Goal: Task Accomplishment & Management: Manage account settings

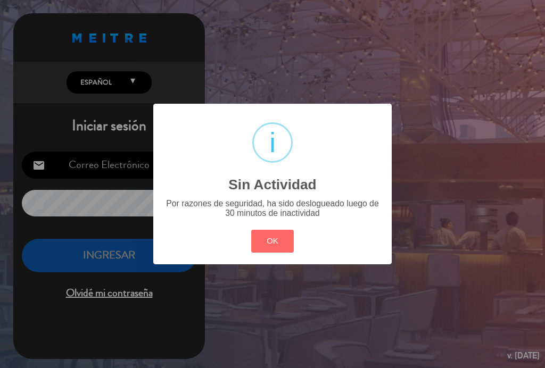
click at [279, 249] on button "OK" at bounding box center [272, 241] width 43 height 23
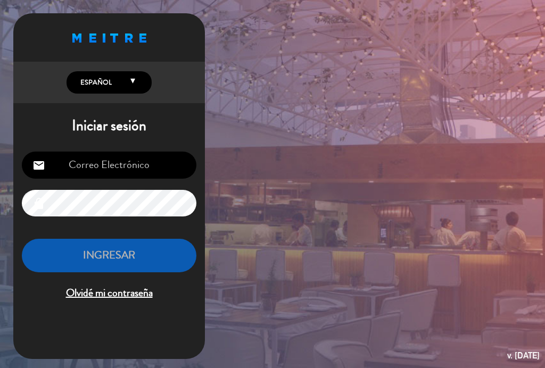
click at [90, 168] on input "email" at bounding box center [109, 165] width 174 height 27
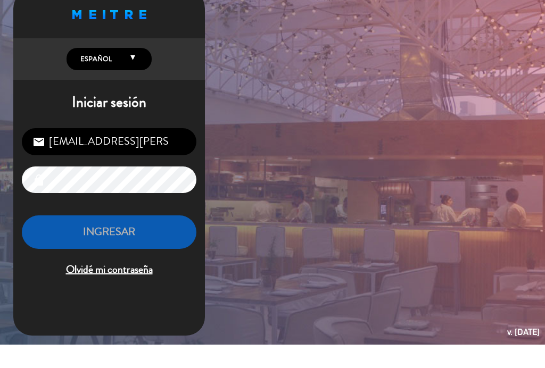
type input "[EMAIL_ADDRESS][PERSON_NAME][DOMAIN_NAME]"
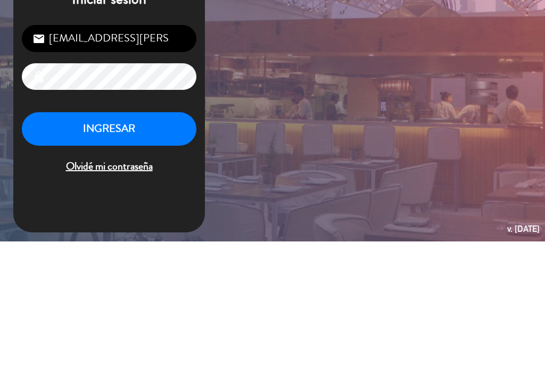
click at [91, 239] on button "INGRESAR" at bounding box center [109, 256] width 174 height 34
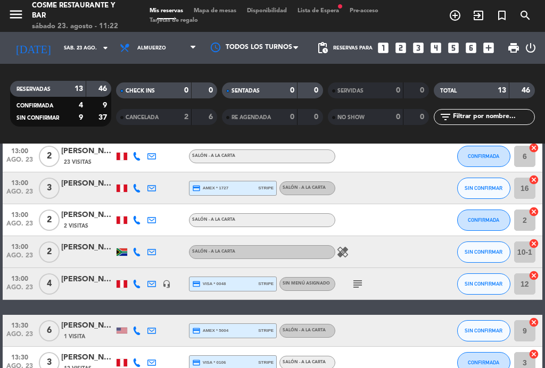
scroll to position [131, 0]
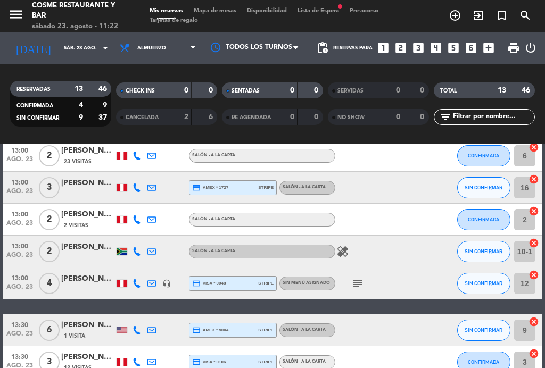
click at [354, 274] on div "subject" at bounding box center [379, 283] width 89 height 31
click at [355, 280] on icon "subject" at bounding box center [357, 283] width 13 height 13
click at [169, 280] on icon "headset_mic" at bounding box center [166, 283] width 9 height 9
click at [83, 283] on div "[PERSON_NAME]" at bounding box center [87, 279] width 53 height 12
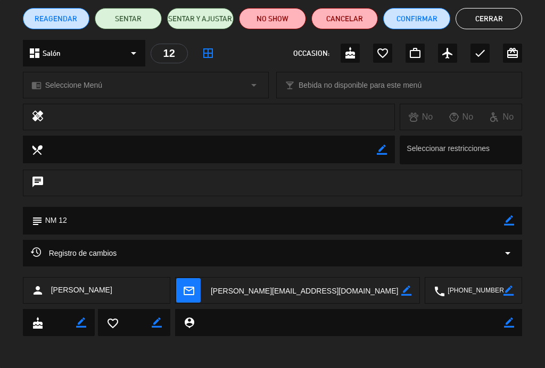
scroll to position [87, 0]
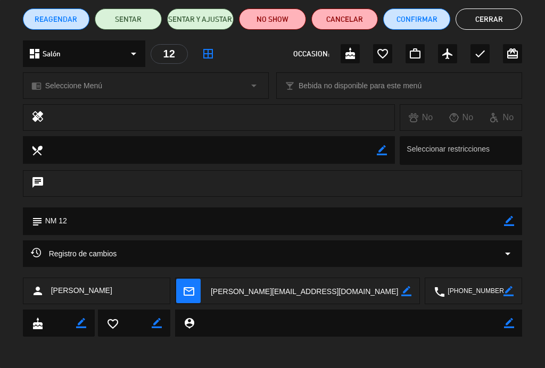
click at [502, 251] on icon "arrow_drop_down" at bounding box center [507, 253] width 13 height 13
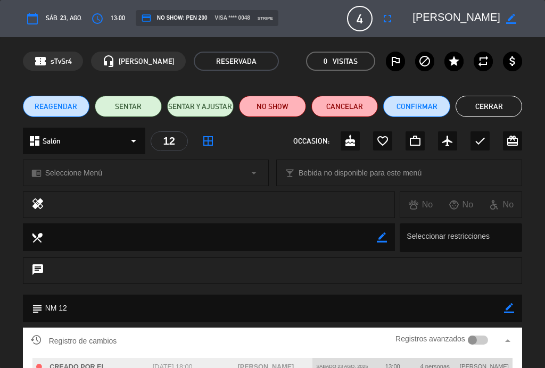
scroll to position [0, 0]
click at [476, 111] on button "Cerrar" at bounding box center [488, 106] width 67 height 21
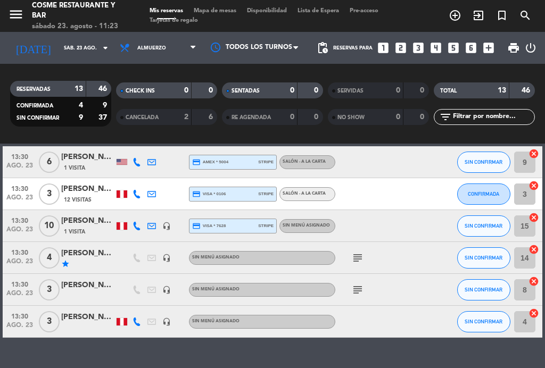
scroll to position [299, 0]
click at [19, 214] on span "13:30" at bounding box center [19, 220] width 27 height 12
click at [18, 220] on span "13:30" at bounding box center [19, 220] width 27 height 12
click at [358, 257] on icon "subject" at bounding box center [357, 258] width 13 height 13
click at [362, 291] on icon "subject" at bounding box center [357, 289] width 13 height 13
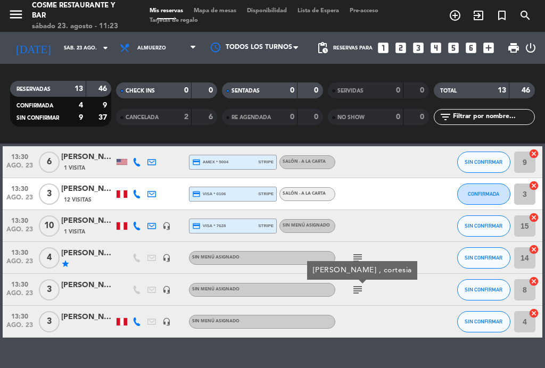
click at [86, 291] on div at bounding box center [87, 295] width 53 height 9
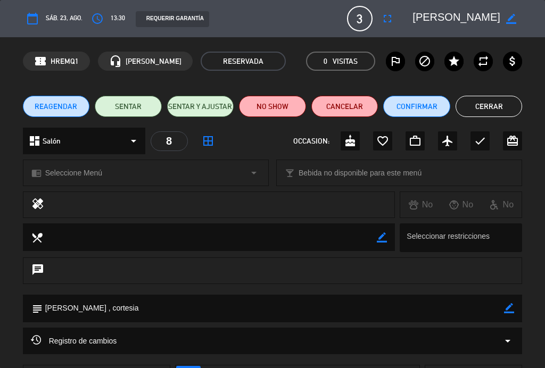
click at [451, 57] on icon "star" at bounding box center [453, 61] width 13 height 13
click at [502, 103] on button "Cerrar" at bounding box center [488, 106] width 67 height 21
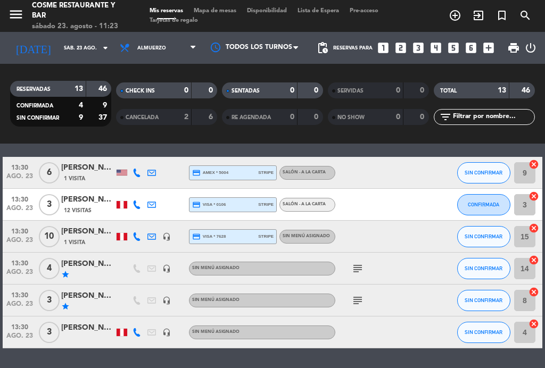
scroll to position [289, 0]
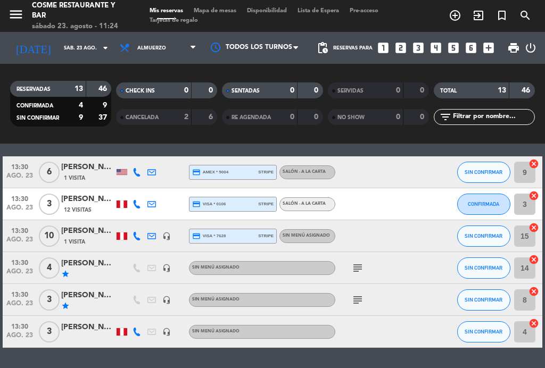
click at [134, 237] on icon at bounding box center [136, 236] width 9 height 9
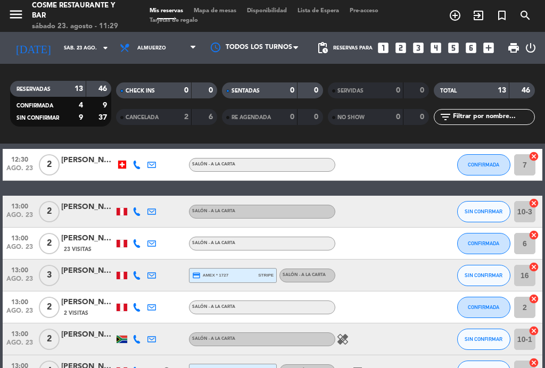
scroll to position [58, 0]
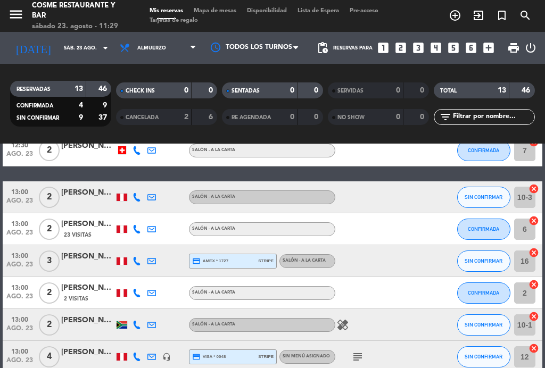
click at [16, 223] on span "13:00" at bounding box center [19, 223] width 27 height 12
click at [23, 229] on span "ago. 23" at bounding box center [19, 235] width 27 height 12
click at [24, 197] on span "ago. 23" at bounding box center [19, 203] width 27 height 12
click at [18, 195] on span "13:00" at bounding box center [19, 191] width 27 height 12
click at [8, 261] on span "ago. 23" at bounding box center [19, 267] width 27 height 12
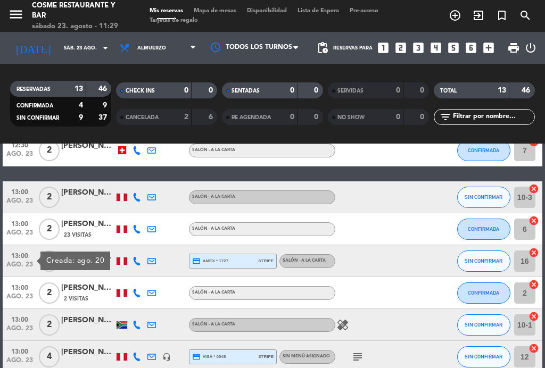
click at [17, 260] on span "13:00" at bounding box center [19, 255] width 27 height 12
click at [15, 289] on span "13:00" at bounding box center [19, 287] width 27 height 12
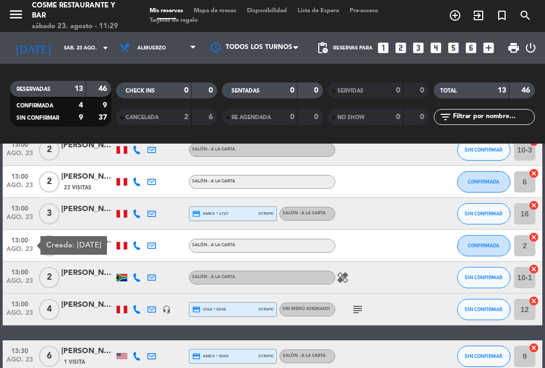
scroll to position [113, 0]
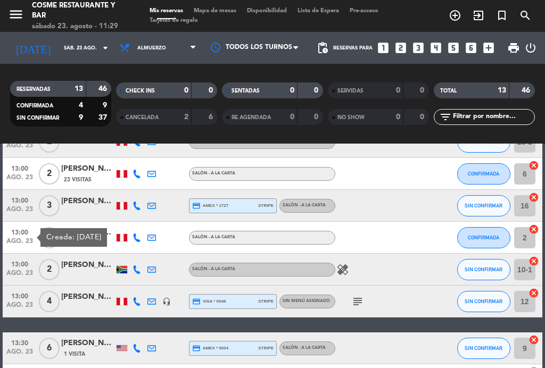
click at [24, 274] on span "ago. 23" at bounding box center [19, 276] width 27 height 12
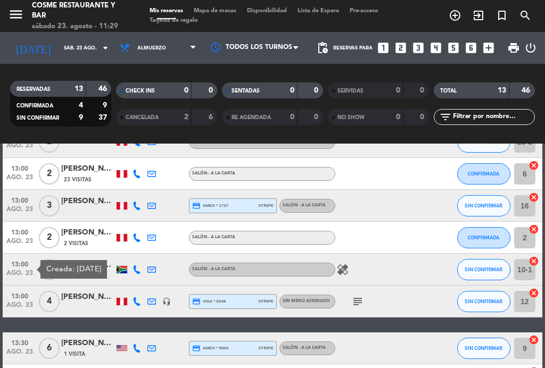
click at [23, 306] on span "ago. 23" at bounding box center [19, 308] width 27 height 12
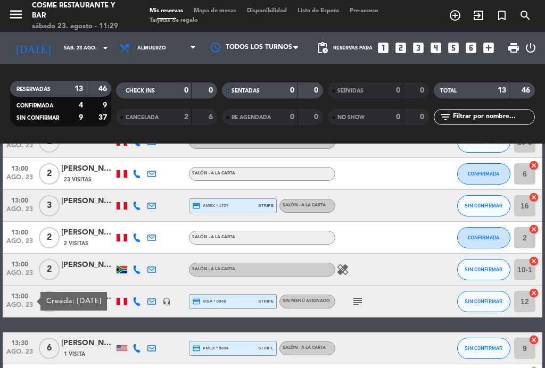
click at [19, 302] on span "ago. 23" at bounding box center [19, 308] width 27 height 12
click at [19, 267] on span "13:00" at bounding box center [19, 263] width 27 height 12
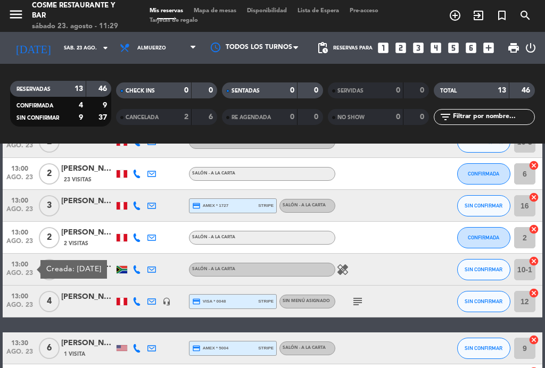
click at [10, 263] on span "13:00" at bounding box center [19, 263] width 27 height 12
click at [12, 290] on span "13:00" at bounding box center [19, 295] width 27 height 12
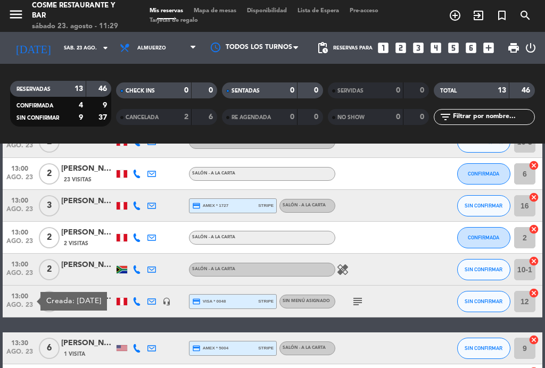
click at [18, 297] on span "13:00" at bounding box center [19, 295] width 27 height 12
click at [336, 274] on icon "healing" at bounding box center [342, 269] width 13 height 13
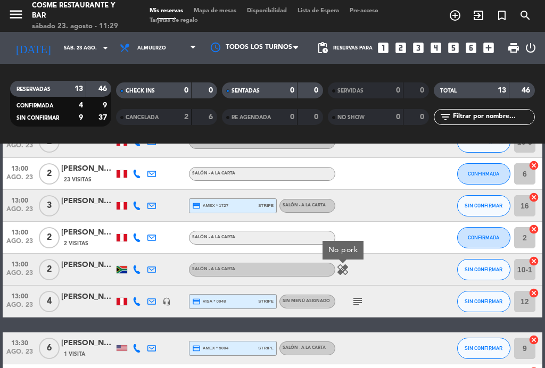
click at [360, 300] on icon "subject" at bounding box center [357, 301] width 13 height 13
click at [354, 306] on icon "subject" at bounding box center [357, 301] width 13 height 13
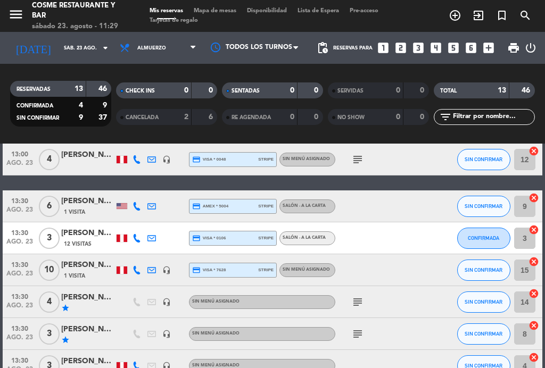
scroll to position [255, 0]
click at [17, 230] on span "13:30" at bounding box center [19, 232] width 27 height 12
click at [19, 244] on span "ago. 23" at bounding box center [19, 244] width 27 height 12
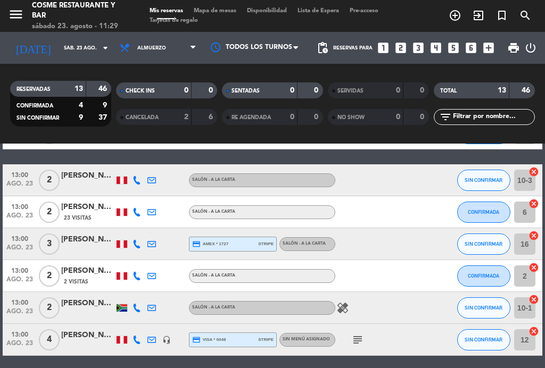
scroll to position [72, 0]
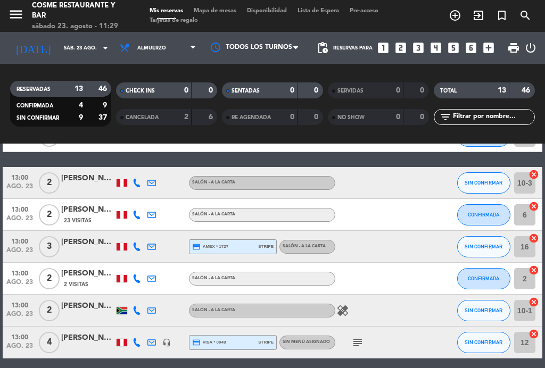
click at [140, 185] on icon at bounding box center [136, 183] width 9 height 9
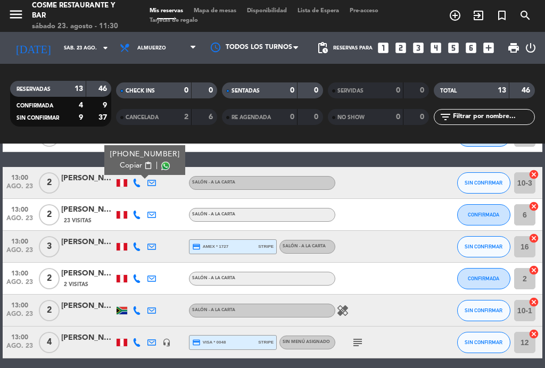
click at [140, 243] on icon at bounding box center [136, 247] width 9 height 9
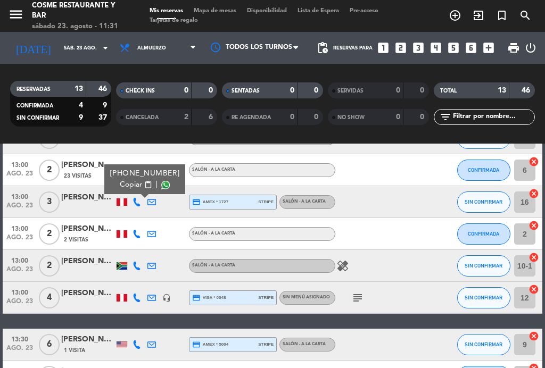
scroll to position [120, 0]
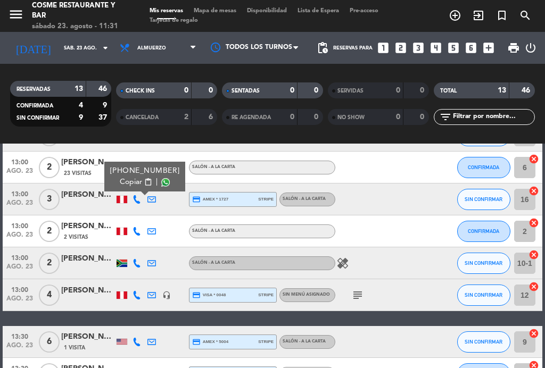
click at [134, 291] on icon at bounding box center [136, 295] width 9 height 9
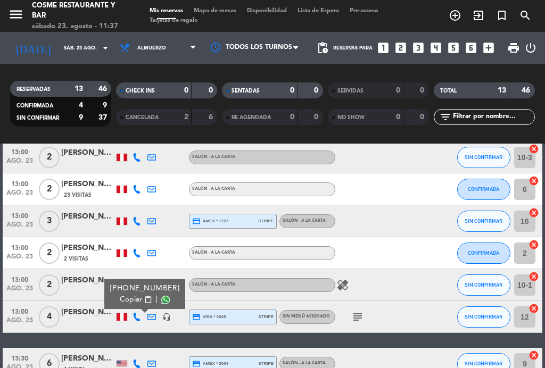
scroll to position [101, 0]
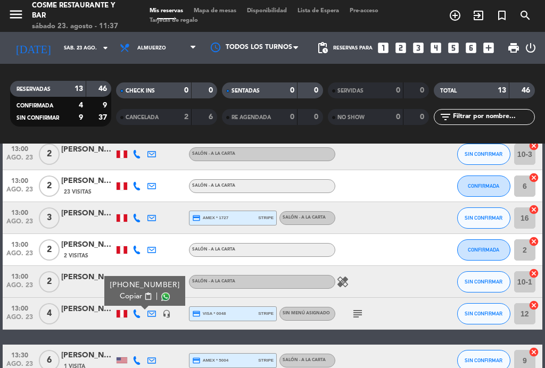
click at [362, 313] on icon "subject" at bounding box center [357, 313] width 13 height 13
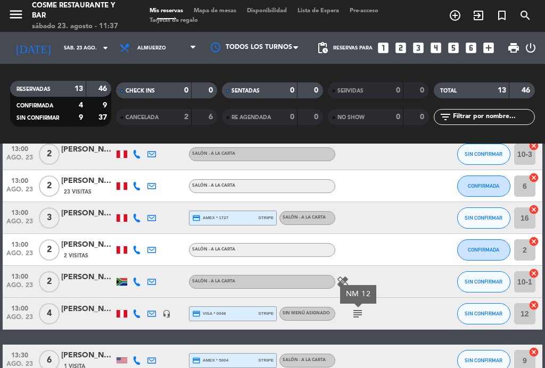
click at [355, 316] on icon "subject" at bounding box center [357, 313] width 13 height 13
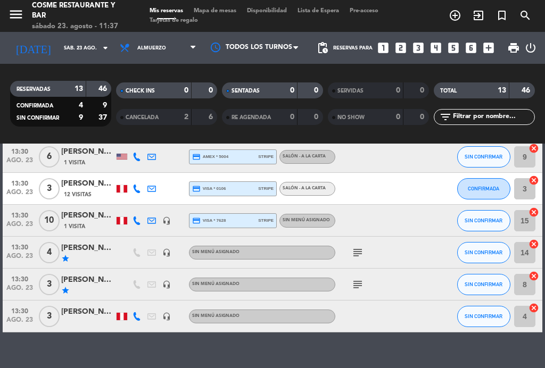
scroll to position [304, 0]
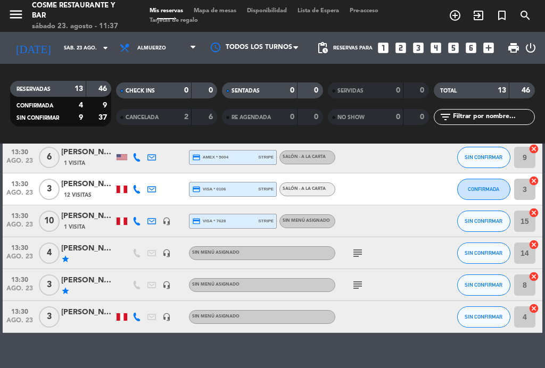
click at [352, 253] on icon "subject" at bounding box center [357, 253] width 13 height 13
click at [353, 255] on icon "subject" at bounding box center [357, 253] width 13 height 13
click at [164, 48] on span "Almuerzo" at bounding box center [157, 47] width 87 height 23
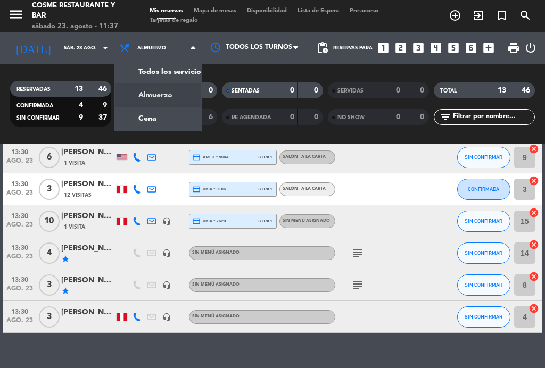
click at [174, 120] on div "menu [PERSON_NAME] Restaurante y Bar [DATE] 23. agosto - 11:37 Mis reservas Map…" at bounding box center [272, 72] width 545 height 144
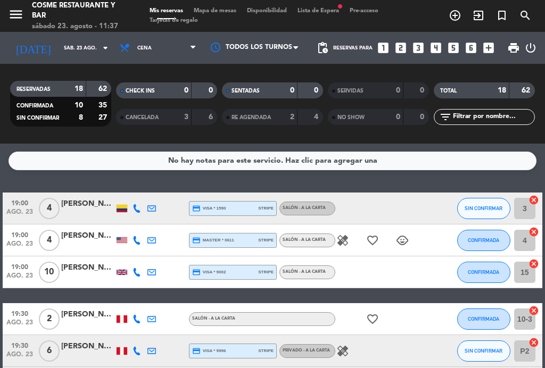
scroll to position [0, 0]
click at [339, 239] on icon "healing" at bounding box center [342, 240] width 13 height 13
click at [338, 241] on icon "healing" at bounding box center [342, 240] width 13 height 13
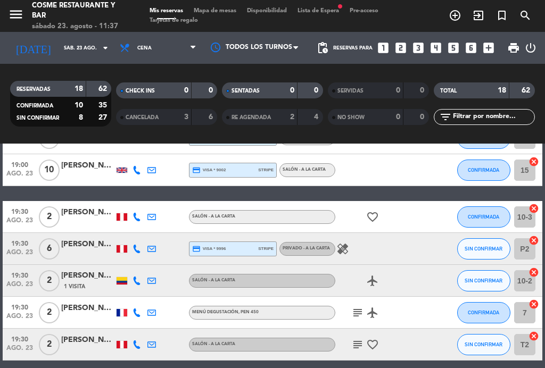
scroll to position [103, 0]
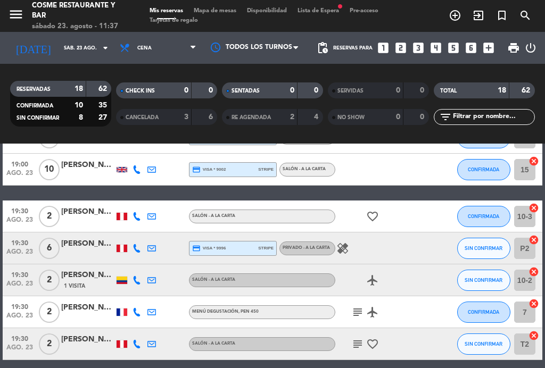
click at [349, 314] on div "subject airplanemode_active" at bounding box center [379, 311] width 89 height 31
click at [353, 315] on icon "subject" at bounding box center [357, 312] width 13 height 13
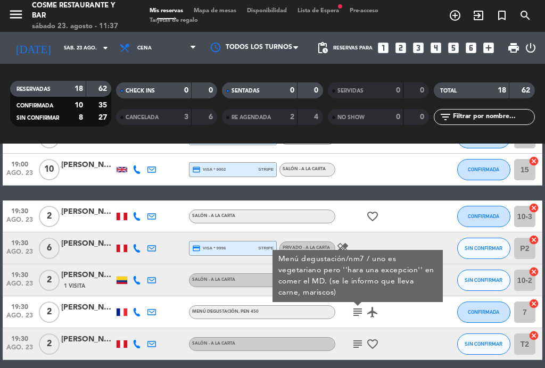
click at [355, 315] on icon "subject" at bounding box center [357, 312] width 13 height 13
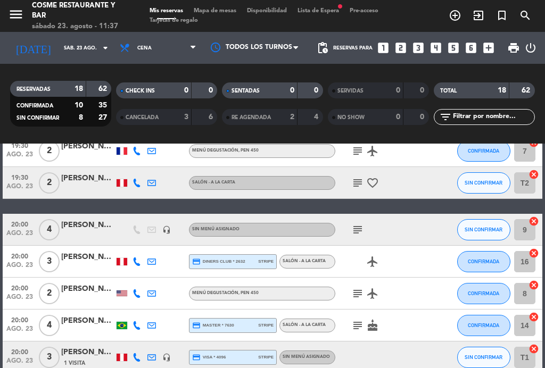
scroll to position [261, 0]
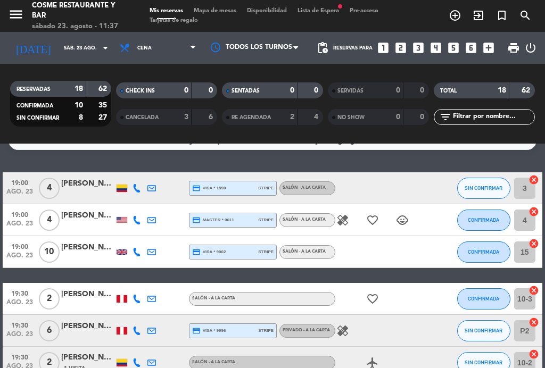
click at [137, 45] on span "Cena" at bounding box center [144, 48] width 14 height 6
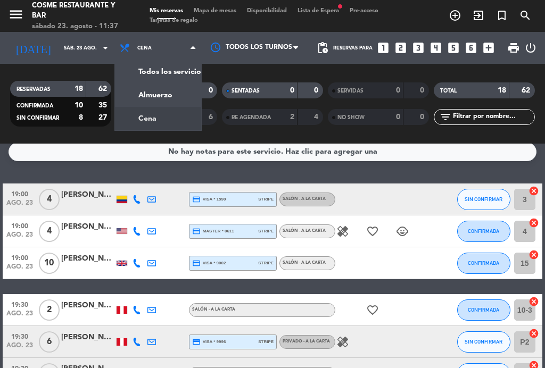
click at [171, 87] on div "menu [PERSON_NAME] Restaurante y Bar [DATE] 23. agosto - 11:37 Mis reservas Map…" at bounding box center [272, 72] width 545 height 144
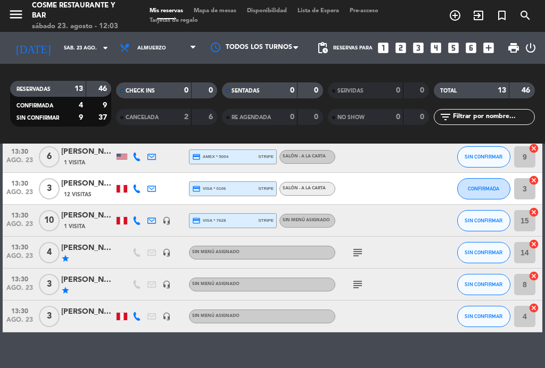
scroll to position [304, 0]
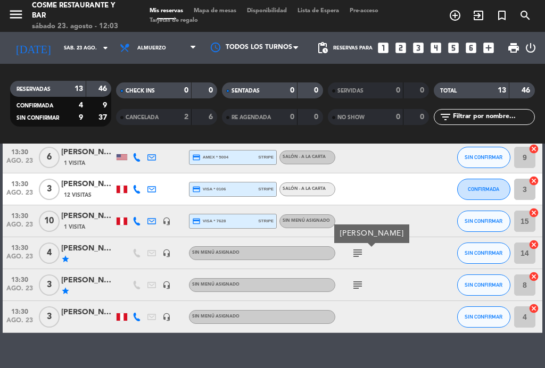
click at [359, 255] on icon "subject" at bounding box center [357, 253] width 13 height 13
click at [147, 43] on span "Almuerzo" at bounding box center [157, 47] width 87 height 23
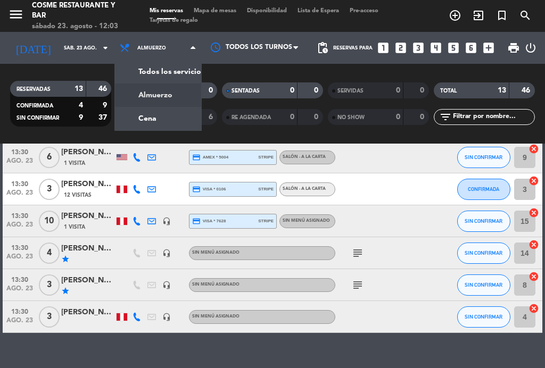
click at [142, 113] on div "menu [PERSON_NAME] Restaurante y Bar [DATE] 23. agosto - 12:03 Mis reservas Map…" at bounding box center [272, 72] width 545 height 144
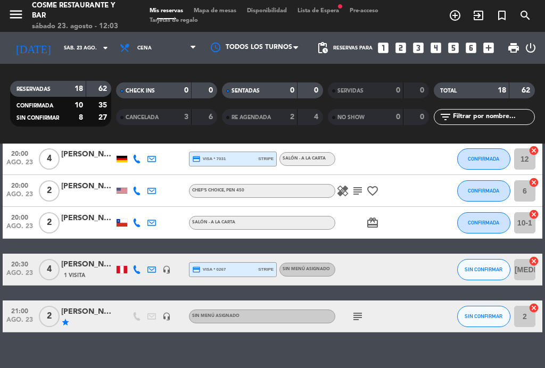
scroll to position [494, 0]
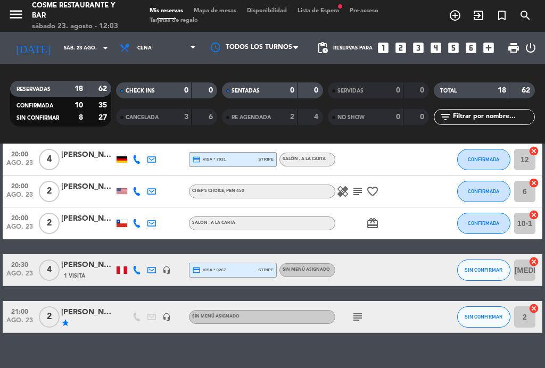
click at [363, 315] on icon "subject" at bounding box center [357, 317] width 13 height 13
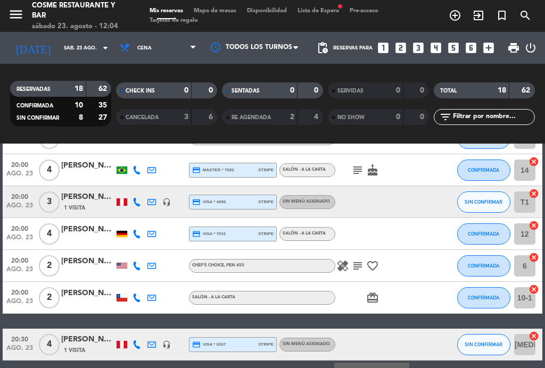
scroll to position [417, 0]
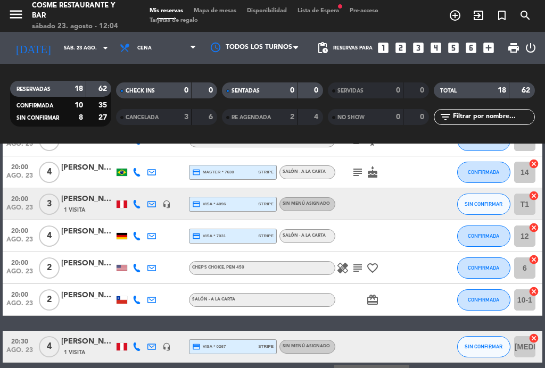
click at [352, 273] on icon "subject" at bounding box center [357, 268] width 13 height 13
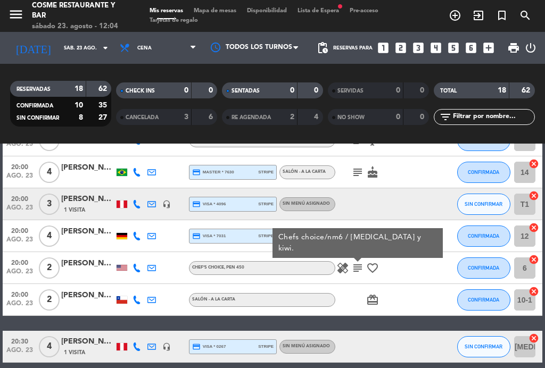
click at [355, 270] on icon "subject" at bounding box center [357, 268] width 13 height 13
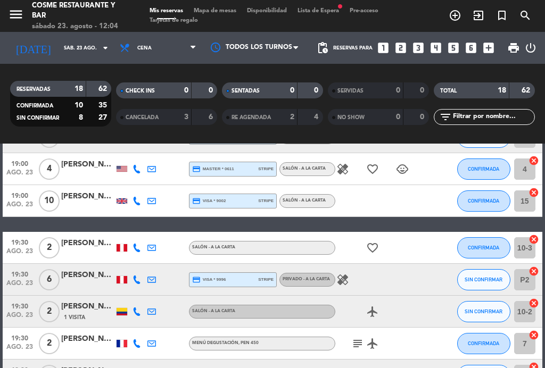
scroll to position [70, 0]
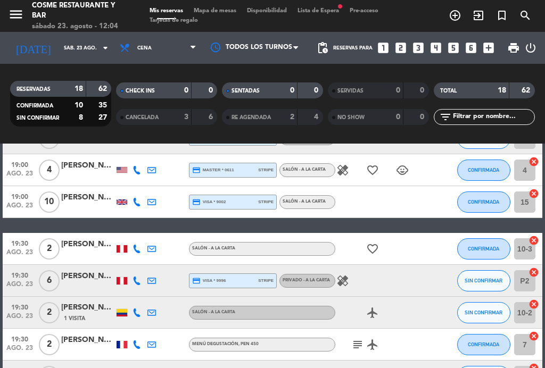
click at [341, 274] on icon "healing" at bounding box center [342, 280] width 13 height 13
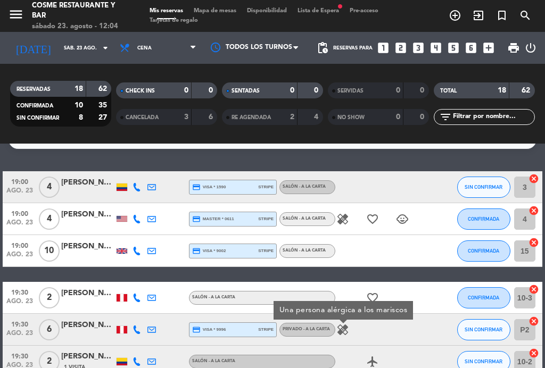
scroll to position [-17, 0]
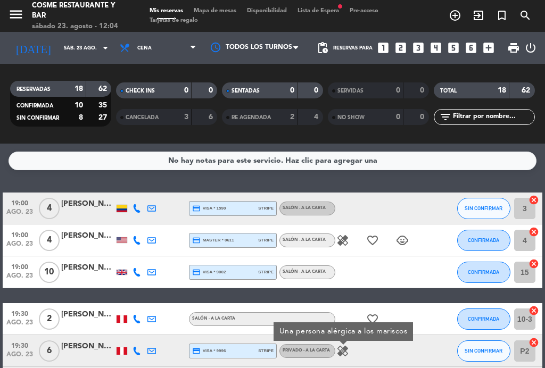
click at [220, 13] on span "Mapa de mesas" at bounding box center [214, 11] width 53 height 6
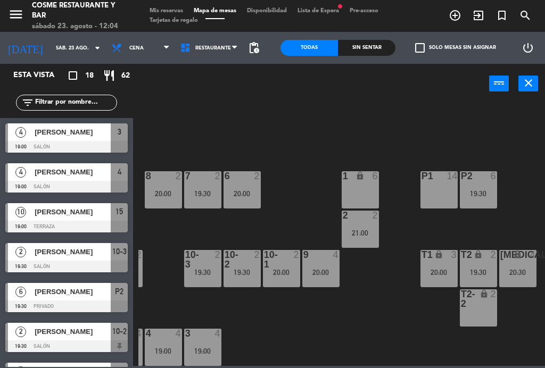
scroll to position [68, 271]
click at [487, 188] on div "P2 6 19:30" at bounding box center [478, 189] width 37 height 37
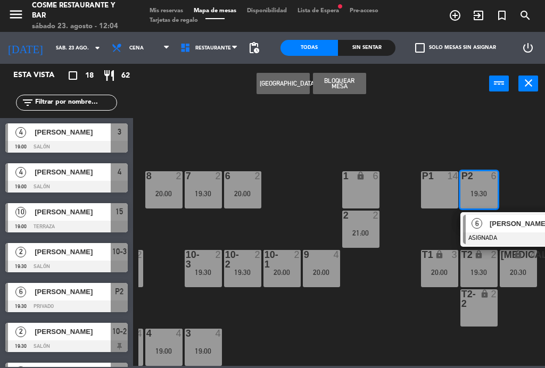
click at [510, 227] on span "[PERSON_NAME]" at bounding box center [523, 223] width 68 height 11
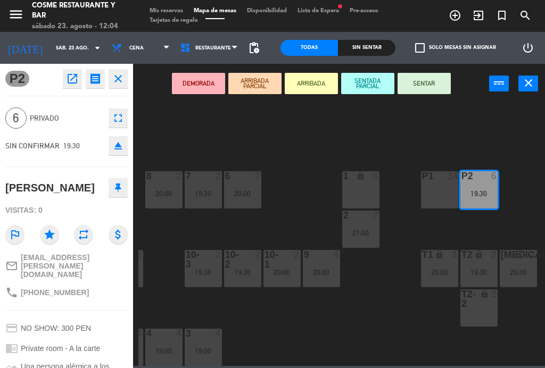
scroll to position [-4, 0]
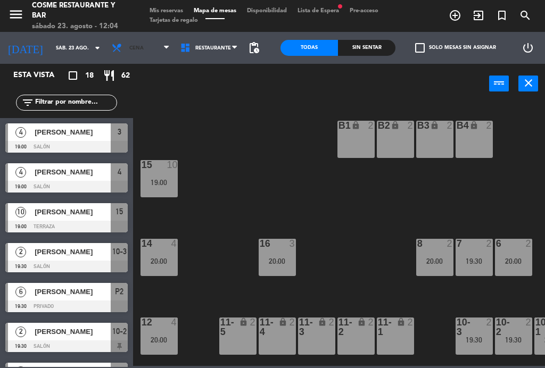
click at [138, 48] on span "Cena" at bounding box center [140, 47] width 69 height 23
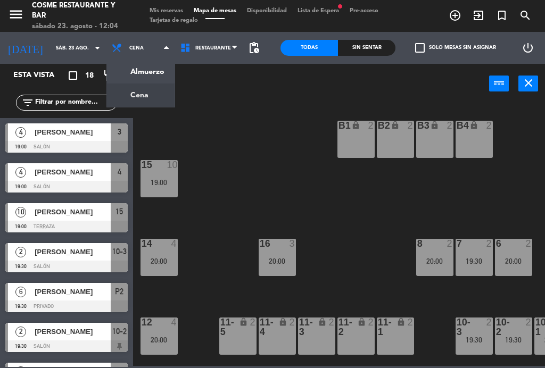
click at [144, 78] on ng-component "menu [PERSON_NAME] Restaurante y Bar [DATE] 23. agosto - 12:04 Mis reservas Map…" at bounding box center [272, 183] width 545 height 366
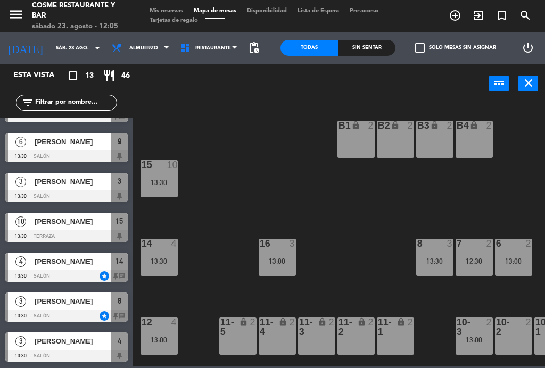
scroll to position [270, 0]
click at [142, 50] on span "Almuerzo" at bounding box center [140, 47] width 69 height 23
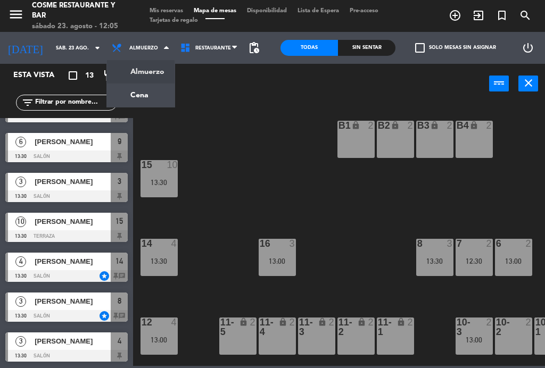
click at [153, 98] on ng-component "menu [PERSON_NAME] Restaurante y Bar [DATE] 23. agosto - 12:05 Mis reservas Map…" at bounding box center [272, 183] width 545 height 366
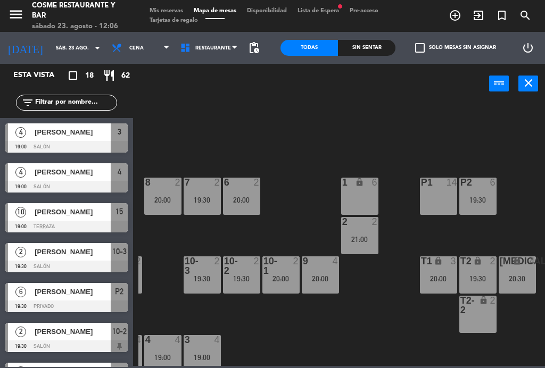
scroll to position [61, 271]
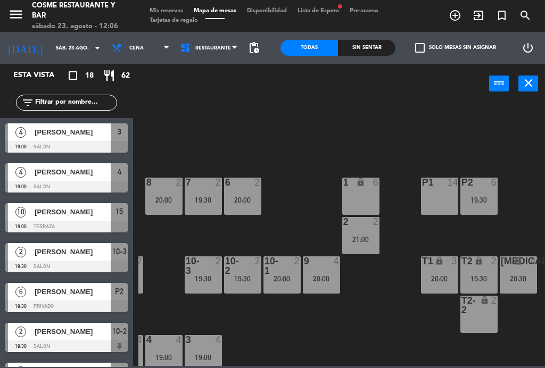
click at [328, 279] on div "20:00" at bounding box center [321, 278] width 37 height 7
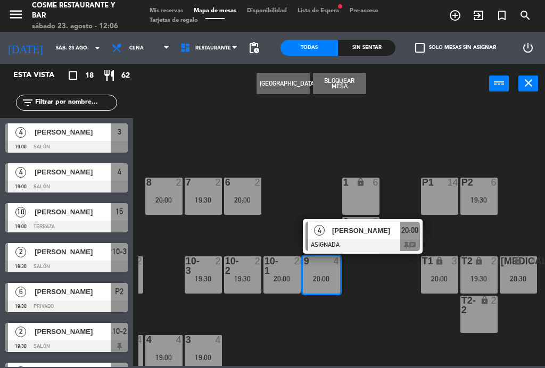
click at [350, 238] on div "[PERSON_NAME]" at bounding box center [365, 231] width 69 height 18
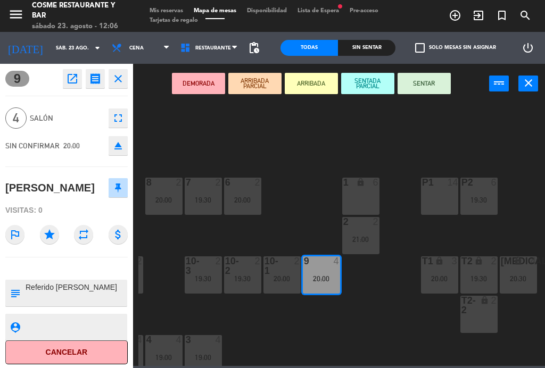
click at [127, 118] on button "fullscreen" at bounding box center [118, 118] width 19 height 19
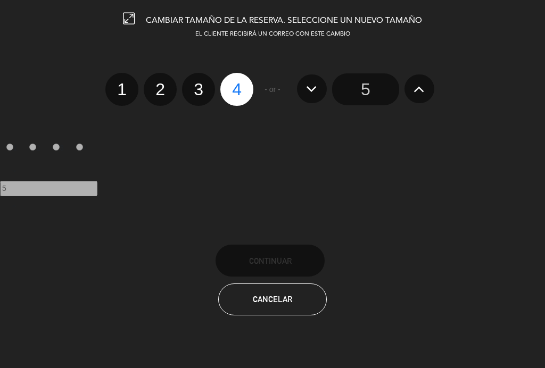
click at [199, 90] on label "3" at bounding box center [198, 89] width 33 height 33
click at [197, 93] on label "3" at bounding box center [198, 89] width 33 height 33
click at [197, 84] on input "3" at bounding box center [197, 80] width 7 height 7
radio input "true"
radio input "false"
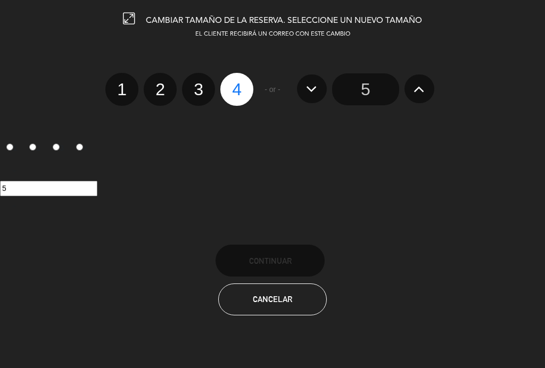
radio input "false"
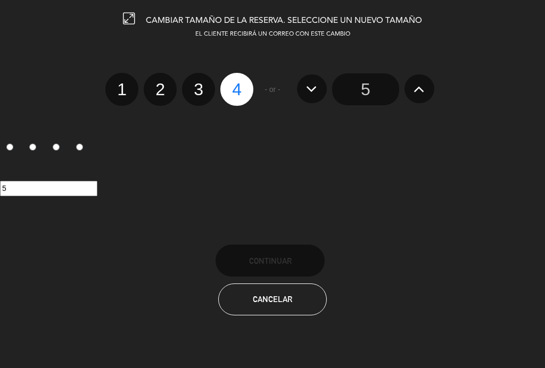
radio input "true"
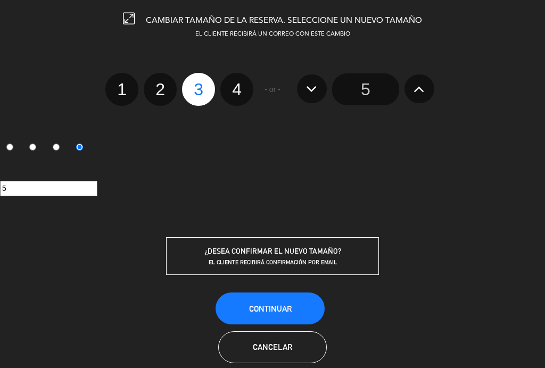
click at [287, 316] on button "Continuar" at bounding box center [269, 309] width 109 height 32
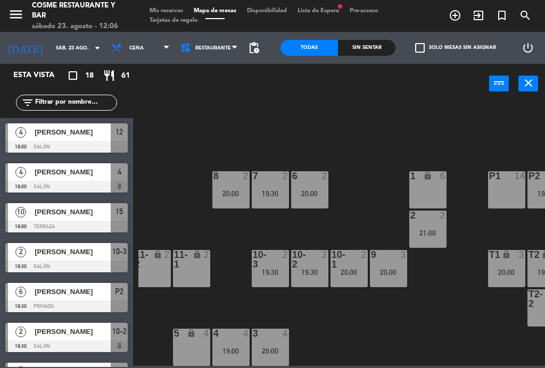
scroll to position [68, 204]
click at [281, 346] on div "3 4 20:00" at bounding box center [270, 347] width 37 height 37
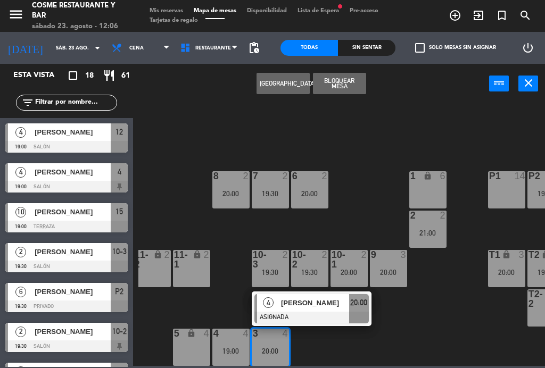
click at [339, 352] on div "B1 lock 2 B2 lock 2 B3 lock 2 B4 lock 2 15 10 19:00 14 4 20:00 8 2 20:00 7 2 19…" at bounding box center [341, 234] width 406 height 264
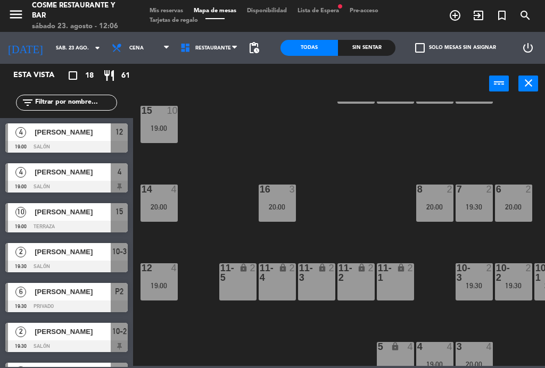
scroll to position [54, 0]
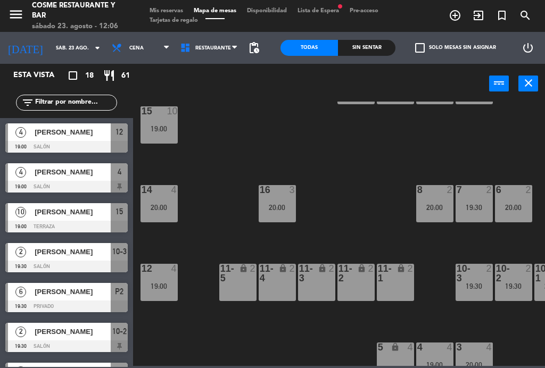
click at [165, 201] on div "14 4 20:00" at bounding box center [158, 203] width 37 height 37
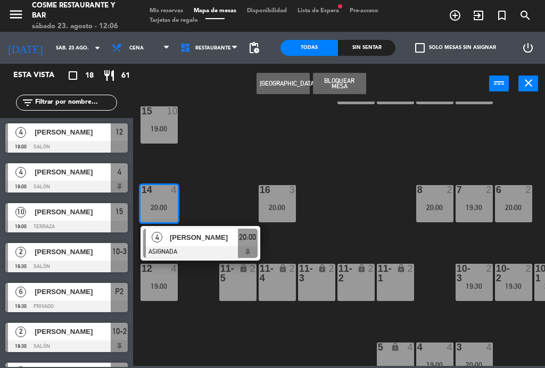
click at [218, 244] on div "[PERSON_NAME]" at bounding box center [203, 238] width 69 height 18
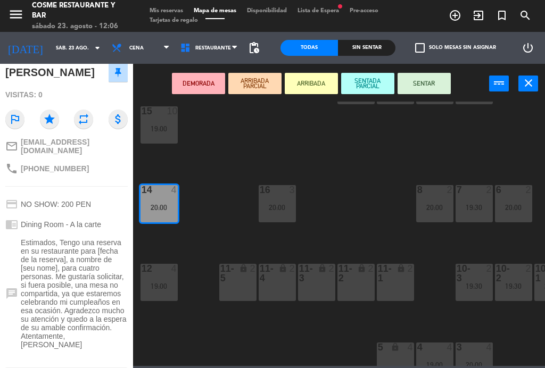
scroll to position [116, 0]
click at [172, 9] on span "Mis reservas" at bounding box center [166, 11] width 44 height 6
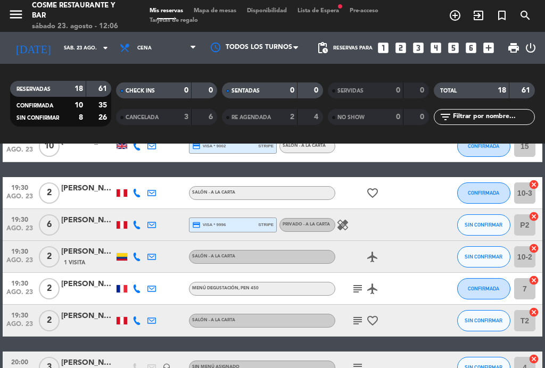
scroll to position [128, 0]
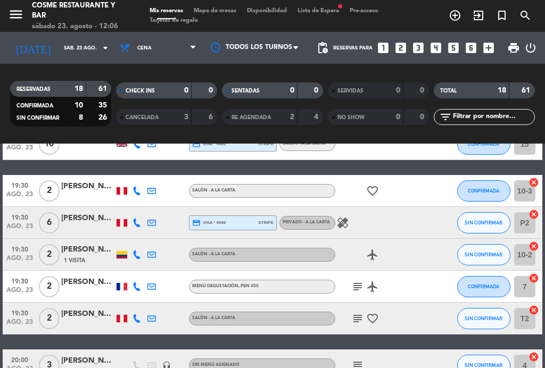
click at [355, 287] on icon "subject" at bounding box center [357, 286] width 13 height 13
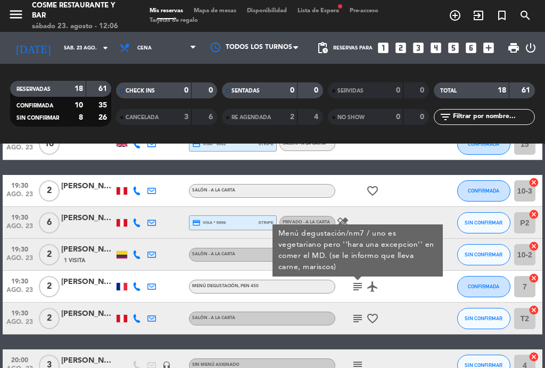
click at [357, 323] on icon "subject" at bounding box center [357, 318] width 13 height 13
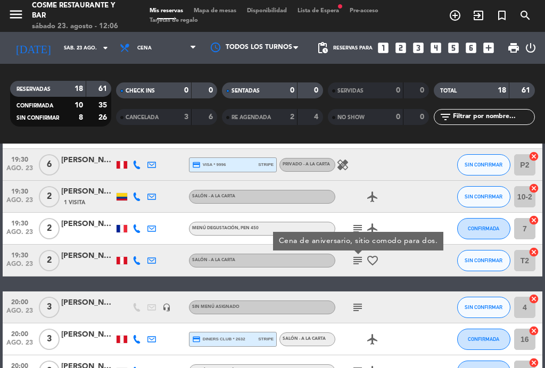
scroll to position [187, 0]
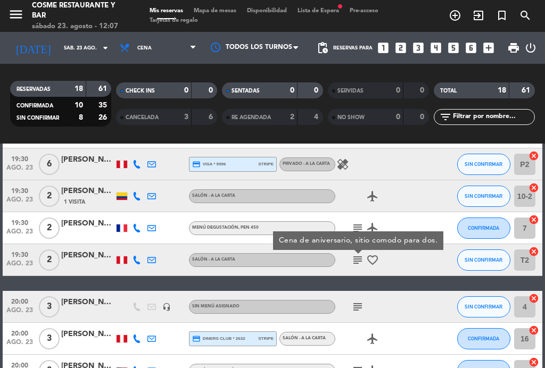
click at [358, 305] on icon "subject" at bounding box center [357, 307] width 13 height 13
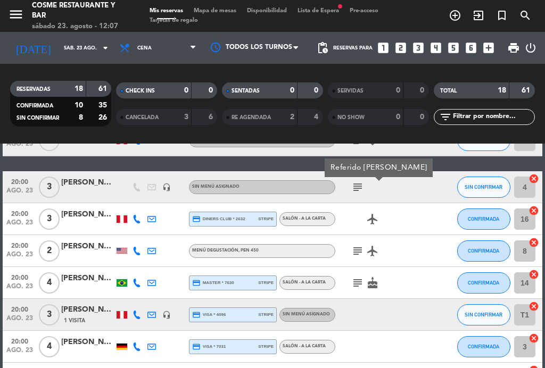
scroll to position [313, 0]
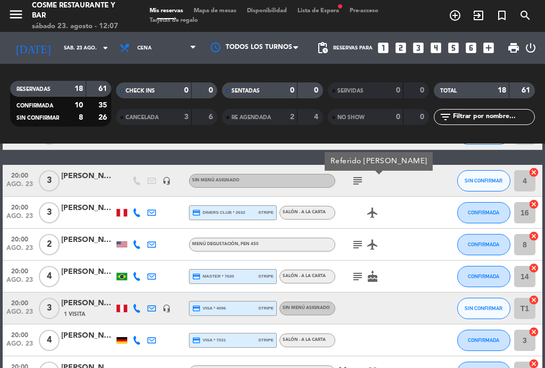
click at [357, 240] on icon "subject" at bounding box center [357, 244] width 13 height 13
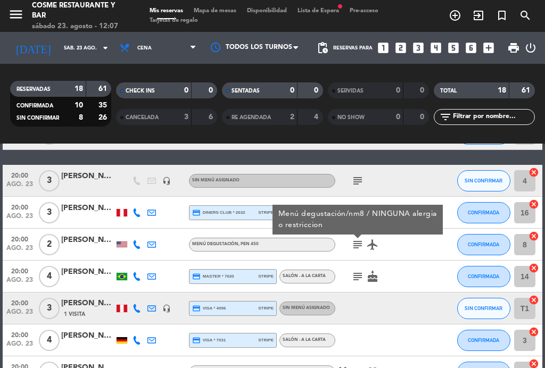
click at [360, 272] on icon "subject" at bounding box center [357, 276] width 13 height 13
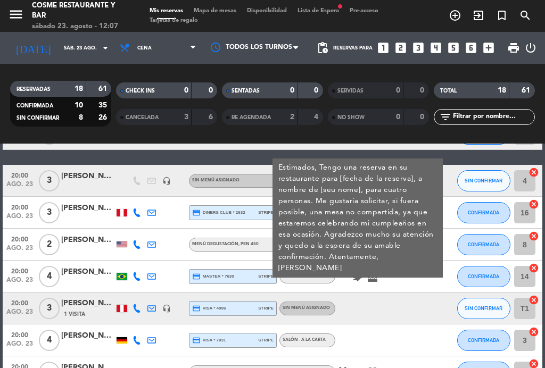
click at [356, 278] on icon "subject" at bounding box center [357, 276] width 13 height 13
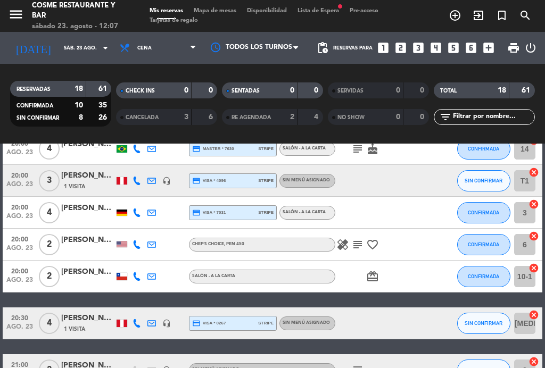
scroll to position [443, 0]
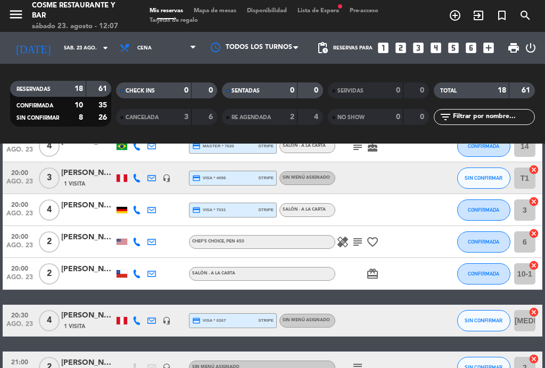
click at [356, 242] on icon "subject" at bounding box center [357, 242] width 13 height 13
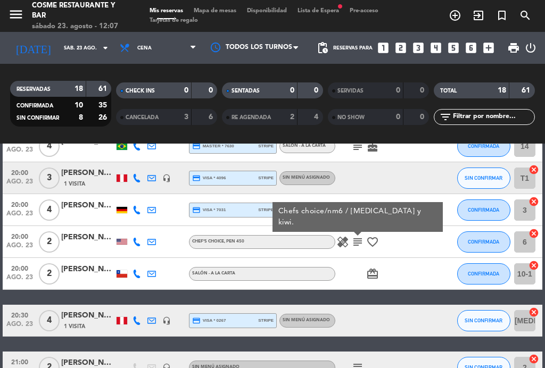
click at [359, 246] on icon "subject" at bounding box center [357, 242] width 13 height 13
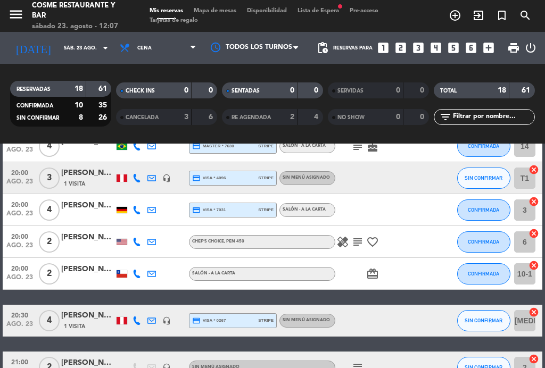
click at [210, 14] on span "Mapa de mesas" at bounding box center [214, 11] width 53 height 6
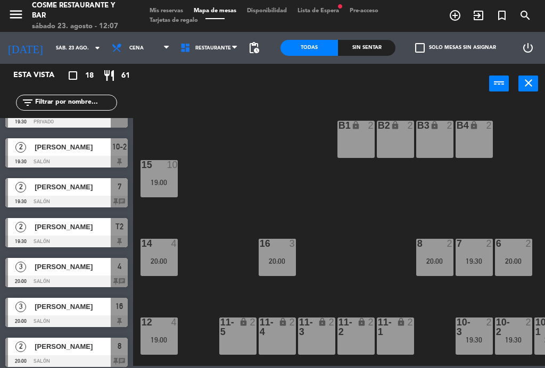
scroll to position [185, 0]
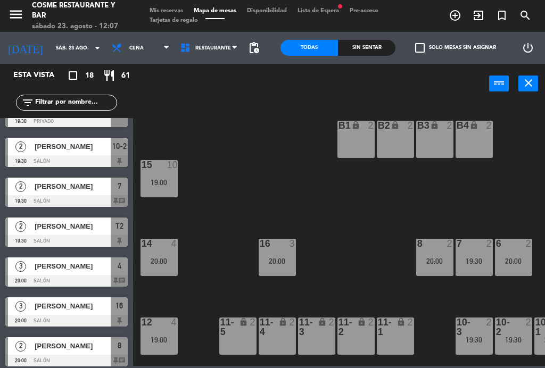
click at [80, 278] on div at bounding box center [66, 281] width 122 height 12
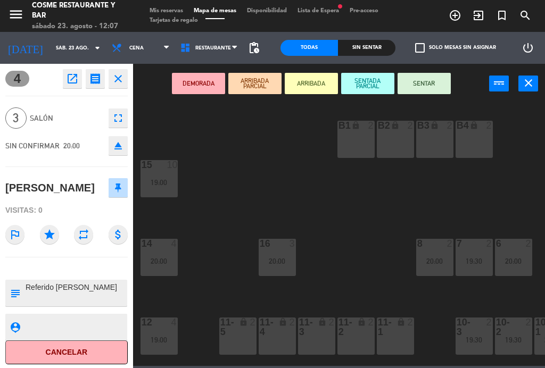
click at [56, 237] on icon "star" at bounding box center [49, 234] width 19 height 19
click at [159, 256] on div "14 4 20:00" at bounding box center [158, 257] width 37 height 37
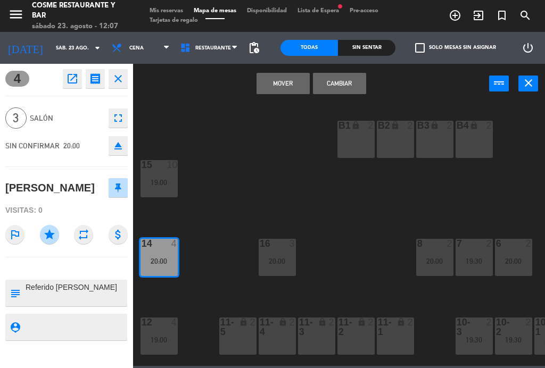
click at [354, 85] on button "Cambiar" at bounding box center [339, 83] width 53 height 21
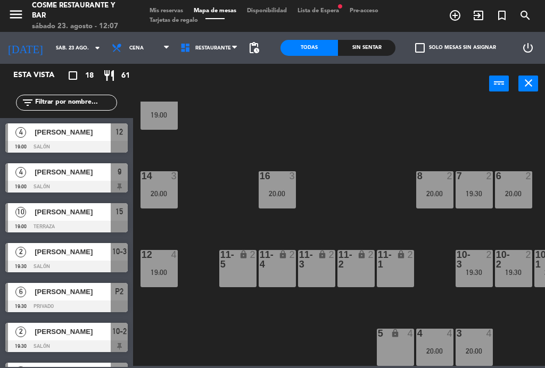
scroll to position [68, 0]
click at [433, 187] on div "8 2 20:00" at bounding box center [434, 189] width 37 height 37
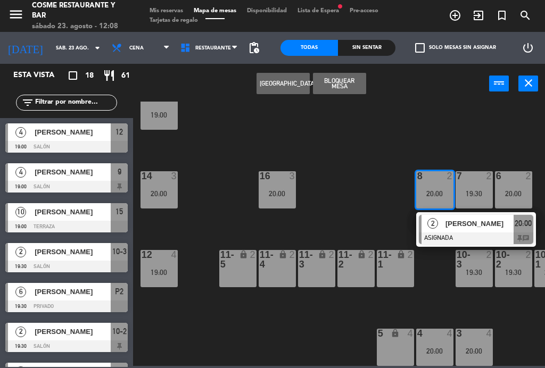
click at [479, 228] on span "[PERSON_NAME]" at bounding box center [479, 223] width 68 height 11
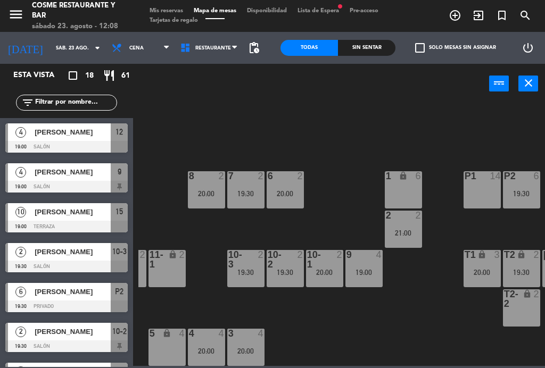
scroll to position [68, 241]
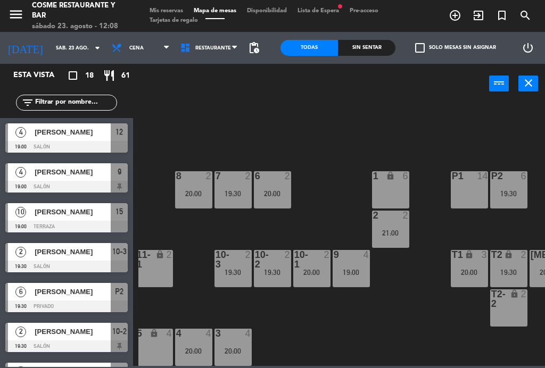
click at [276, 266] on div at bounding box center [272, 259] width 18 height 19
click at [345, 339] on div "B1 lock 2 B2 lock 2 B3 lock 2 B4 lock 2 15 10 19:00 14 3 20:00 8 2 20:00 7 2 19…" at bounding box center [341, 234] width 406 height 264
click at [403, 233] on div "21:00" at bounding box center [390, 232] width 37 height 7
click at [395, 327] on div "B1 lock 2 B2 lock 2 B3 lock 2 B4 lock 2 15 10 19:00 14 3 20:00 8 2 20:00 7 2 19…" at bounding box center [341, 234] width 406 height 264
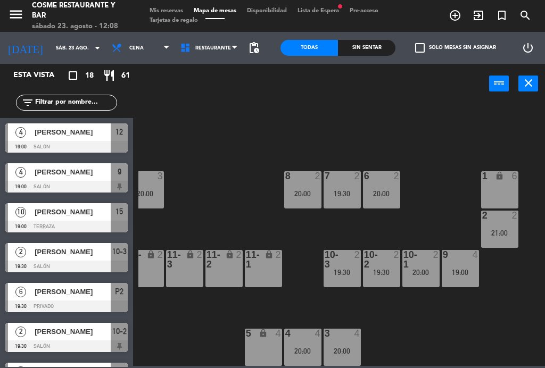
scroll to position [68, 132]
click at [393, 176] on div "2" at bounding box center [396, 176] width 6 height 10
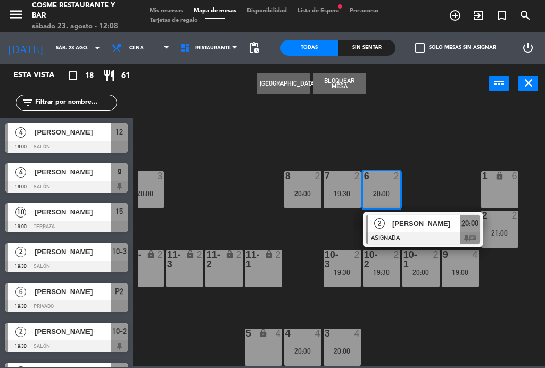
click at [424, 238] on div at bounding box center [422, 238] width 114 height 12
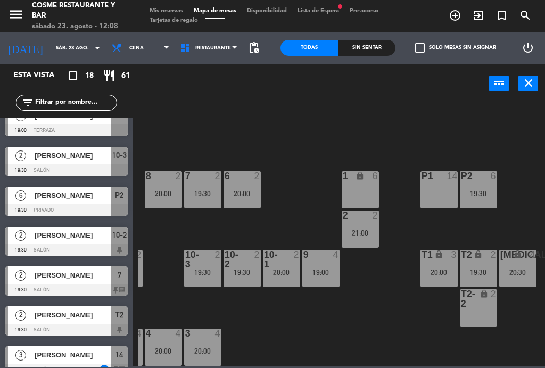
scroll to position [68, 271]
click at [480, 307] on div "lock" at bounding box center [479, 298] width 18 height 19
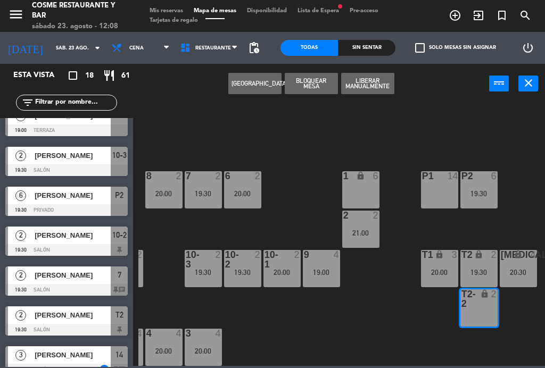
click at [271, 77] on button "[GEOGRAPHIC_DATA]" at bounding box center [254, 83] width 53 height 21
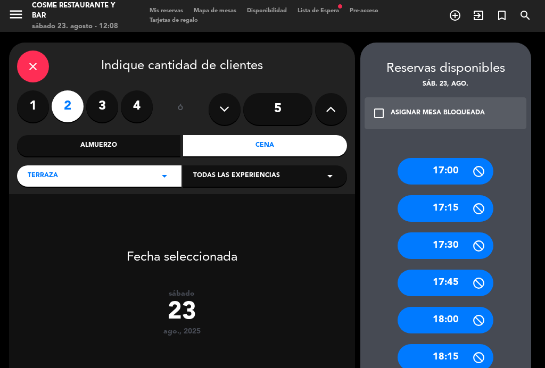
click at [179, 316] on div "23" at bounding box center [182, 312] width 346 height 29
click at [388, 110] on div "check_box_outline_blank ASIGNAR MESA BLOQUEADA" at bounding box center [445, 113] width 162 height 32
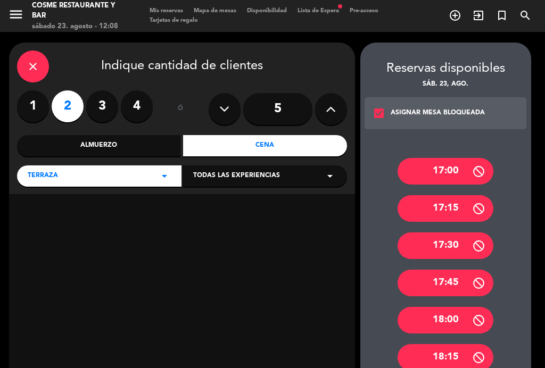
click at [387, 114] on div "check_box ASIGNAR MESA BLOQUEADA" at bounding box center [445, 113] width 162 height 32
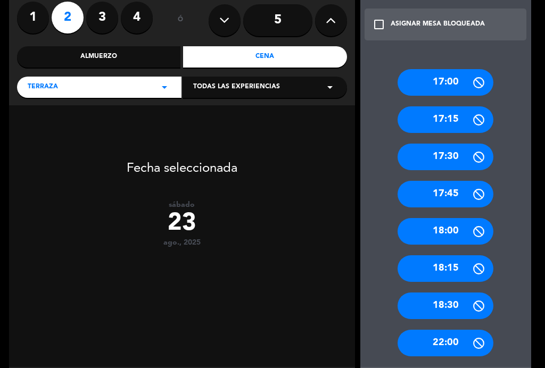
scroll to position [77, 0]
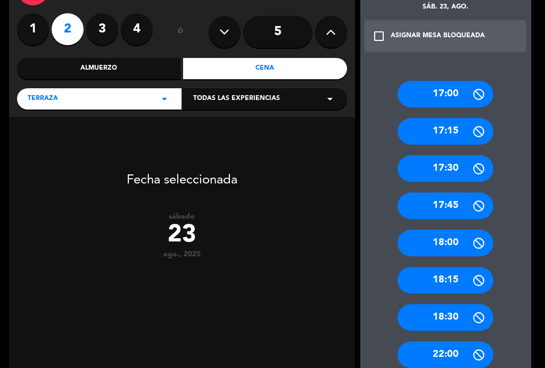
click at [382, 38] on icon "check_box_outline_blank" at bounding box center [378, 36] width 13 height 13
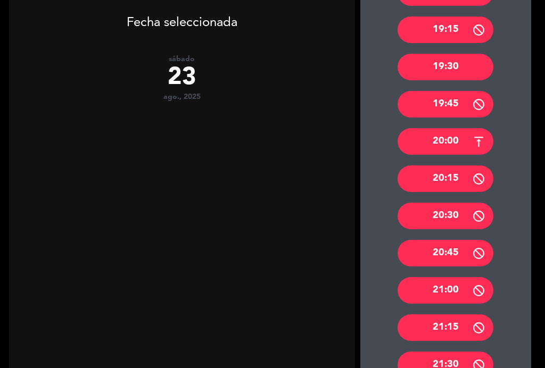
scroll to position [486, 0]
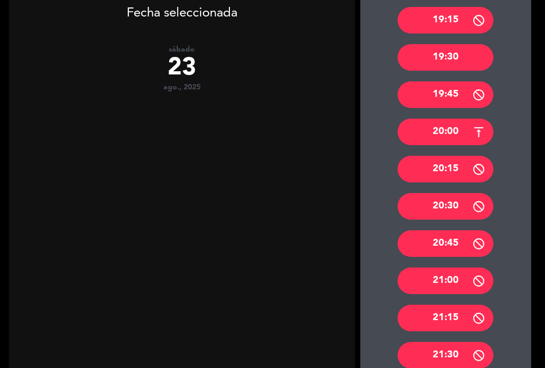
click at [456, 203] on div "20:30" at bounding box center [445, 206] width 96 height 27
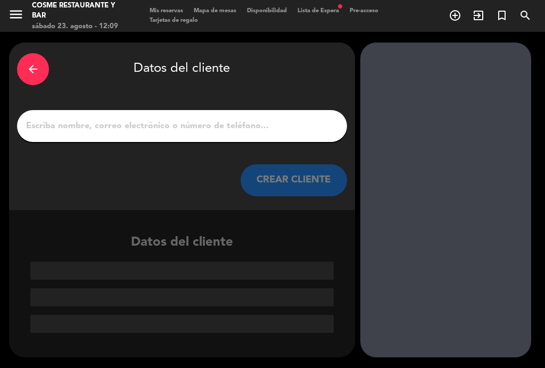
click at [122, 134] on input "1" at bounding box center [182, 126] width 314 height 15
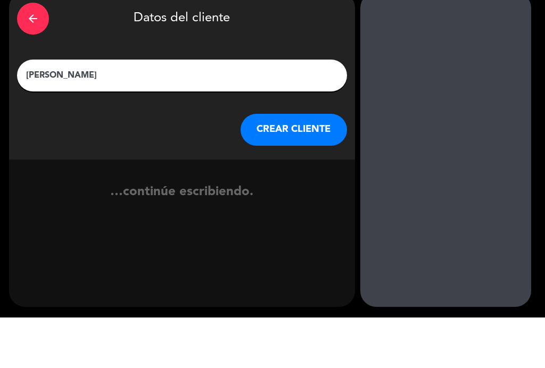
type input "[PERSON_NAME]"
click at [38, 164] on div "CREAR CLIENTE" at bounding box center [182, 180] width 330 height 32
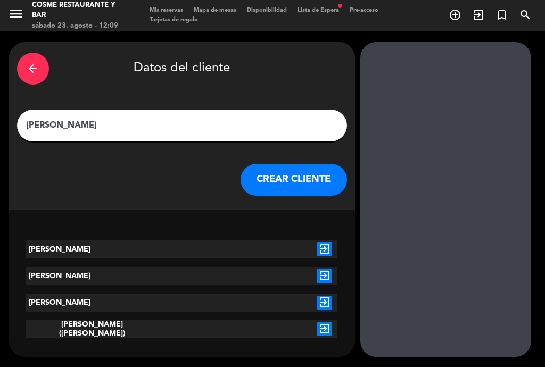
click at [328, 245] on icon "exit_to_app" at bounding box center [323, 250] width 15 height 14
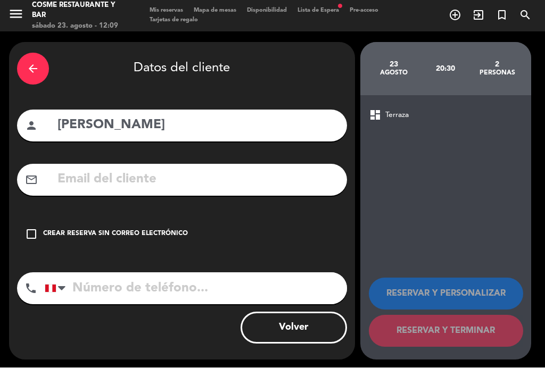
click at [140, 239] on div "Crear reserva sin correo electrónico" at bounding box center [115, 234] width 145 height 11
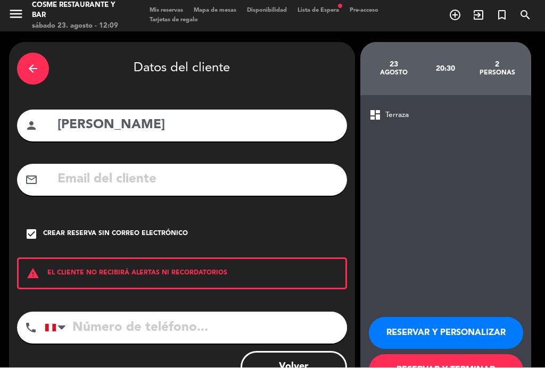
click at [457, 362] on button "RESERVAR Y TERMINAR" at bounding box center [446, 371] width 154 height 32
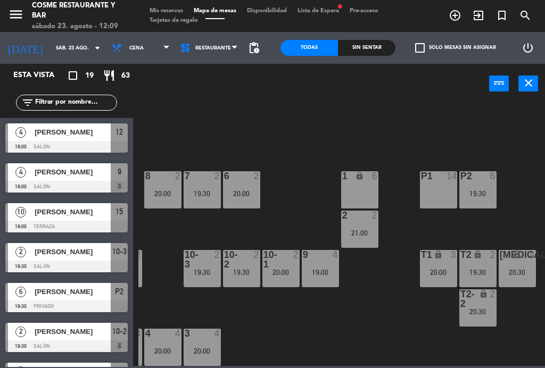
scroll to position [68, 271]
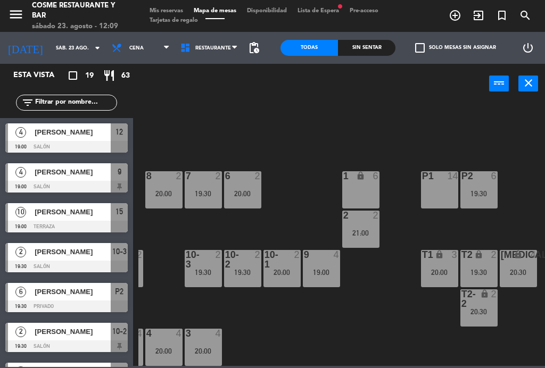
click at [476, 313] on div "20:30" at bounding box center [478, 311] width 37 height 7
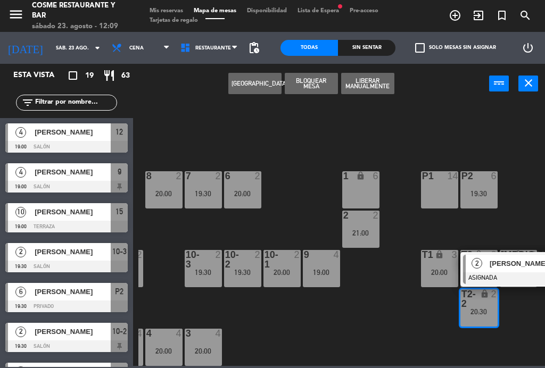
click at [515, 265] on span "[PERSON_NAME]" at bounding box center [523, 263] width 68 height 11
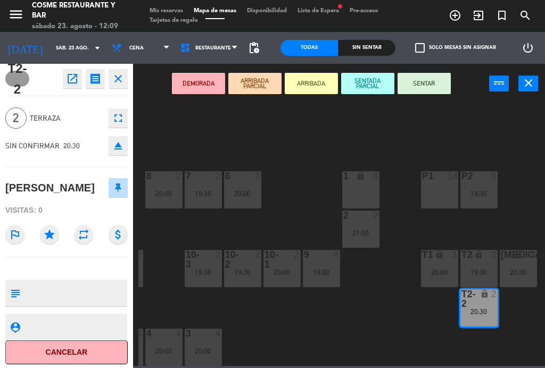
click at [57, 233] on icon "star" at bounding box center [49, 234] width 19 height 19
click at [56, 299] on textarea at bounding box center [75, 293] width 102 height 22
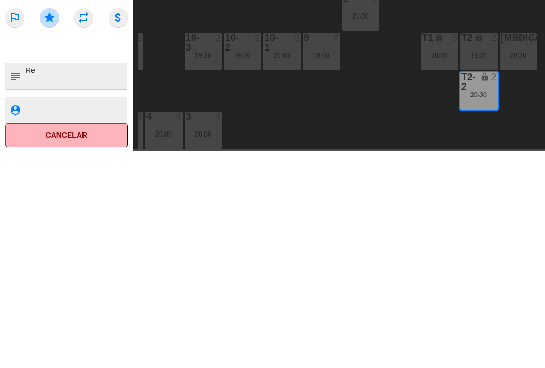
scroll to position [0, 0]
type textarea "[PERSON_NAME]"
click at [45, 64] on div "T2-2 open_in_new receipt 8:30 PM [DATE] 2 personas [PERSON_NAME] Mesa T2-2 clos…" at bounding box center [66, 216] width 133 height 304
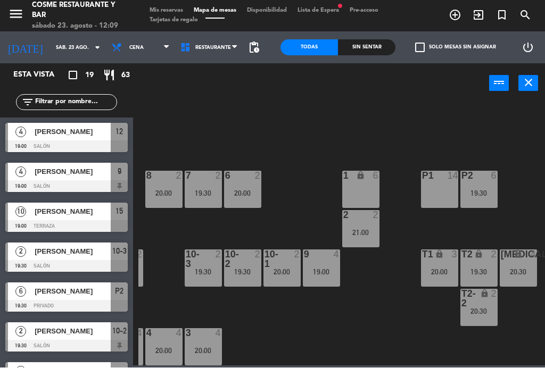
scroll to position [190, 0]
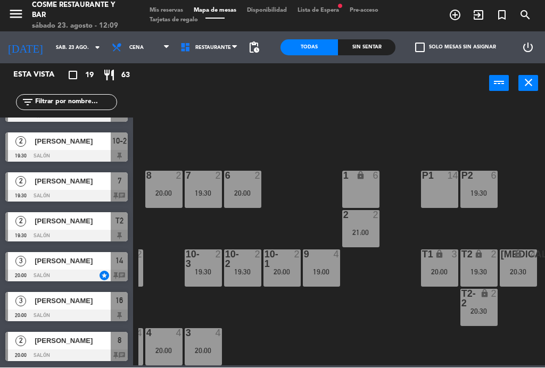
click at [492, 303] on div "2" at bounding box center [496, 298] width 18 height 19
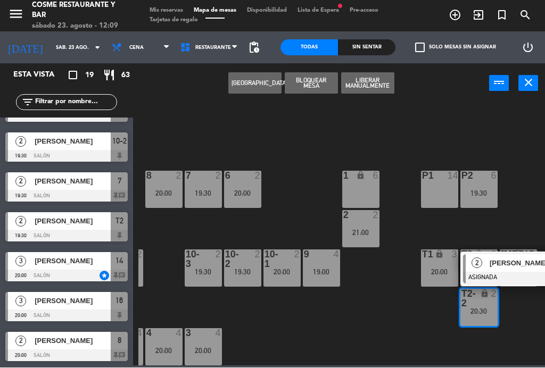
click at [508, 263] on span "[PERSON_NAME]" at bounding box center [523, 263] width 68 height 11
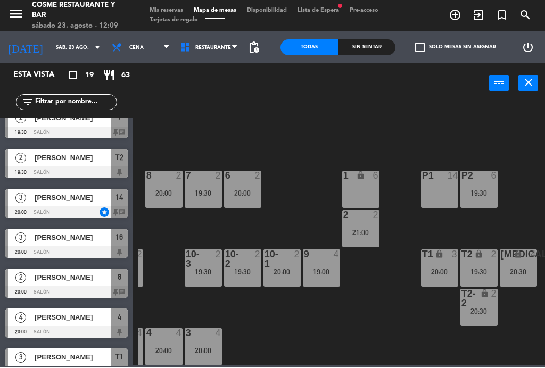
scroll to position [253, 0]
click at [169, 13] on span "Mis reservas" at bounding box center [166, 11] width 44 height 6
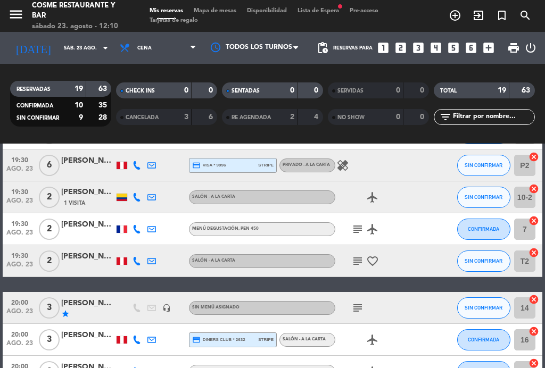
scroll to position [196, 0]
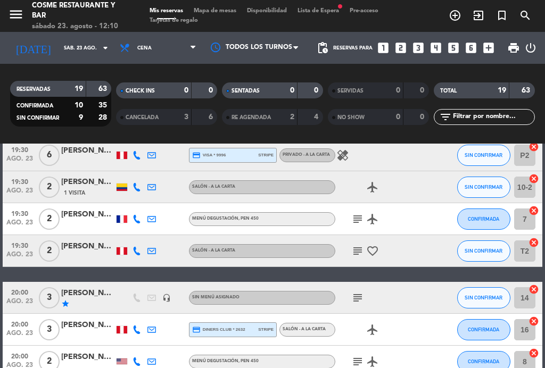
click at [357, 219] on icon "subject" at bounding box center [357, 219] width 13 height 13
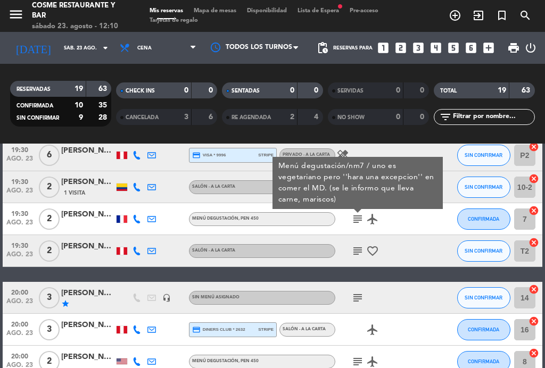
click at [357, 249] on icon "subject" at bounding box center [357, 251] width 13 height 13
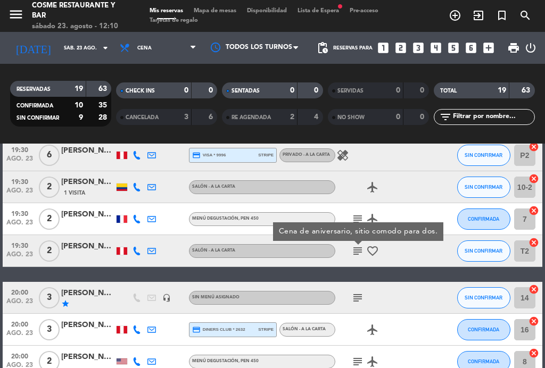
click at [360, 252] on icon "subject" at bounding box center [357, 251] width 13 height 13
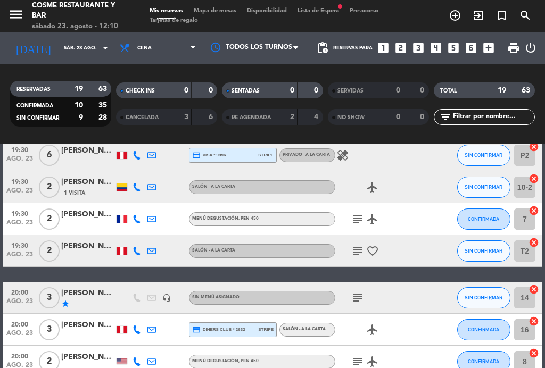
click at [355, 296] on icon "subject" at bounding box center [357, 297] width 13 height 13
click at [353, 301] on icon "subject" at bounding box center [357, 297] width 13 height 13
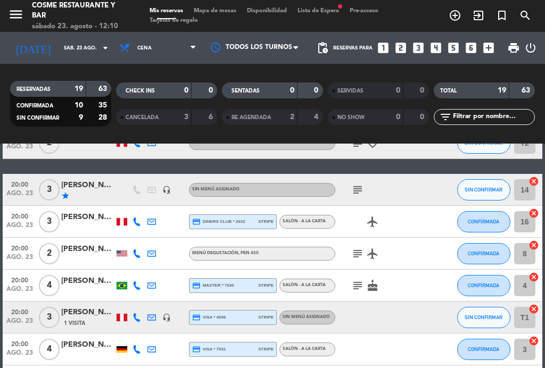
scroll to position [308, 0]
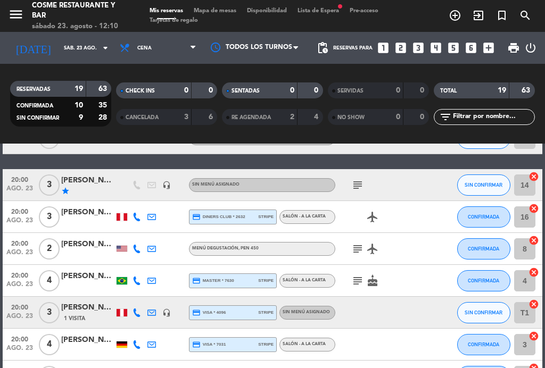
click at [354, 252] on icon "subject" at bounding box center [357, 249] width 13 height 13
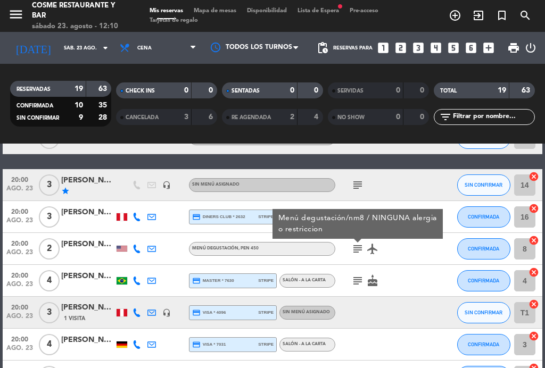
click at [357, 278] on icon "subject" at bounding box center [357, 280] width 13 height 13
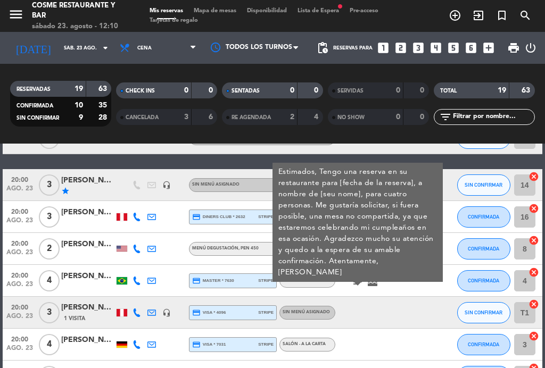
click at [357, 283] on icon "subject" at bounding box center [357, 280] width 13 height 13
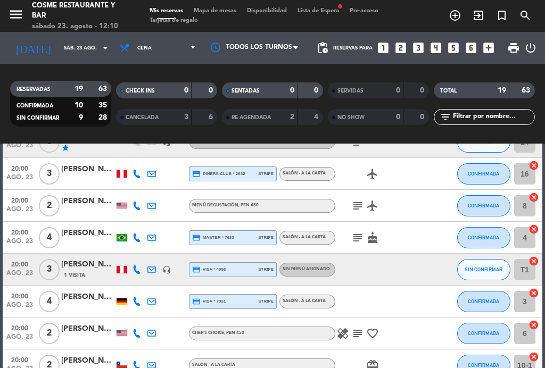
scroll to position [353, 0]
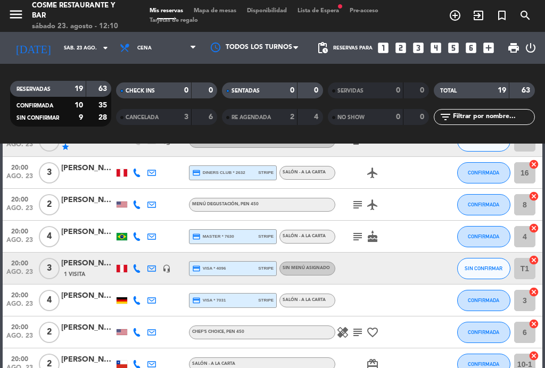
click at [220, 13] on span "Mapa de mesas" at bounding box center [214, 11] width 53 height 6
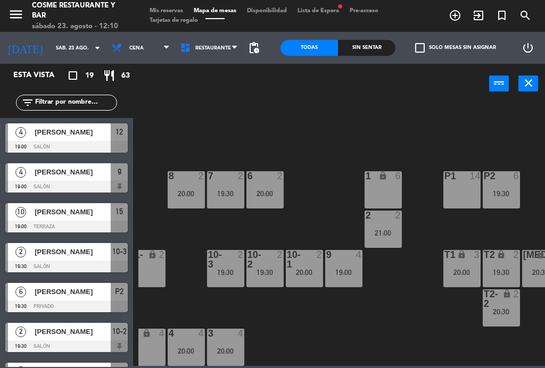
scroll to position [68, 248]
click at [343, 270] on div "19:00" at bounding box center [343, 272] width 37 height 7
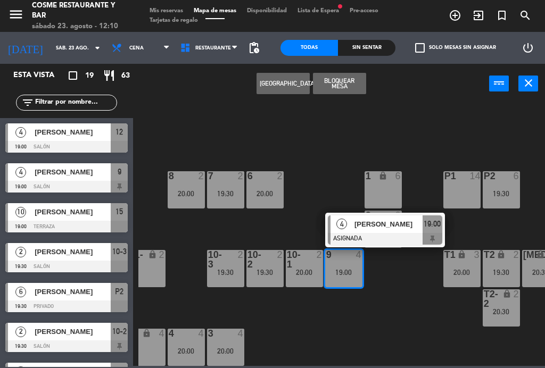
click at [362, 225] on span "[PERSON_NAME]" at bounding box center [388, 224] width 68 height 11
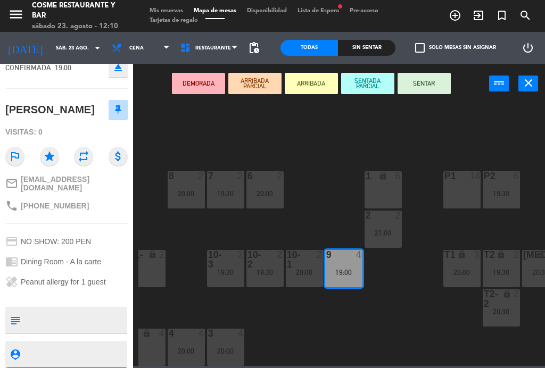
scroll to position [88, 0]
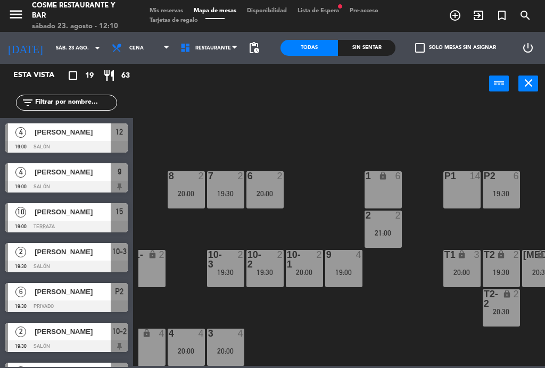
click at [191, 340] on div "4 4 20:00" at bounding box center [186, 347] width 37 height 37
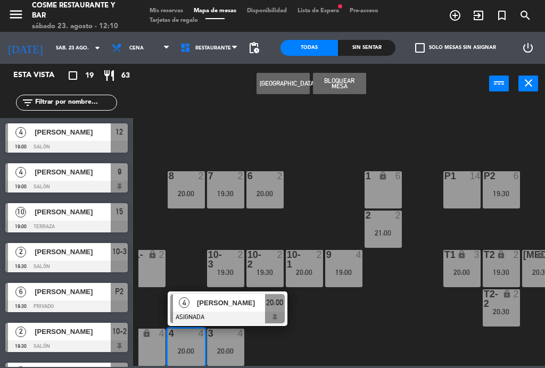
click at [352, 275] on div "19:00" at bounding box center [343, 272] width 37 height 7
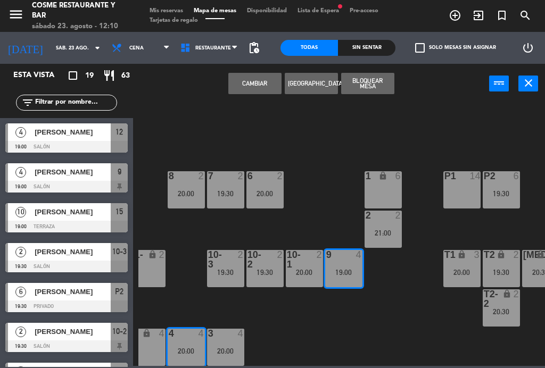
click at [257, 87] on button "Cambiar" at bounding box center [254, 83] width 53 height 21
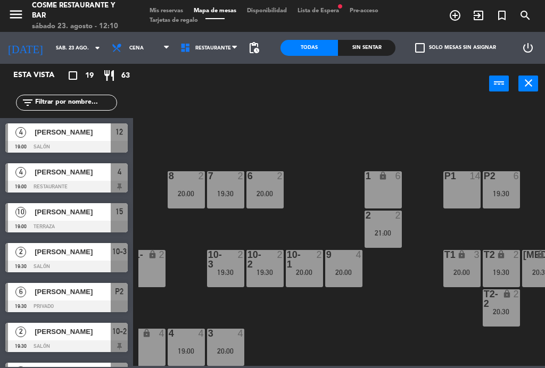
click at [186, 349] on div "19:00" at bounding box center [186, 350] width 37 height 7
click at [360, 334] on div "B1 lock 2 B2 lock 2 B3 lock 2 B4 lock 2 15 10 19:00 14 3 20:00 8 2 20:00 7 2 19…" at bounding box center [341, 234] width 406 height 264
click at [360, 263] on div "9 4 20:00" at bounding box center [343, 268] width 37 height 37
click at [355, 337] on div "B1 lock 2 B2 lock 2 B3 lock 2 B4 lock 2 15 10 19:00 14 3 20:00 8 2 20:00 7 2 19…" at bounding box center [341, 234] width 406 height 264
click at [191, 345] on div "4 4 19:00" at bounding box center [186, 347] width 37 height 37
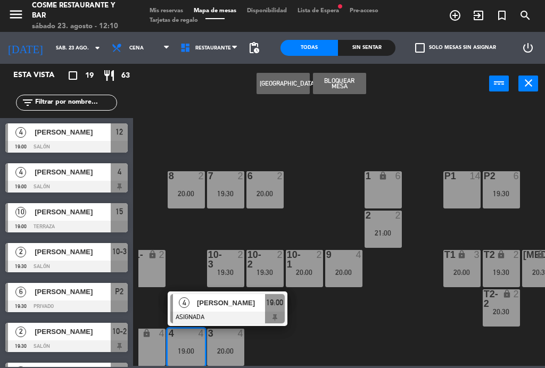
click at [216, 307] on span "[PERSON_NAME]" at bounding box center [231, 302] width 68 height 11
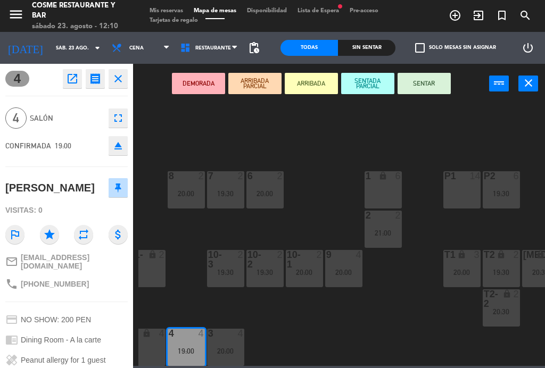
scroll to position [0, 0]
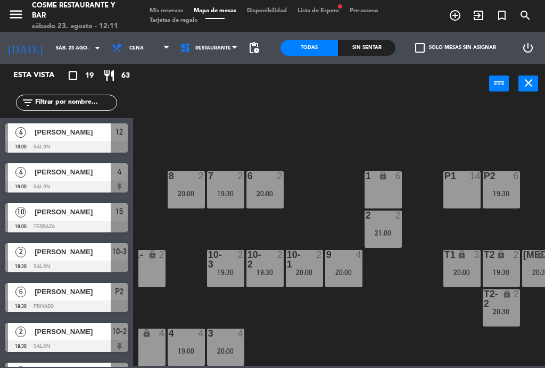
click at [176, 9] on span "Mis reservas" at bounding box center [166, 11] width 44 height 6
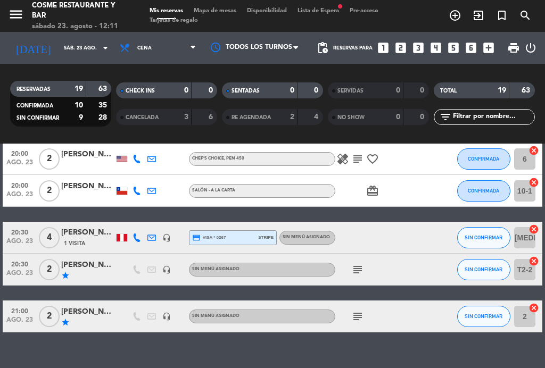
scroll to position [526, 0]
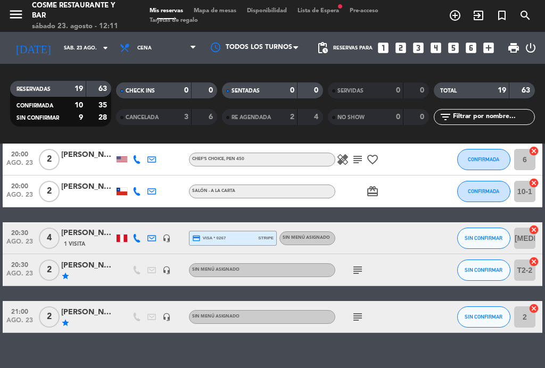
click at [220, 14] on span "Mapa de mesas" at bounding box center [214, 11] width 53 height 6
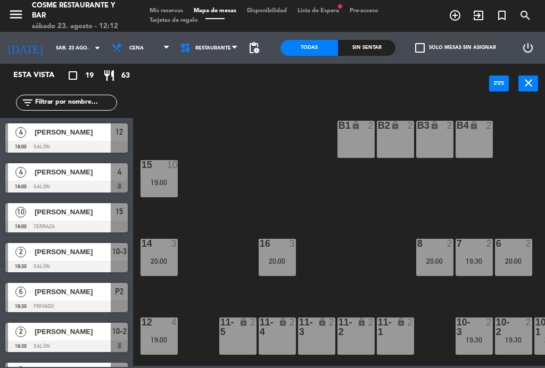
click at [148, 44] on span "Cena" at bounding box center [140, 47] width 69 height 23
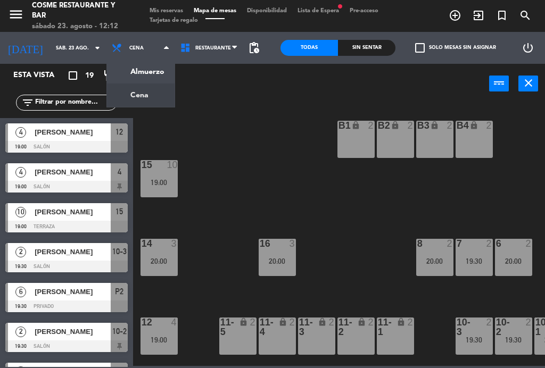
click at [146, 71] on ng-component "menu [PERSON_NAME] Restaurante y Bar [DATE] 23. agosto - 12:12 Mis reservas Map…" at bounding box center [272, 183] width 545 height 366
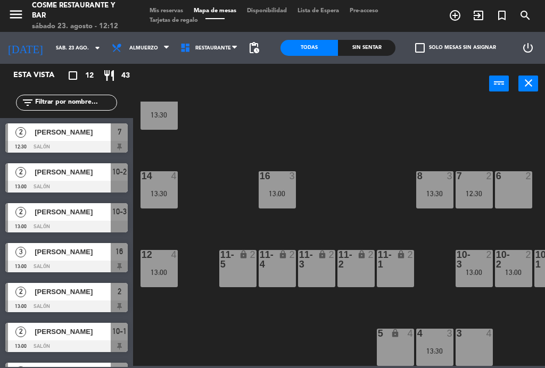
scroll to position [68, 0]
click at [169, 265] on div "12 4 13:00" at bounding box center [158, 268] width 37 height 37
click at [230, 205] on div "B1 lock 2 B2 lock 2 B3 lock 2 B4 lock 2 15 10 13:30 14 4 13:30 8 3 13:30 7 2 12…" at bounding box center [341, 234] width 406 height 264
click at [162, 182] on div "14 4 13:30" at bounding box center [158, 189] width 37 height 37
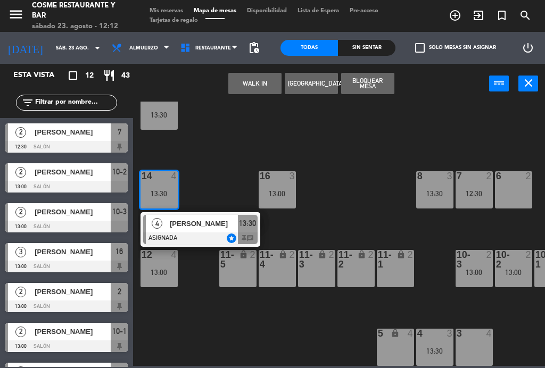
click at [477, 351] on div "3 4" at bounding box center [473, 347] width 37 height 37
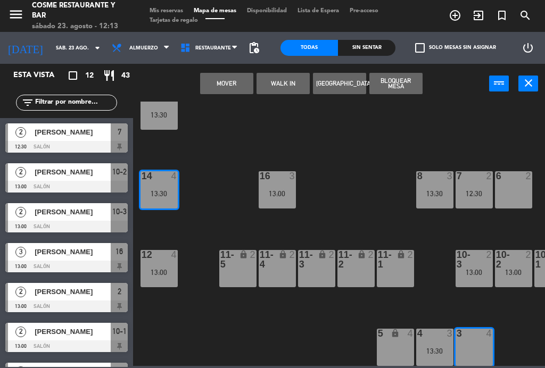
click at [224, 85] on button "Mover" at bounding box center [226, 83] width 53 height 21
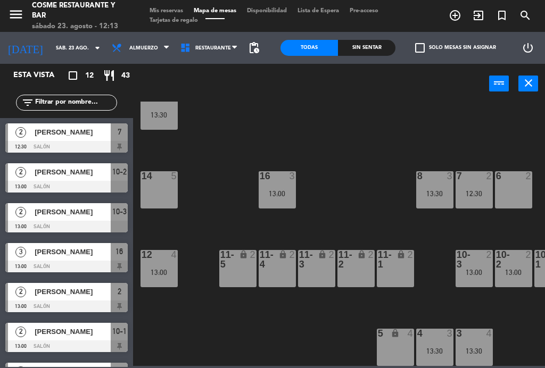
click at [166, 10] on span "Mis reservas" at bounding box center [166, 11] width 44 height 6
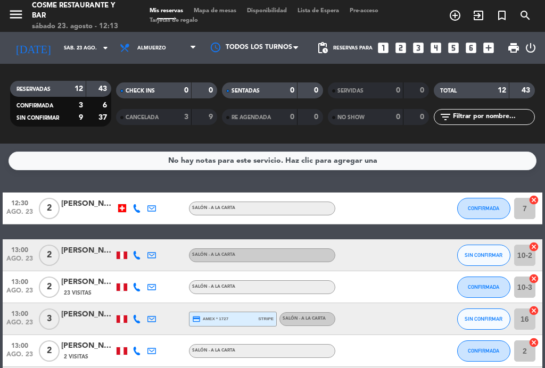
click at [177, 116] on div "3" at bounding box center [178, 117] width 21 height 12
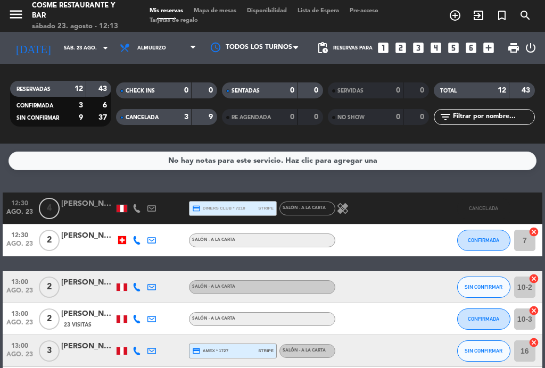
click at [223, 14] on span "Mapa de mesas" at bounding box center [214, 11] width 53 height 6
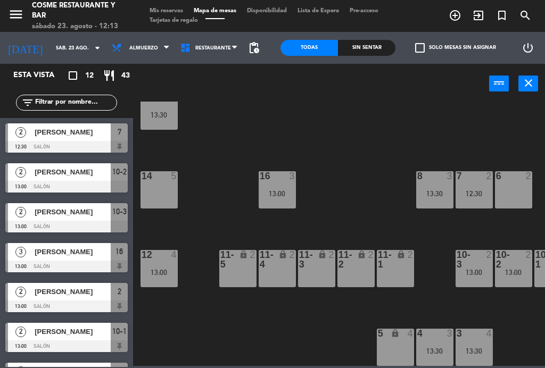
scroll to position [68, 0]
click at [287, 187] on div "16 3 13:00" at bounding box center [276, 189] width 37 height 37
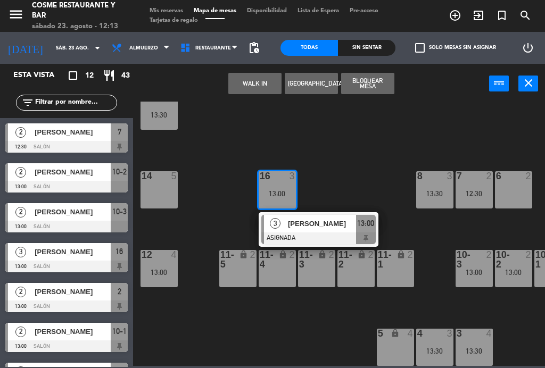
click at [156, 182] on div "14 5" at bounding box center [158, 189] width 37 height 37
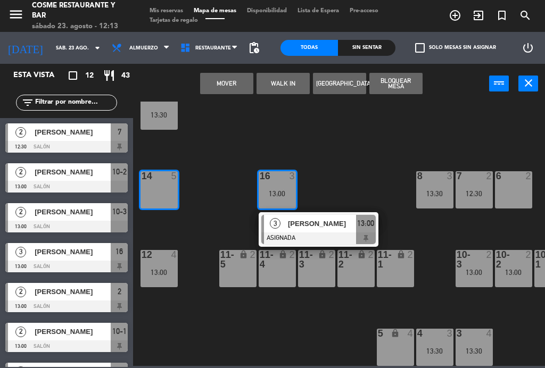
click at [230, 84] on button "Mover" at bounding box center [226, 83] width 53 height 21
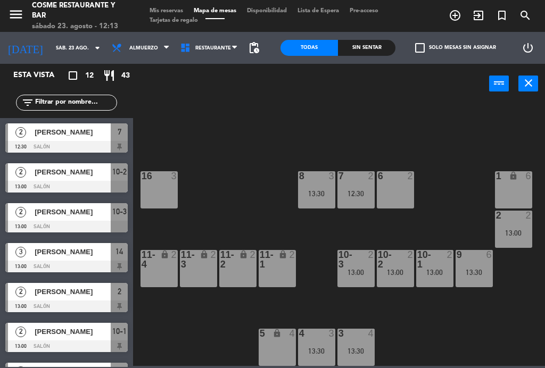
scroll to position [68, 118]
click at [357, 276] on div "13:00" at bounding box center [355, 272] width 37 height 7
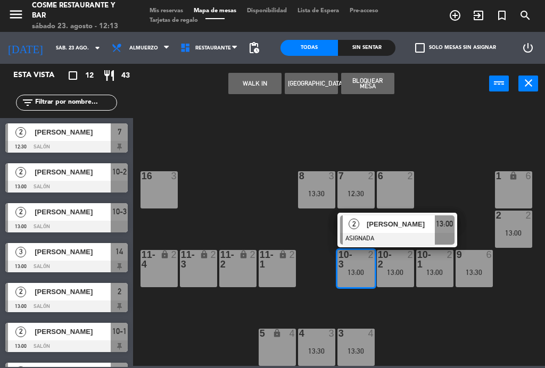
click at [163, 187] on div "16 3" at bounding box center [158, 189] width 37 height 37
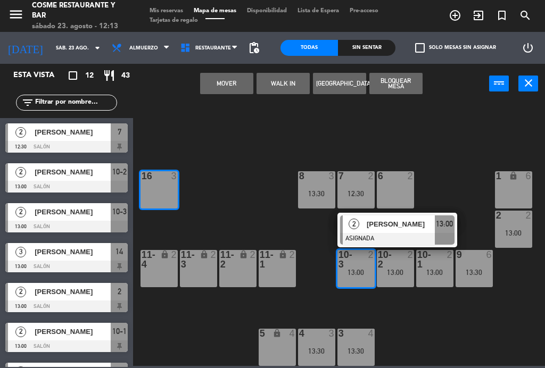
click at [232, 85] on button "Mover" at bounding box center [226, 83] width 53 height 21
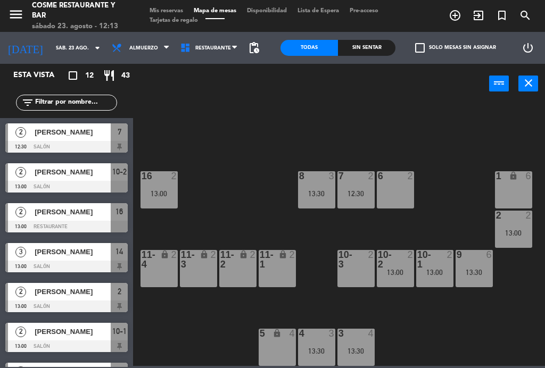
click at [395, 271] on div "13:00" at bounding box center [395, 272] width 37 height 7
click at [440, 269] on div "13:00" at bounding box center [434, 272] width 37 height 7
click at [429, 332] on div "B1 lock 2 B2 lock 2 B3 lock 2 B4 lock 2 15 10 13:30 14 3 13:00 8 3 13:30 7 2 12…" at bounding box center [341, 234] width 406 height 264
click at [402, 270] on div "13:00" at bounding box center [395, 272] width 37 height 7
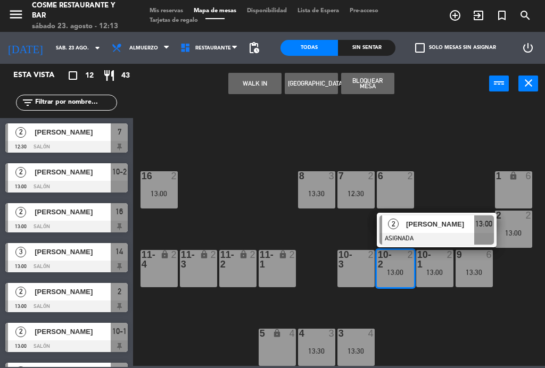
click at [398, 187] on div "6 2" at bounding box center [395, 189] width 37 height 37
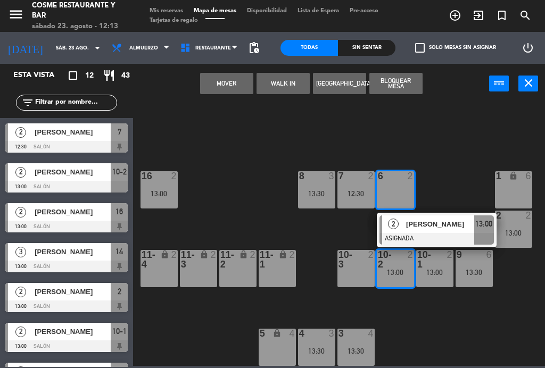
click at [231, 86] on button "Mover" at bounding box center [226, 83] width 53 height 21
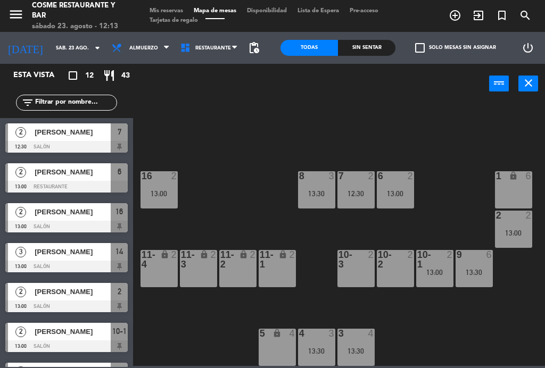
click at [443, 270] on div "13:00" at bounding box center [434, 272] width 37 height 7
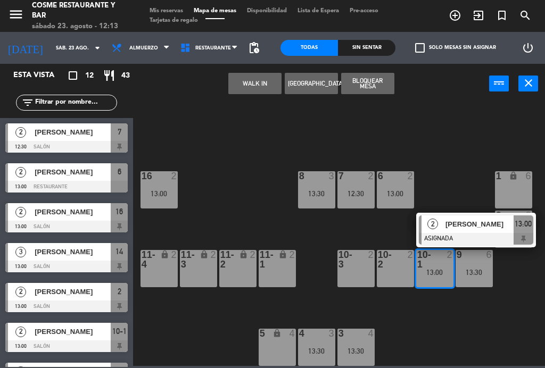
click at [347, 268] on div at bounding box center [356, 259] width 18 height 19
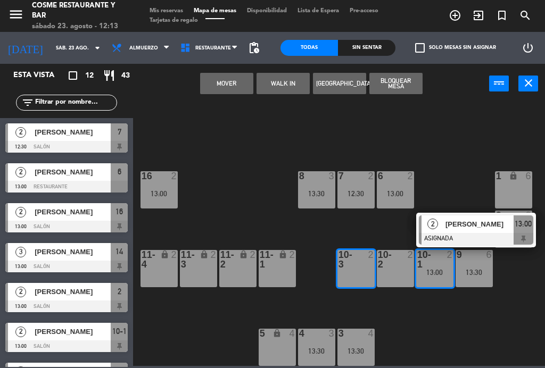
click at [237, 86] on button "Mover" at bounding box center [226, 83] width 53 height 21
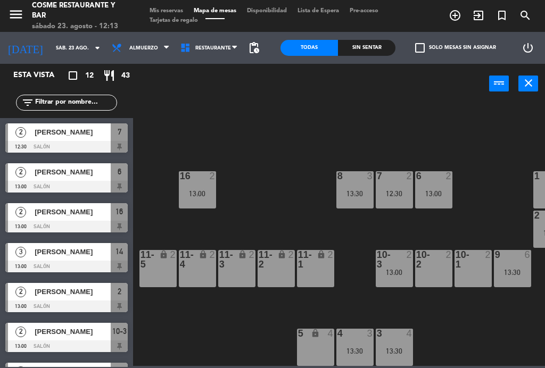
scroll to position [68, 80]
click at [360, 184] on div "8 3 13:30" at bounding box center [354, 189] width 37 height 37
click at [453, 138] on div "B1 lock 2 B2 lock 2 B3 lock 2 B4 lock 2 15 10 13:30 14 3 13:00 8 3 13:30 7 2 12…" at bounding box center [341, 234] width 406 height 264
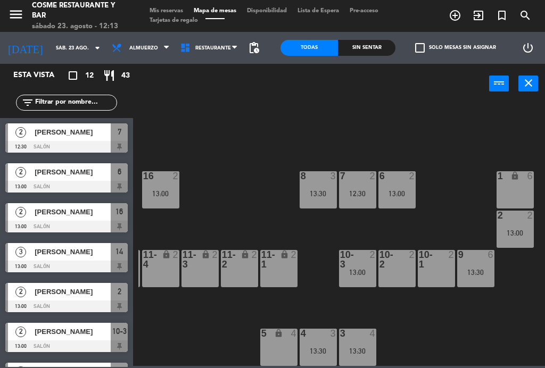
scroll to position [68, 116]
click at [320, 340] on div "4 3 13:30" at bounding box center [317, 347] width 37 height 37
click at [446, 337] on div "B1 lock 2 B2 lock 2 B3 lock 2 B4 lock 2 15 10 13:30 14 3 13:00 8 3 13:30 7 2 12…" at bounding box center [341, 234] width 406 height 264
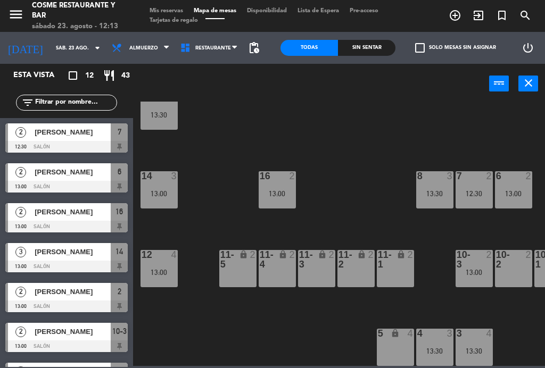
scroll to position [68, 0]
click at [478, 349] on div "13:30" at bounding box center [473, 350] width 37 height 7
click at [308, 338] on div "B1 lock 2 B2 lock 2 B3 lock 2 B4 lock 2 15 10 13:30 14 3 13:00 8 3 13:30 7 2 12…" at bounding box center [341, 234] width 406 height 264
click at [164, 178] on div at bounding box center [159, 176] width 18 height 10
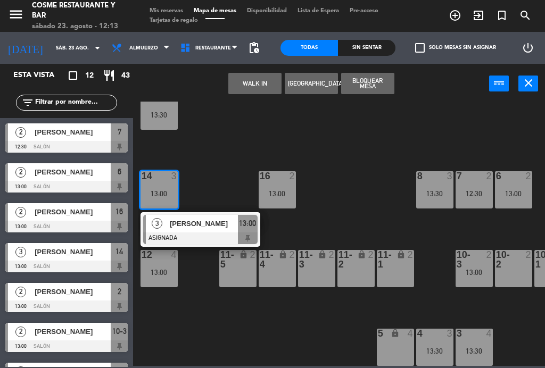
click at [214, 230] on div "[PERSON_NAME]" at bounding box center [203, 224] width 69 height 18
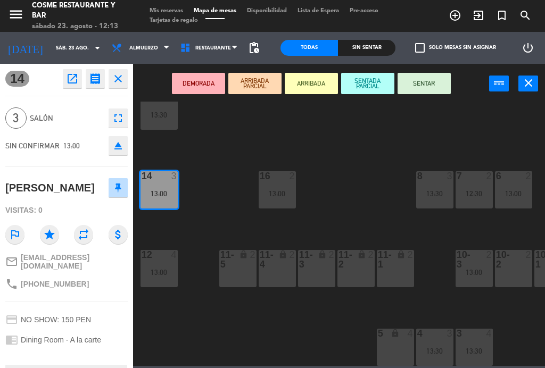
click at [433, 182] on div "8 3 13:30" at bounding box center [434, 189] width 37 height 37
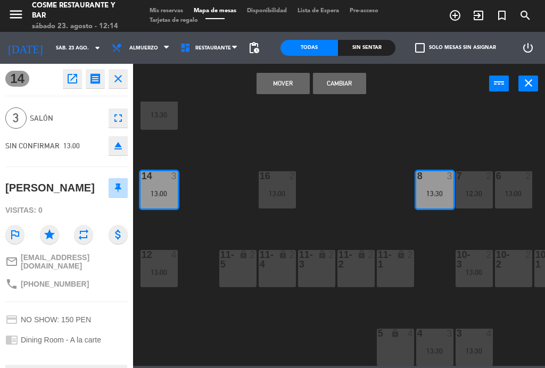
click at [351, 80] on button "Cambiar" at bounding box center [339, 83] width 53 height 21
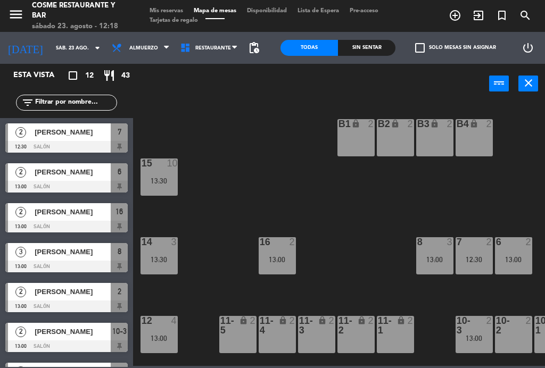
scroll to position [0, 0]
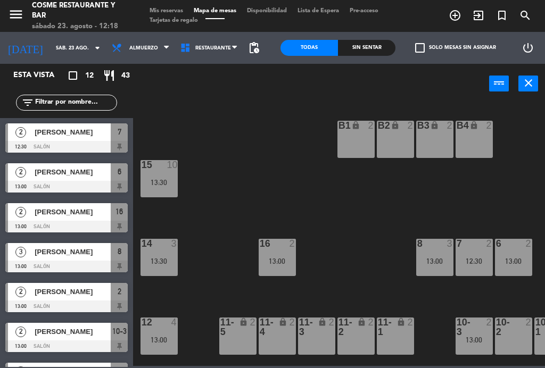
click at [137, 45] on span "Almuerzo" at bounding box center [143, 48] width 29 height 6
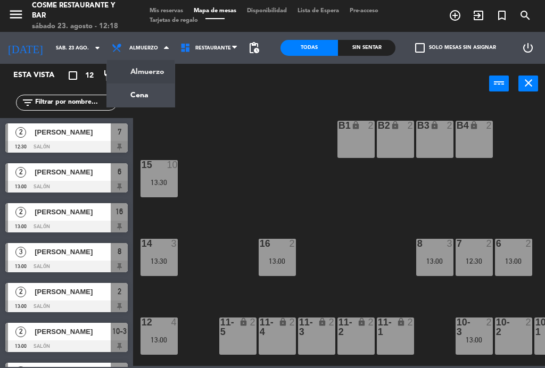
click at [204, 101] on div "power_input close" at bounding box center [311, 84] width 356 height 40
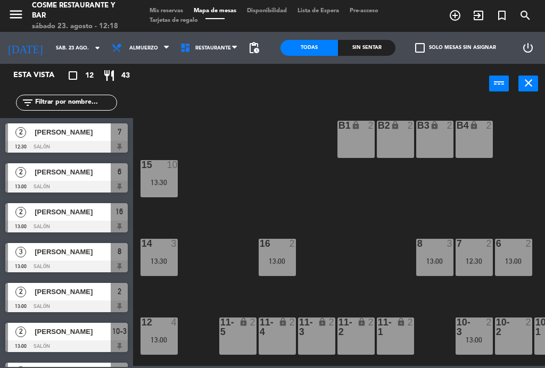
click at [69, 49] on input "sáb. 23 ago." at bounding box center [86, 48] width 70 height 16
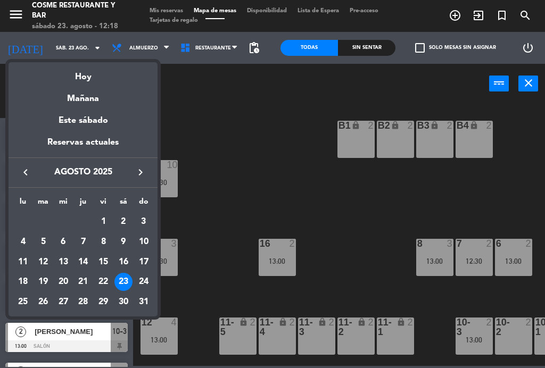
click at [90, 104] on div "Mañana" at bounding box center [83, 95] width 149 height 22
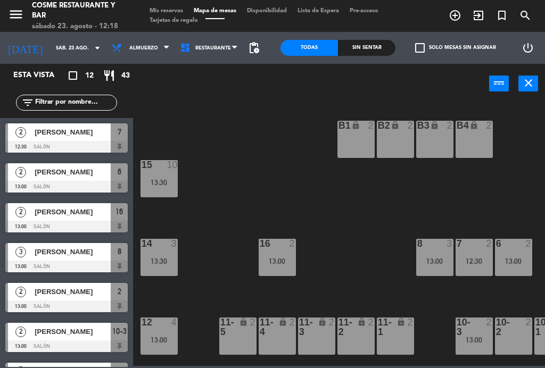
type input "dom. 24 ago."
click at [168, 14] on span "Mis reservas" at bounding box center [166, 11] width 44 height 6
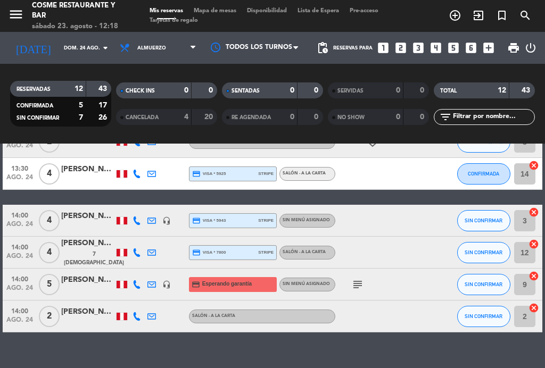
scroll to position [287, 0]
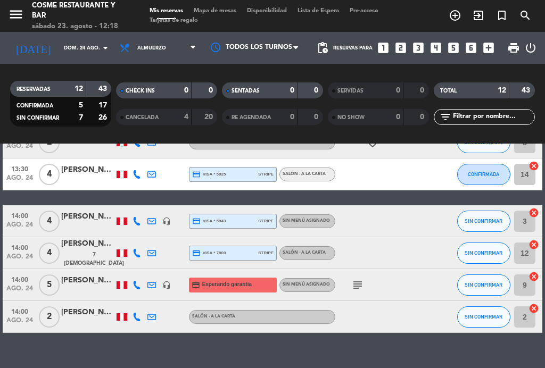
click at [351, 288] on icon "subject" at bounding box center [357, 285] width 13 height 13
click at [363, 285] on icon "subject" at bounding box center [357, 285] width 13 height 13
click at [227, 8] on span "Mapa de mesas" at bounding box center [214, 11] width 53 height 6
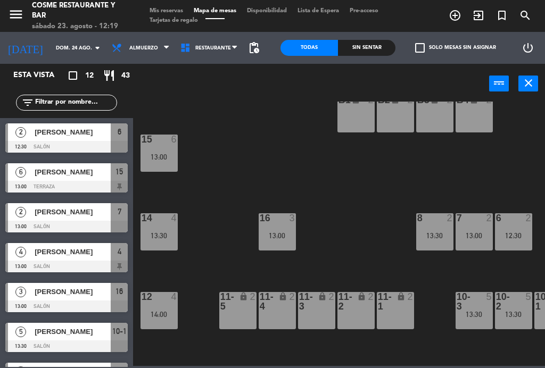
click at [62, 53] on input "dom. 24 ago." at bounding box center [86, 48] width 70 height 16
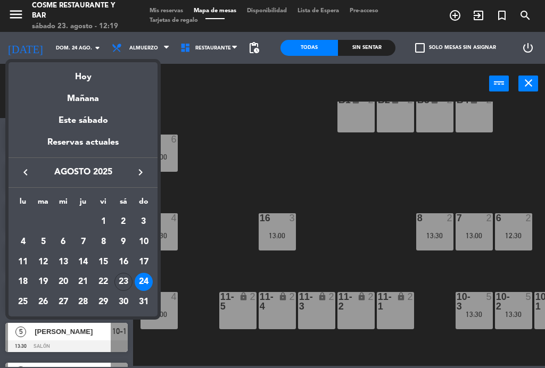
click at [91, 78] on div "Hoy" at bounding box center [83, 73] width 149 height 22
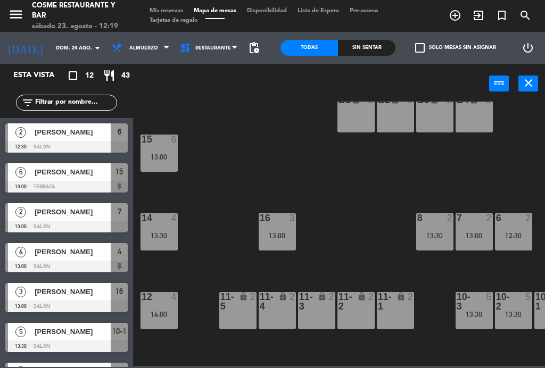
type input "sáb. 23 ago."
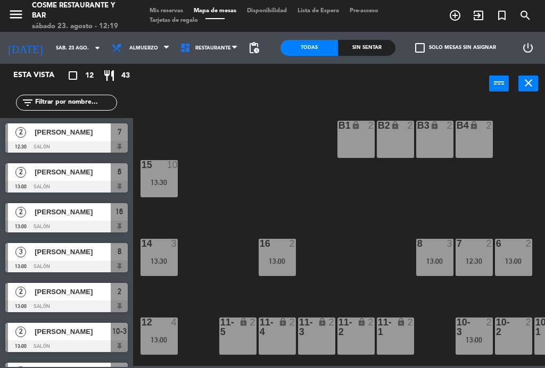
click at [289, 267] on div "16 2 13:00" at bounding box center [276, 257] width 37 height 37
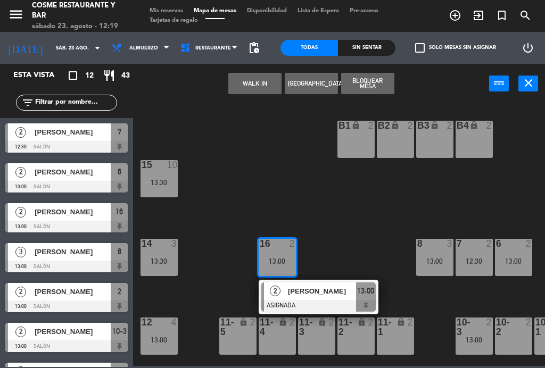
click at [379, 237] on div "B1 lock 2 B2 lock 2 B3 lock 2 B4 lock 2 15 10 13:30 14 3 13:30 8 3 13:00 7 2 12…" at bounding box center [341, 234] width 406 height 264
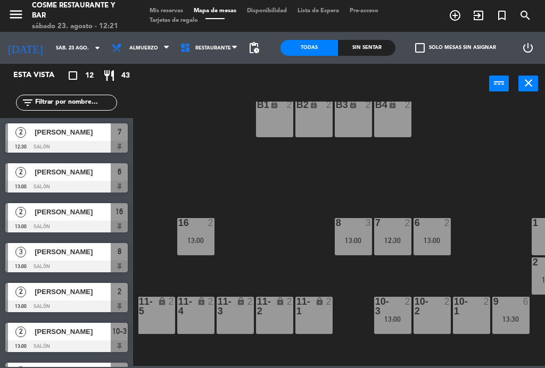
scroll to position [21, 83]
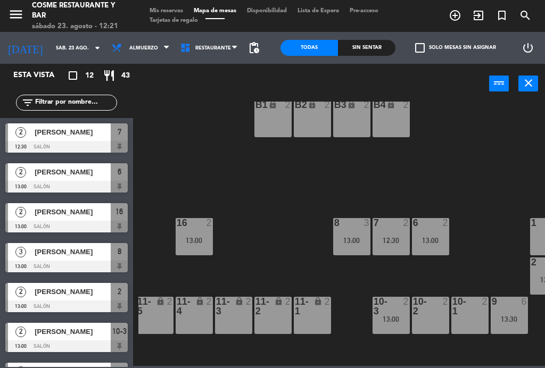
click at [256, 221] on div "B1 lock 2 B2 lock 2 B3 lock 2 B4 lock 2 15 10 13:30 14 3 13:30 8 3 13:00 7 2 12…" at bounding box center [341, 234] width 406 height 264
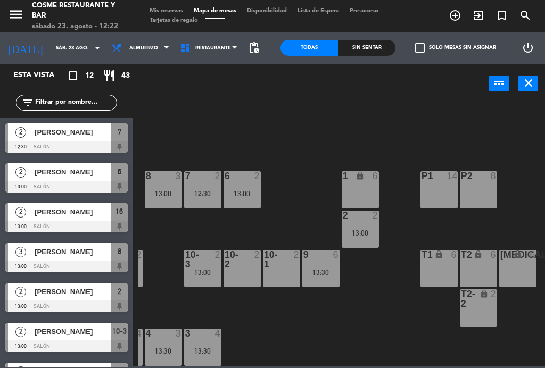
scroll to position [68, 271]
click at [368, 233] on div "13:00" at bounding box center [360, 232] width 37 height 7
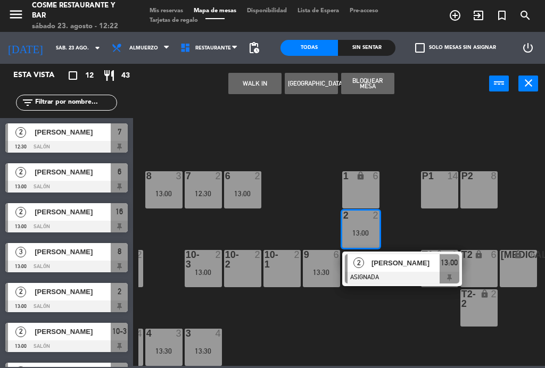
click at [410, 269] on div "[PERSON_NAME]" at bounding box center [404, 263] width 69 height 18
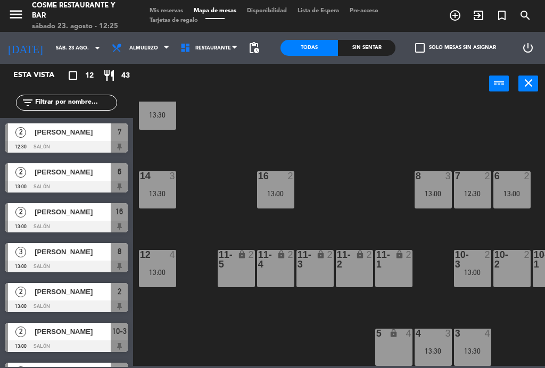
scroll to position [0, 0]
click at [134, 48] on span "Almuerzo" at bounding box center [143, 48] width 29 height 6
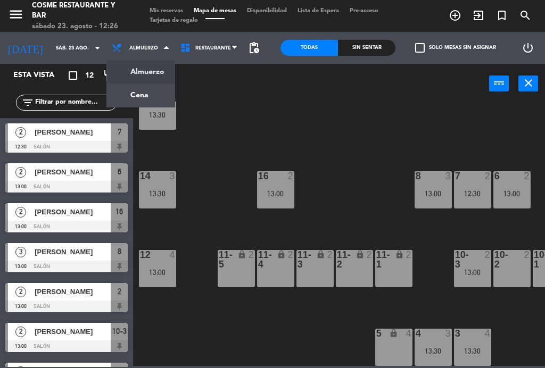
click at [123, 95] on ng-component "menu [PERSON_NAME] Restaurante y Bar [DATE] 23. agosto - 12:26 Mis reservas Map…" at bounding box center [272, 183] width 545 height 366
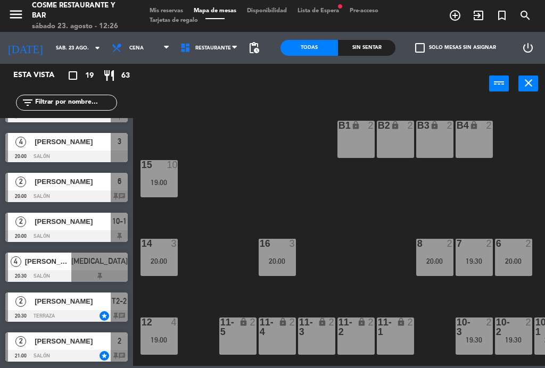
scroll to position [509, 0]
click at [54, 298] on span "[PERSON_NAME]" at bounding box center [73, 301] width 76 height 11
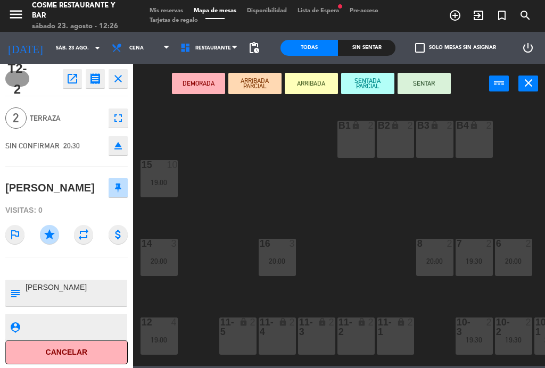
click at [74, 80] on icon "open_in_new" at bounding box center [72, 78] width 13 height 13
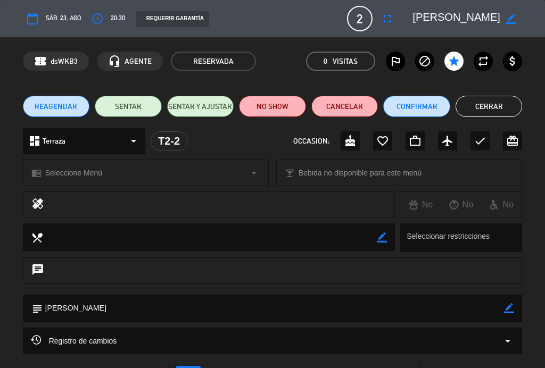
click at [516, 22] on icon "border_color" at bounding box center [511, 19] width 10 height 10
click at [466, 14] on textarea at bounding box center [456, 18] width 88 height 19
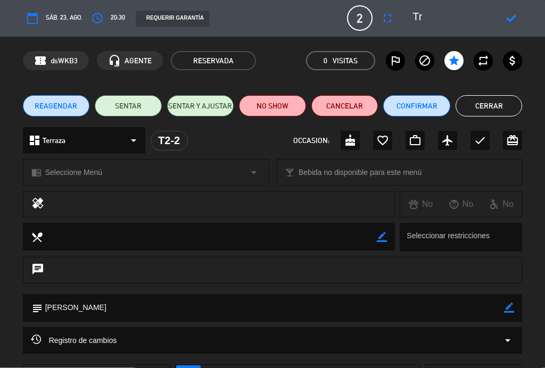
type textarea "T"
type textarea "[PERSON_NAME]"
click at [512, 16] on icon at bounding box center [511, 19] width 10 height 10
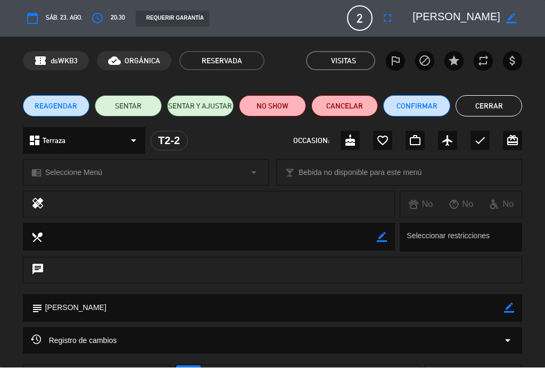
click at [505, 115] on button "Cerrar" at bounding box center [488, 106] width 67 height 21
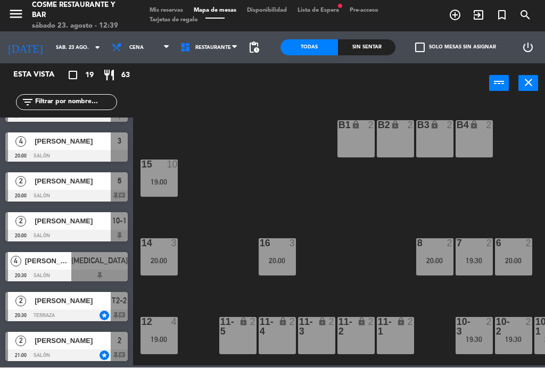
click at [51, 54] on input "sáb. 23 ago." at bounding box center [86, 48] width 70 height 16
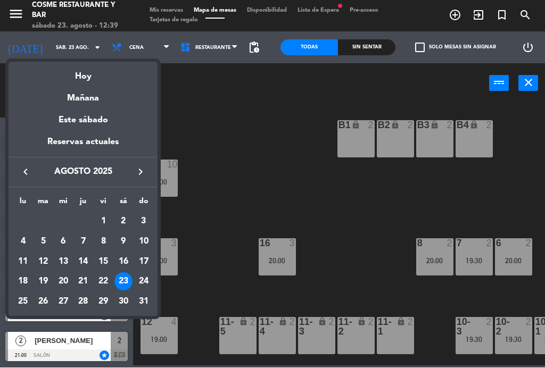
click at [76, 95] on div "Mañana" at bounding box center [83, 95] width 149 height 22
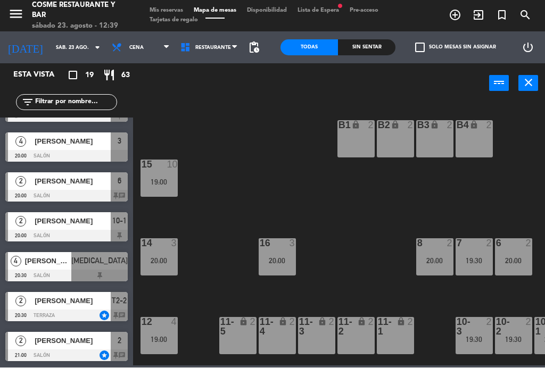
type input "dom. 24 ago."
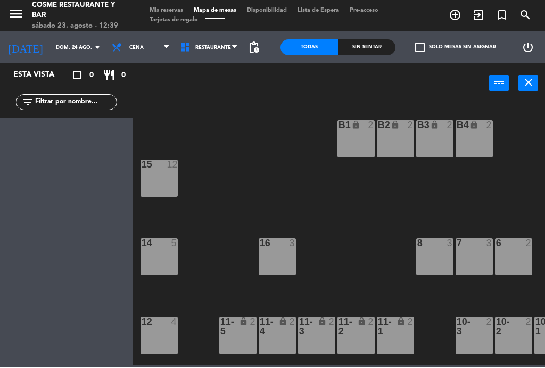
scroll to position [0, 0]
click at [129, 46] on span "Cena" at bounding box center [136, 48] width 14 height 6
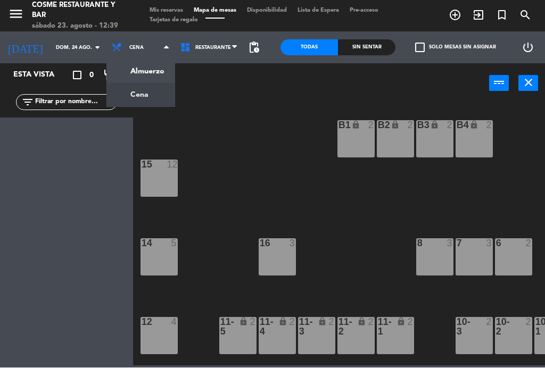
click at [141, 76] on ng-component "menu [PERSON_NAME] Restaurante y Bar [DATE] 23. agosto - 12:39 Mis reservas Map…" at bounding box center [272, 183] width 545 height 366
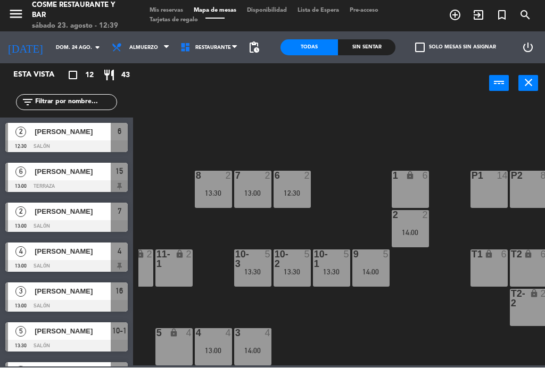
scroll to position [68, 228]
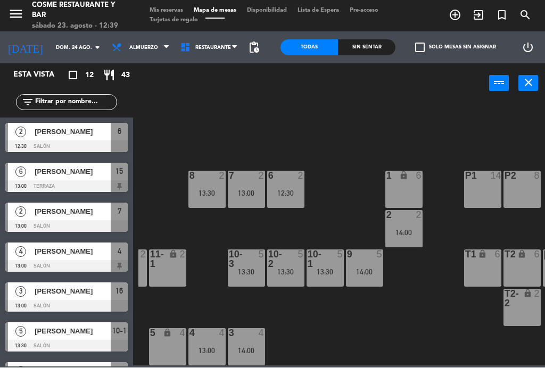
click at [372, 274] on div "14:00" at bounding box center [364, 272] width 37 height 7
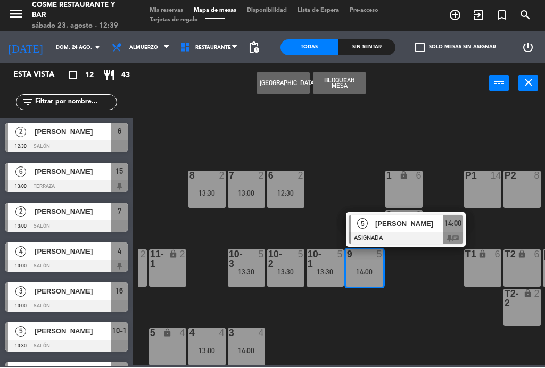
click at [381, 227] on span "[PERSON_NAME]" at bounding box center [409, 224] width 68 height 11
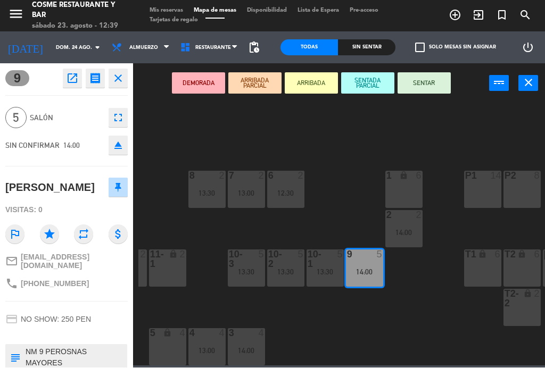
scroll to position [0, 0]
click at [77, 80] on icon "open_in_new" at bounding box center [72, 78] width 13 height 13
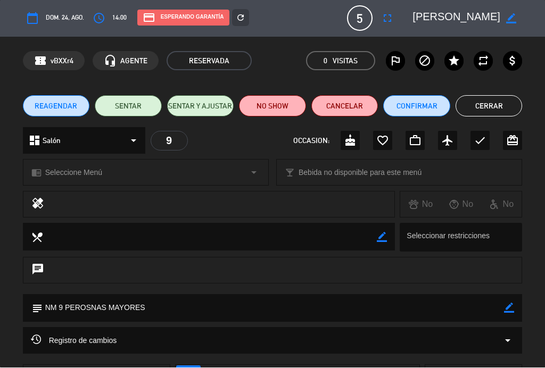
click at [349, 106] on button "Cancelar" at bounding box center [344, 106] width 67 height 21
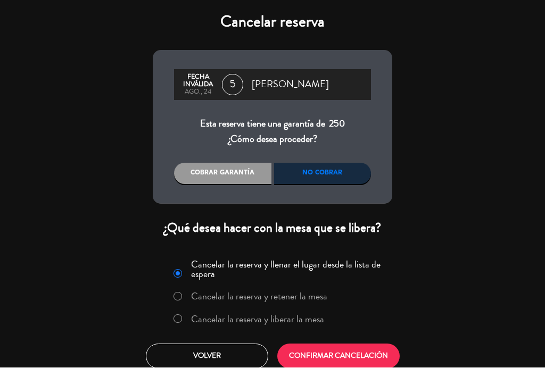
click at [246, 316] on label "Cancelar la reserva y liberar la mesa" at bounding box center [257, 320] width 133 height 10
click at [354, 360] on button "CONFIRMAR CANCELACIÓN" at bounding box center [338, 356] width 122 height 25
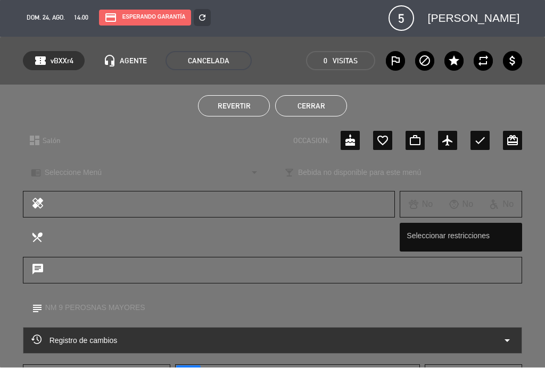
click at [319, 112] on button "Cerrar" at bounding box center [311, 106] width 72 height 21
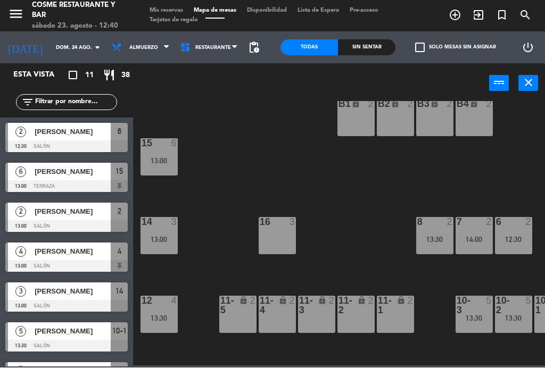
scroll to position [22, 0]
click at [167, 240] on div "13:00" at bounding box center [158, 239] width 37 height 7
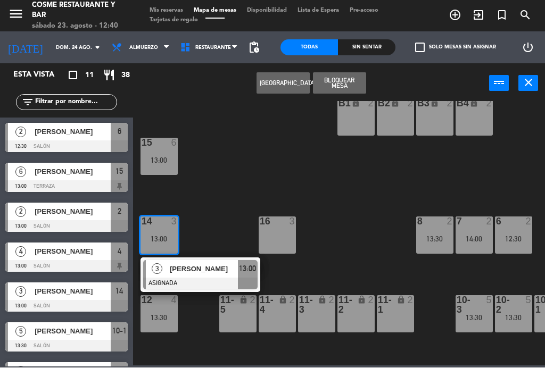
click at [285, 239] on div "16 3" at bounding box center [276, 235] width 37 height 37
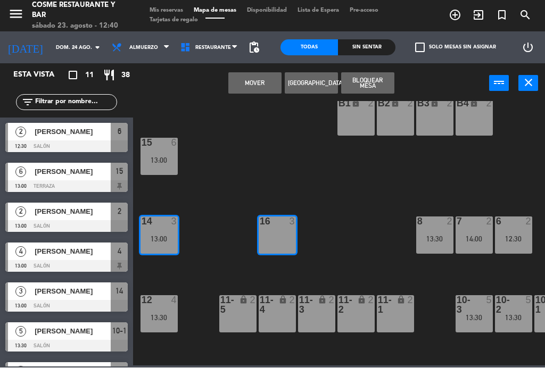
click at [260, 90] on button "Mover" at bounding box center [254, 83] width 53 height 21
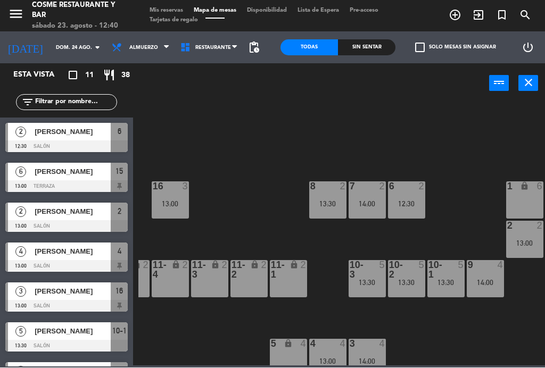
scroll to position [58, 106]
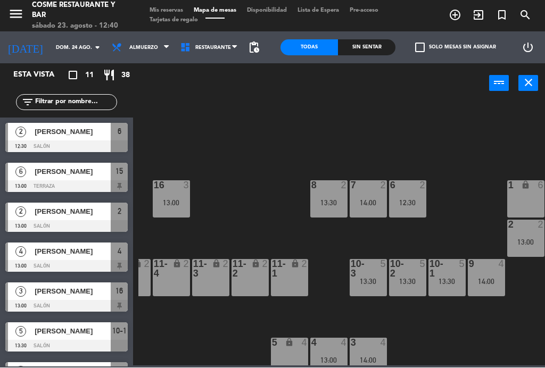
click at [447, 288] on div "10-1 5 13:30" at bounding box center [446, 278] width 37 height 37
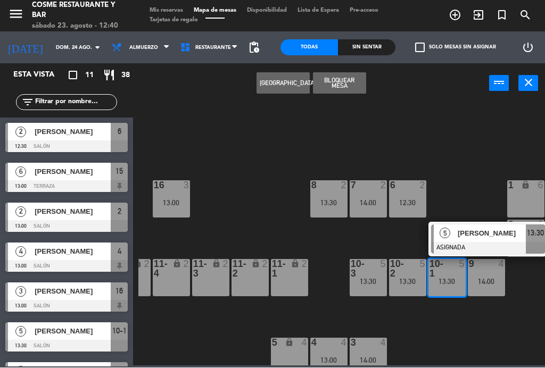
click at [498, 285] on div "14:00" at bounding box center [486, 281] width 37 height 7
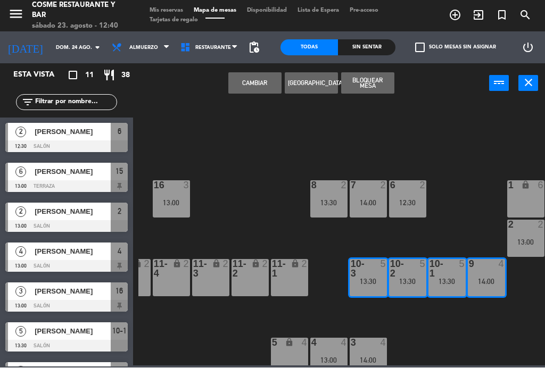
click at [253, 89] on button "Cambiar" at bounding box center [254, 83] width 53 height 21
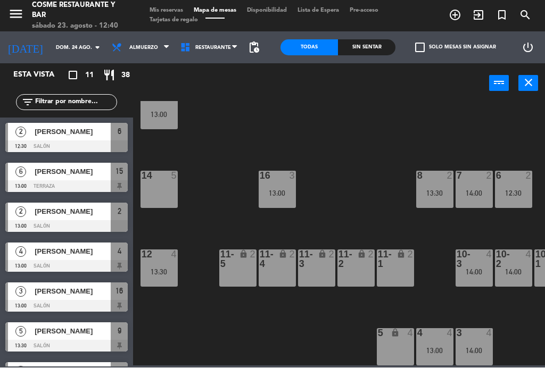
scroll to position [68, 0]
click at [478, 271] on div "14:00" at bounding box center [473, 272] width 37 height 7
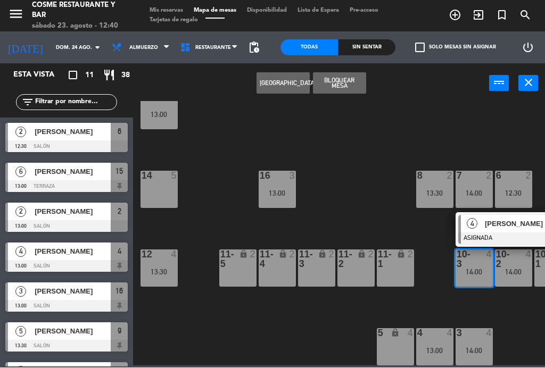
click at [278, 193] on div "13:00" at bounding box center [276, 193] width 37 height 7
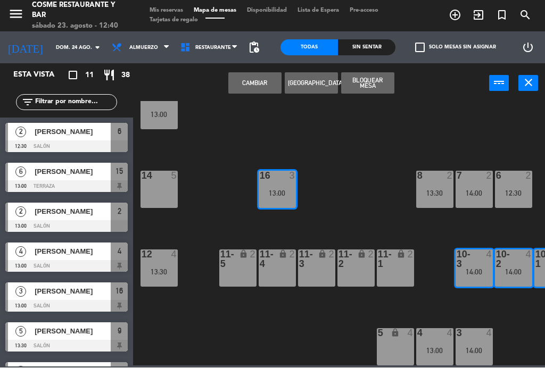
click at [261, 90] on button "Cambiar" at bounding box center [254, 83] width 53 height 21
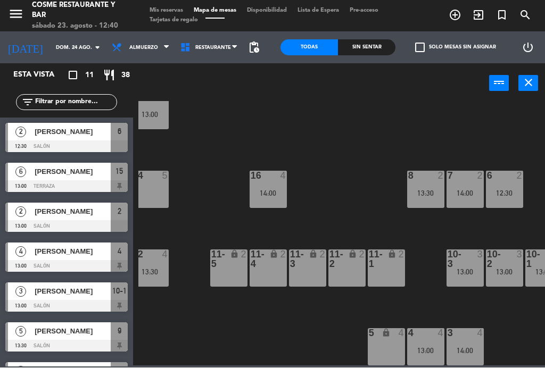
scroll to position [68, 8]
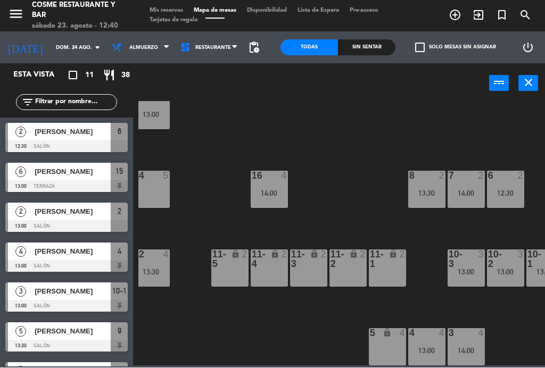
click at [500, 314] on div "B1 lock 2 B2 lock 2 B3 lock 2 B4 lock 2 15 6 13:00 14 5 8 2 13:30 7 2 14:00 6 2…" at bounding box center [341, 234] width 406 height 264
click at [473, 269] on div "13:00" at bounding box center [465, 272] width 37 height 7
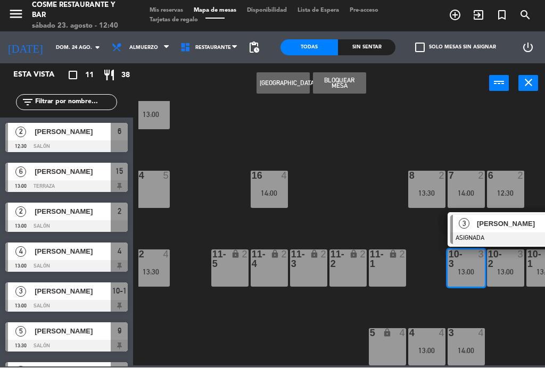
click at [500, 229] on div "[PERSON_NAME]" at bounding box center [510, 224] width 69 height 18
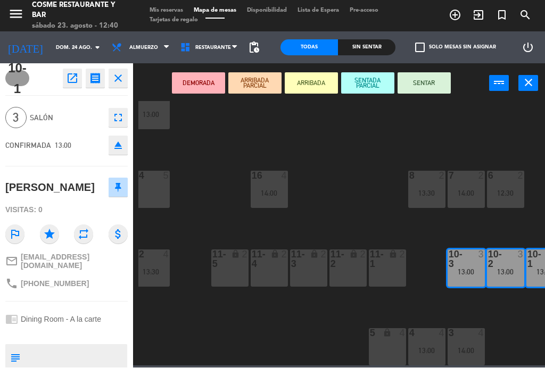
click at [501, 272] on div "13:00" at bounding box center [505, 272] width 37 height 7
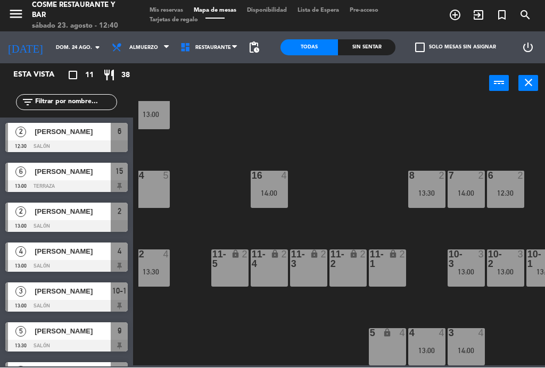
click at [478, 273] on div "13:00" at bounding box center [465, 272] width 37 height 7
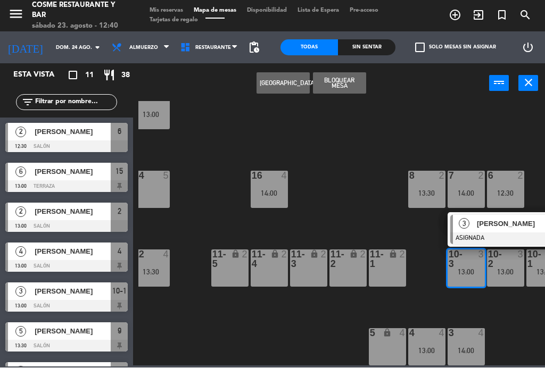
click at [386, 266] on div "lock" at bounding box center [387, 259] width 18 height 19
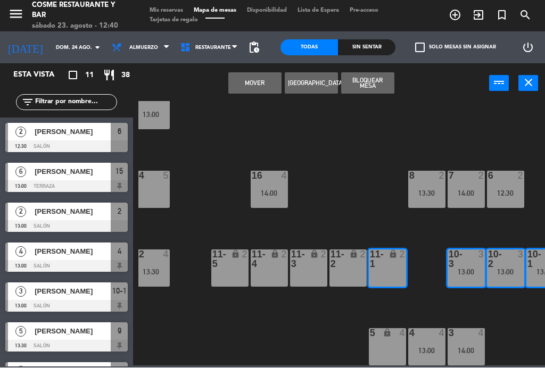
click at [255, 87] on button "Mover" at bounding box center [254, 83] width 53 height 21
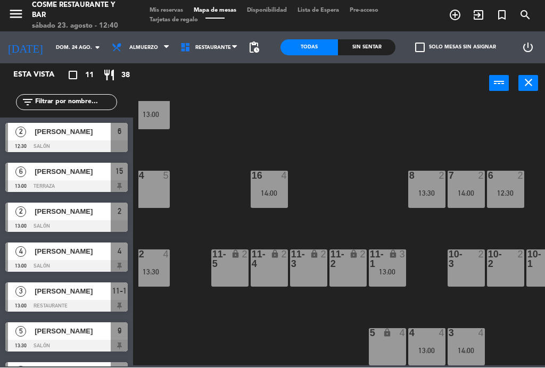
click at [391, 276] on div "13:00" at bounding box center [387, 272] width 37 height 7
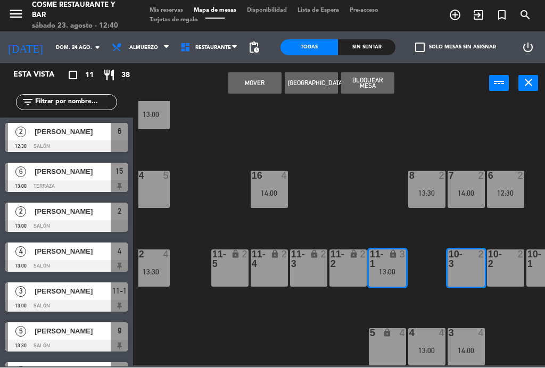
click at [506, 275] on div "10-2 2" at bounding box center [505, 268] width 37 height 37
click at [255, 83] on button "Mover y Unir" at bounding box center [254, 83] width 53 height 21
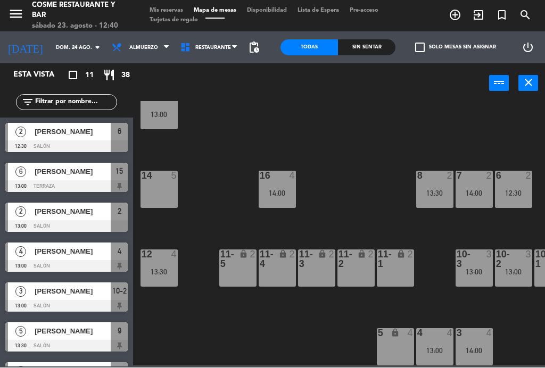
scroll to position [68, 0]
click at [273, 185] on div "16 4 14:00" at bounding box center [276, 189] width 37 height 37
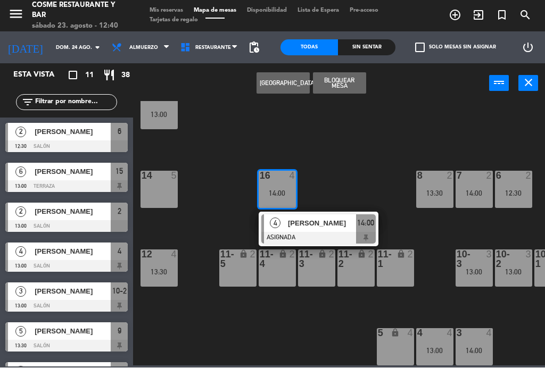
click at [161, 186] on div "14 5" at bounding box center [158, 189] width 37 height 37
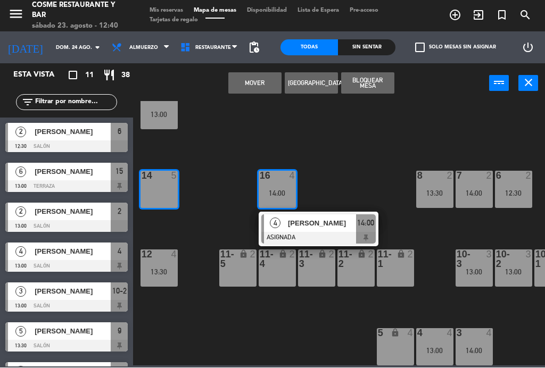
click at [260, 84] on button "Mover" at bounding box center [254, 83] width 53 height 21
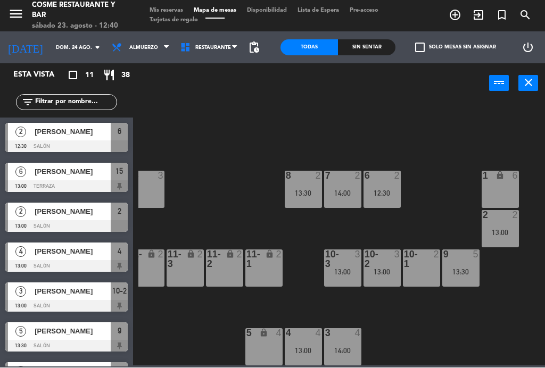
scroll to position [68, 131]
click at [352, 337] on div "4" at bounding box center [360, 334] width 18 height 10
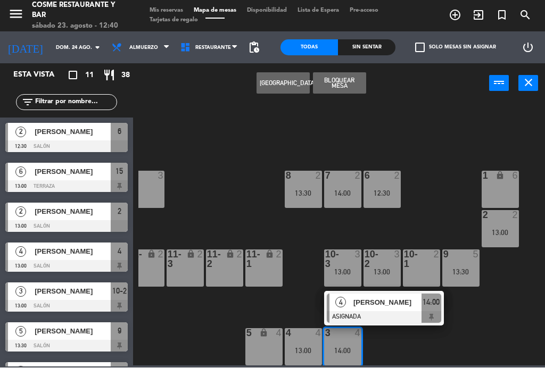
click at [402, 310] on div "[PERSON_NAME]" at bounding box center [386, 303] width 69 height 18
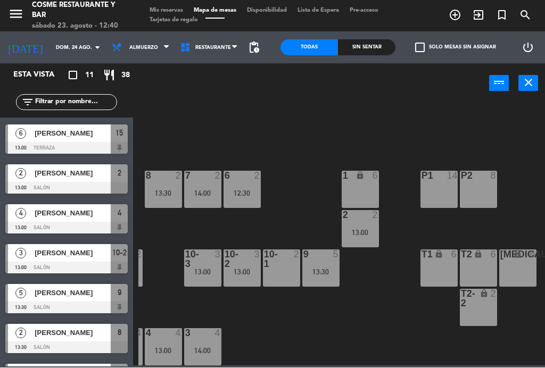
scroll to position [68, 271]
click at [213, 333] on div "4" at bounding box center [221, 334] width 18 height 10
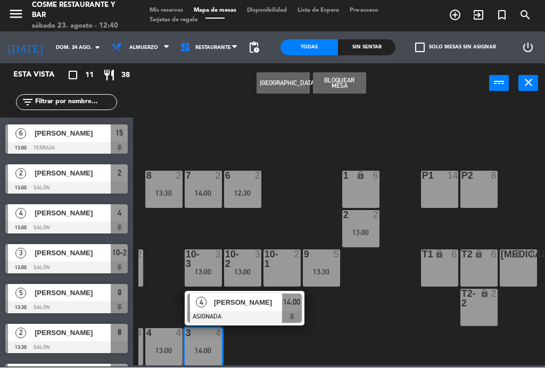
click at [443, 264] on div "T1 lock 6" at bounding box center [439, 268] width 37 height 37
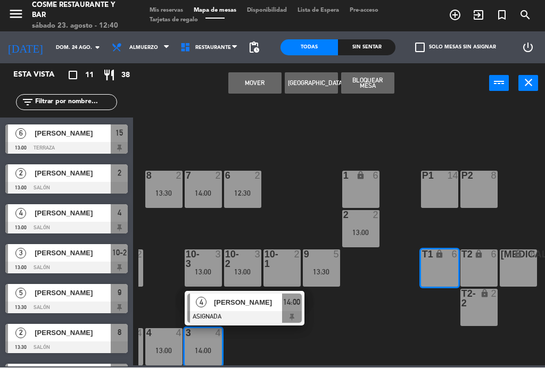
click at [259, 87] on button "Mover" at bounding box center [254, 83] width 53 height 21
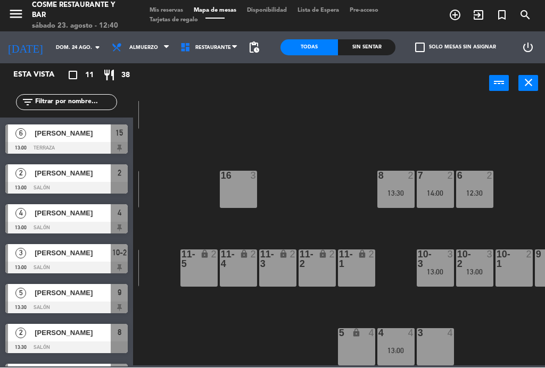
scroll to position [68, 39]
click at [444, 274] on div "13:00" at bounding box center [434, 272] width 37 height 7
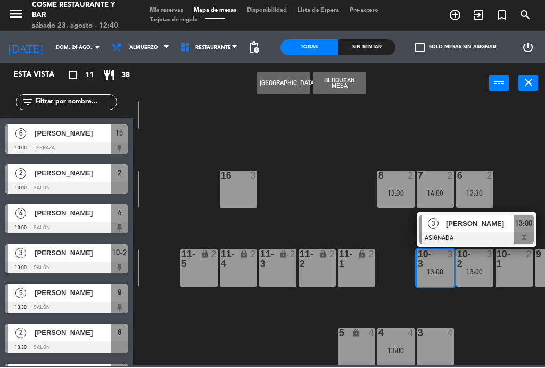
click at [237, 195] on div "16 3" at bounding box center [238, 189] width 37 height 37
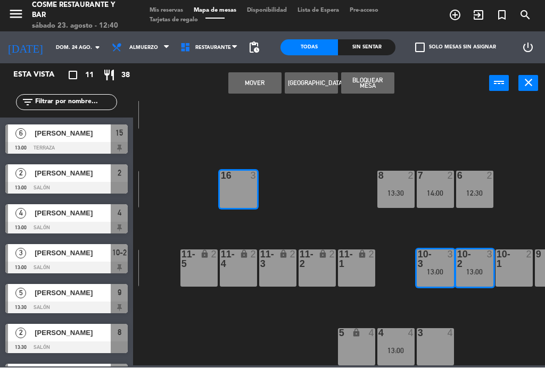
click at [262, 85] on button "Mover" at bounding box center [254, 83] width 53 height 21
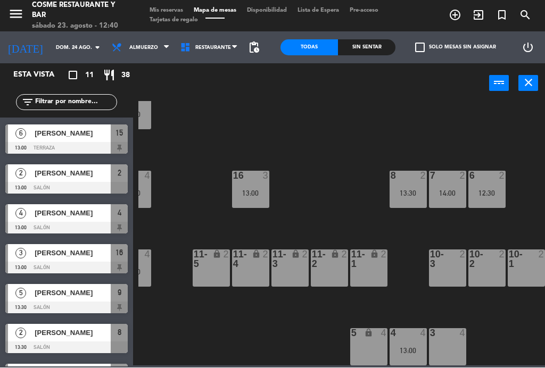
scroll to position [68, 27]
click at [456, 343] on div "3 4" at bounding box center [447, 347] width 37 height 37
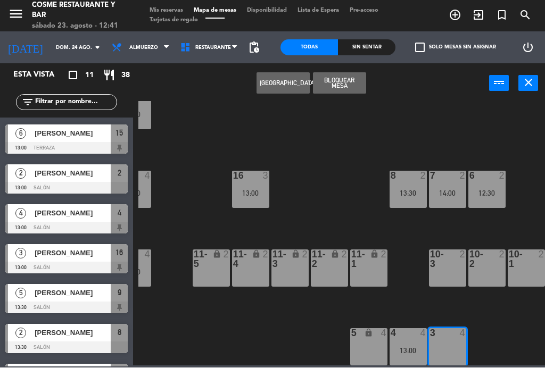
click at [290, 82] on button "[GEOGRAPHIC_DATA]" at bounding box center [282, 83] width 53 height 21
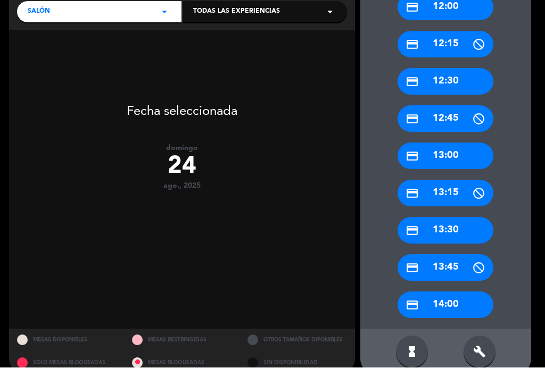
scroll to position [163, 0]
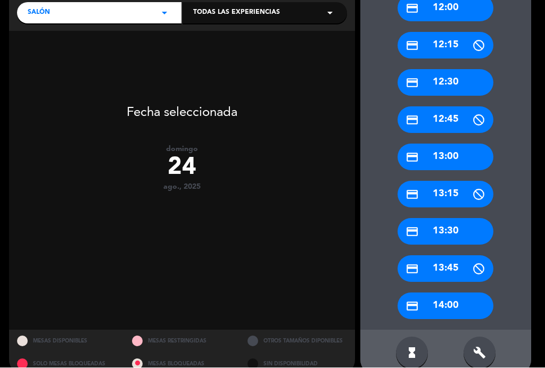
click at [455, 307] on div "credit_card 14:00" at bounding box center [445, 306] width 96 height 27
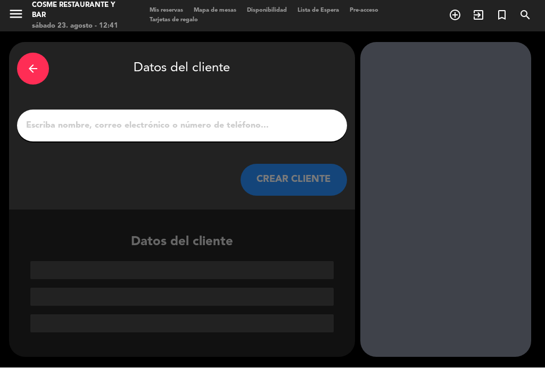
scroll to position [0, 0]
click at [109, 125] on input "1" at bounding box center [182, 126] width 314 height 15
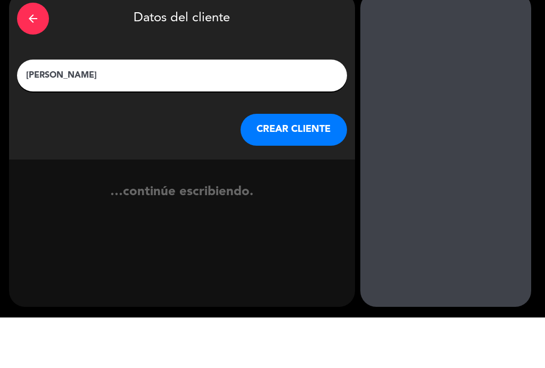
type input "[PERSON_NAME]"
click at [11, 110] on div "arrow_back Datos del cliente [PERSON_NAME] CREAR CLIENTE" at bounding box center [182, 127] width 346 height 168
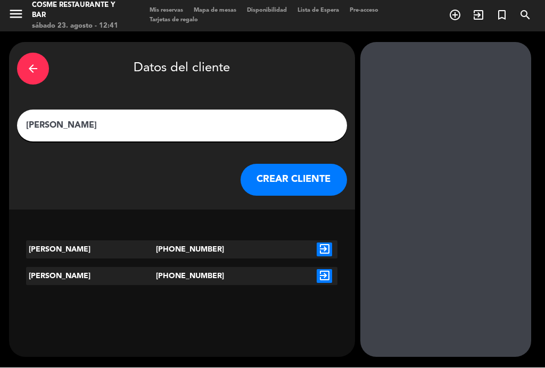
click at [326, 249] on icon "exit_to_app" at bounding box center [323, 250] width 15 height 14
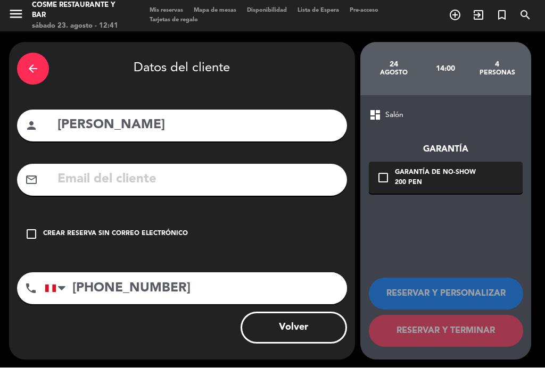
click at [122, 174] on input "text" at bounding box center [197, 180] width 282 height 22
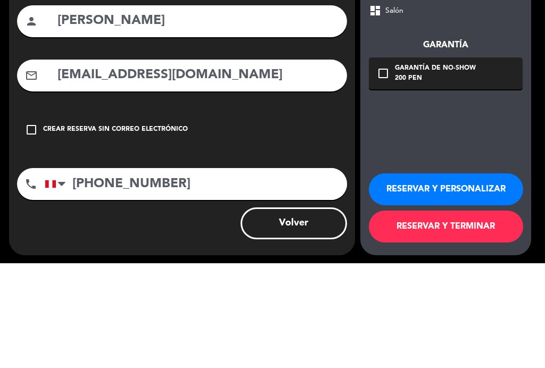
type input "[EMAIL_ADDRESS][DOMAIN_NAME]"
click at [8, 87] on div "arrow_back Datos del cliente person [PERSON_NAME] mail_outline [EMAIL_ADDRESS][…" at bounding box center [272, 201] width 545 height 339
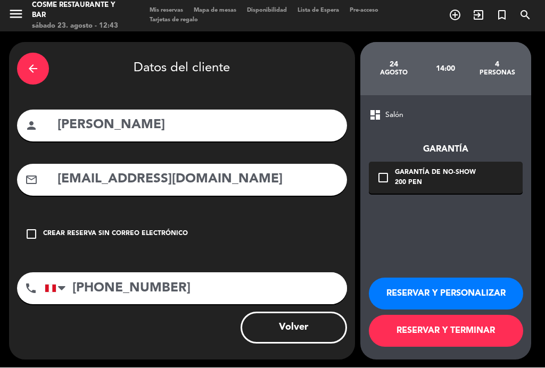
click at [382, 179] on icon "check_box_outline_blank" at bounding box center [383, 178] width 13 height 13
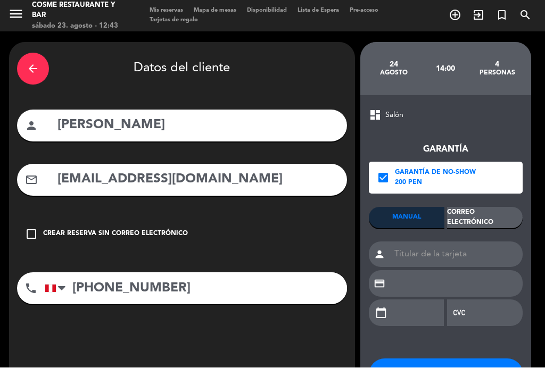
click at [497, 218] on div "Correo Electrónico" at bounding box center [485, 217] width 76 height 21
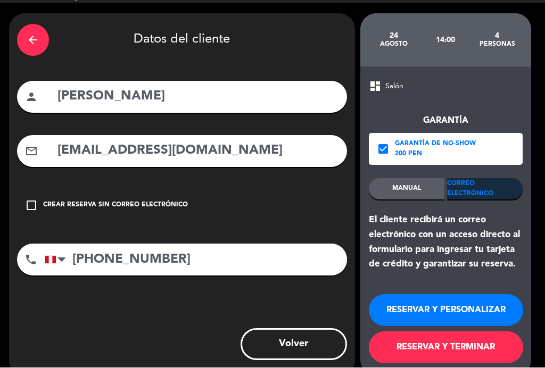
scroll to position [28, 0]
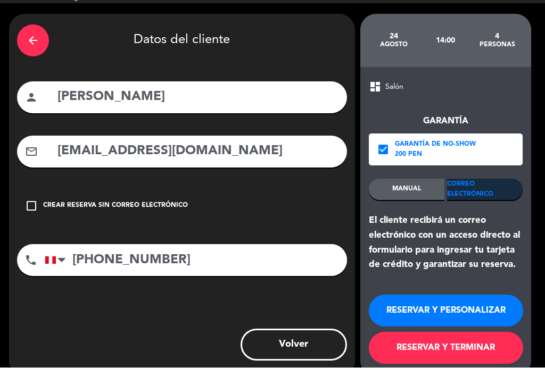
click at [461, 343] on button "RESERVAR Y TERMINAR" at bounding box center [446, 348] width 154 height 32
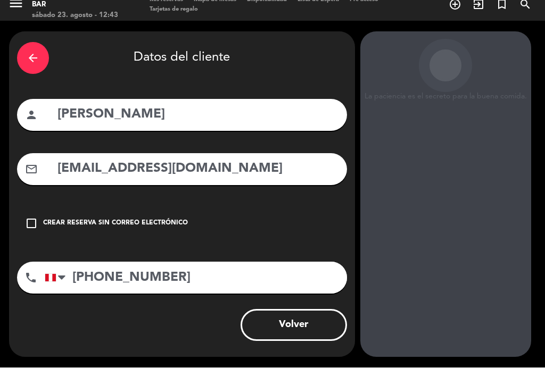
scroll to position [0, 0]
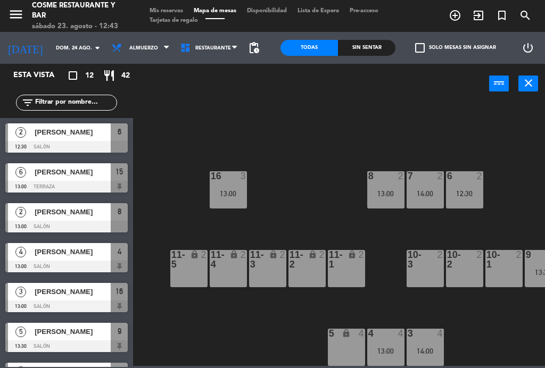
scroll to position [68, 50]
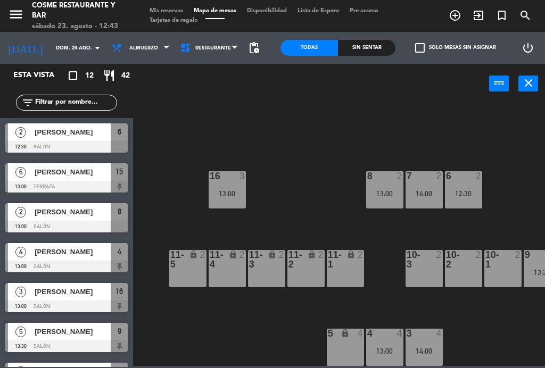
click at [433, 346] on div "3 4 14:00" at bounding box center [423, 347] width 37 height 37
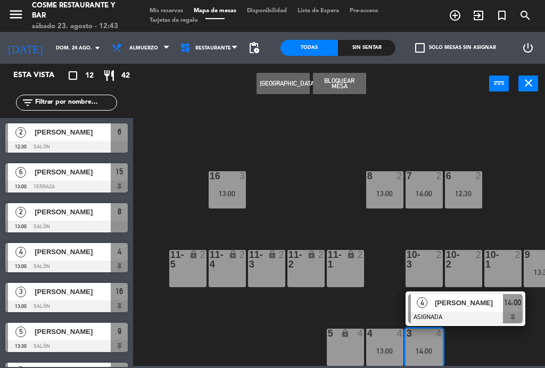
click at [476, 304] on span "[PERSON_NAME]" at bounding box center [469, 302] width 68 height 11
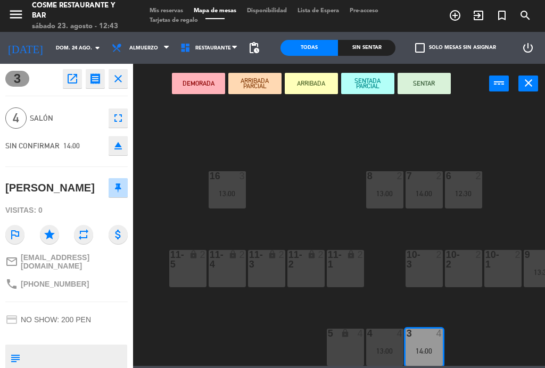
click at [70, 362] on textarea at bounding box center [75, 358] width 102 height 22
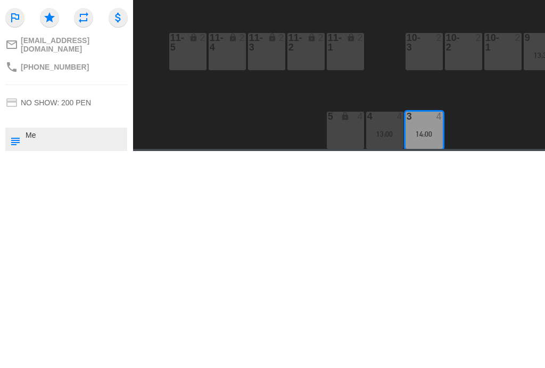
scroll to position [0, 0]
type textarea "Mesa dentro"
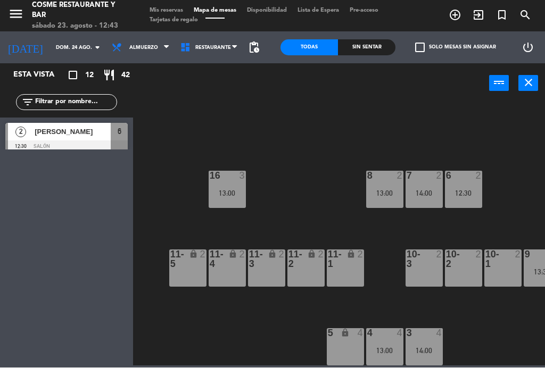
scroll to position [93, 0]
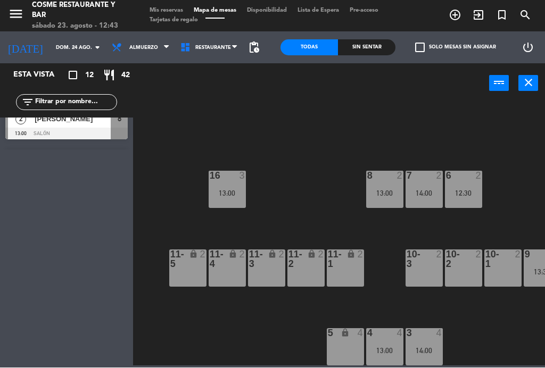
click at [428, 349] on div "14:00" at bounding box center [423, 350] width 37 height 7
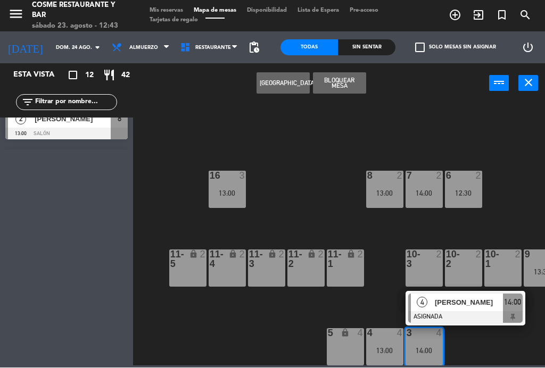
click at [457, 308] on div "[PERSON_NAME]" at bounding box center [467, 303] width 69 height 18
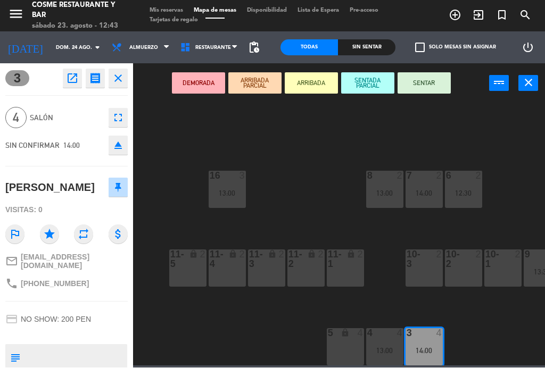
click at [74, 357] on textarea at bounding box center [75, 358] width 102 height 22
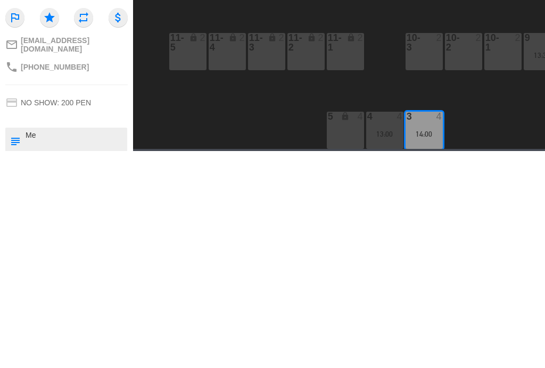
scroll to position [0, 0]
type textarea "Mesa adentro"
click at [101, 93] on div "3 open_in_new receipt 2:00 PM [DATE] 4 personas [PERSON_NAME] 3 close 4 Salón f…" at bounding box center [66, 216] width 133 height 304
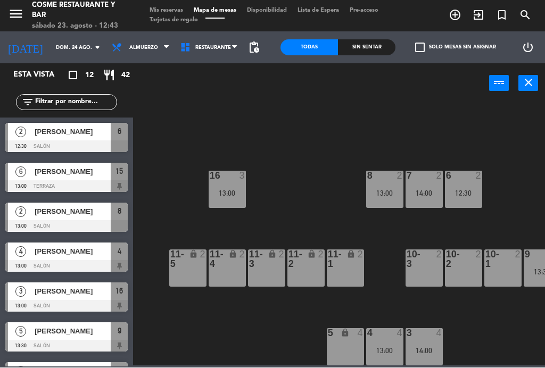
scroll to position [93, 0]
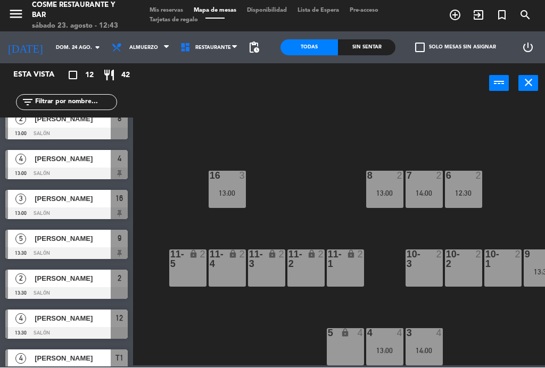
click at [438, 343] on div "3 4 14:00" at bounding box center [423, 347] width 37 height 37
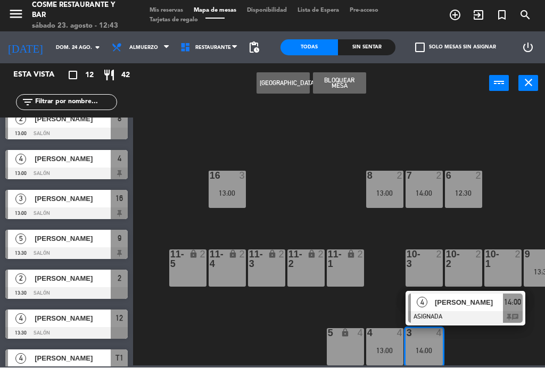
click at [472, 307] on span "[PERSON_NAME]" at bounding box center [469, 302] width 68 height 11
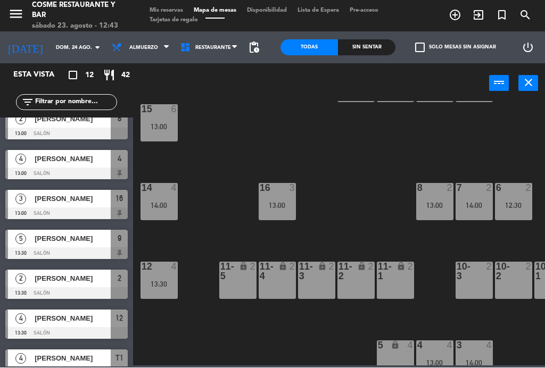
scroll to position [55, -1]
click at [170, 13] on span "Mis reservas" at bounding box center [166, 11] width 44 height 6
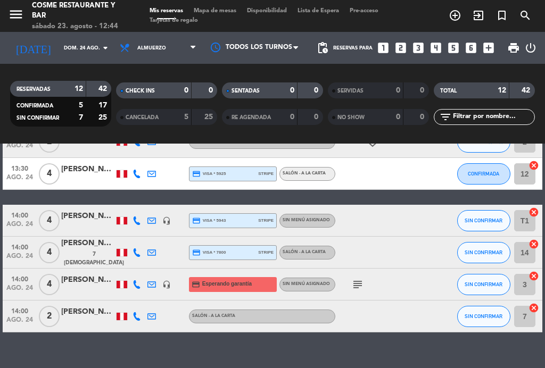
scroll to position [287, 0]
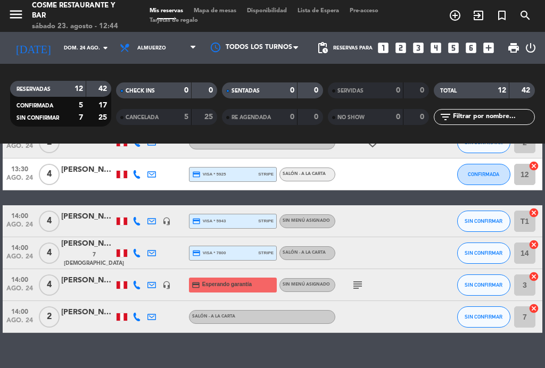
click at [358, 286] on icon "subject" at bounding box center [357, 285] width 13 height 13
click at [363, 288] on icon "subject" at bounding box center [357, 285] width 13 height 13
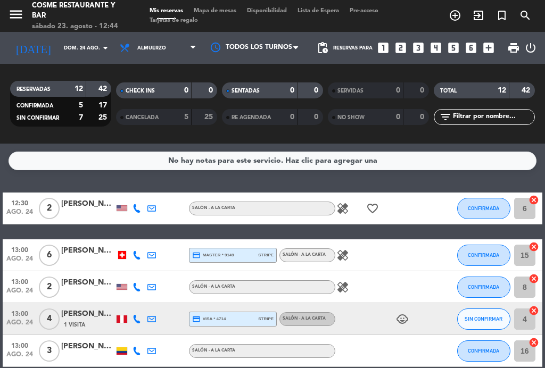
scroll to position [0, 0]
click at [344, 287] on icon "healing" at bounding box center [342, 287] width 13 height 13
click at [348, 291] on icon "healing" at bounding box center [342, 287] width 13 height 13
click at [342, 249] on icon "healing" at bounding box center [342, 255] width 13 height 13
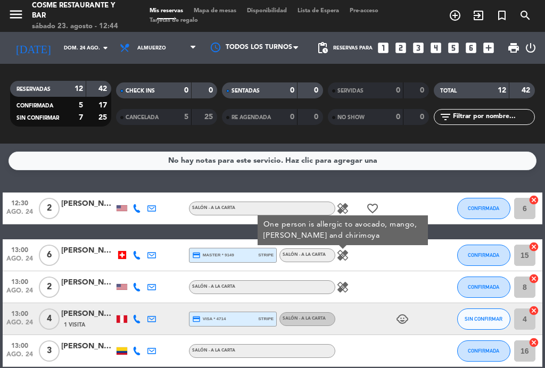
click at [347, 252] on icon "healing" at bounding box center [342, 255] width 13 height 13
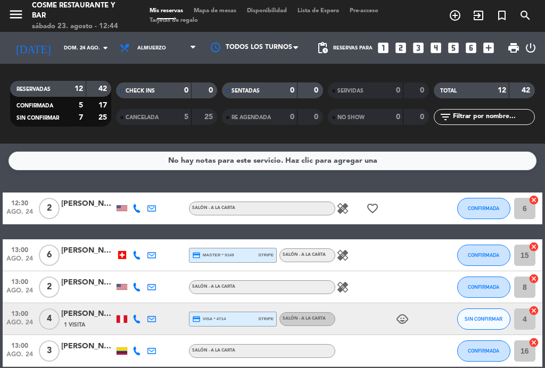
click at [343, 202] on icon "healing" at bounding box center [342, 208] width 13 height 13
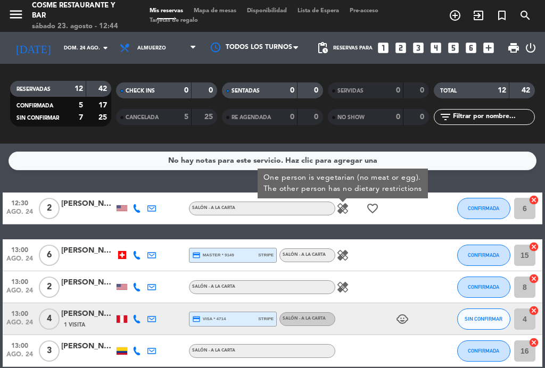
click at [349, 213] on icon "healing" at bounding box center [342, 208] width 13 height 13
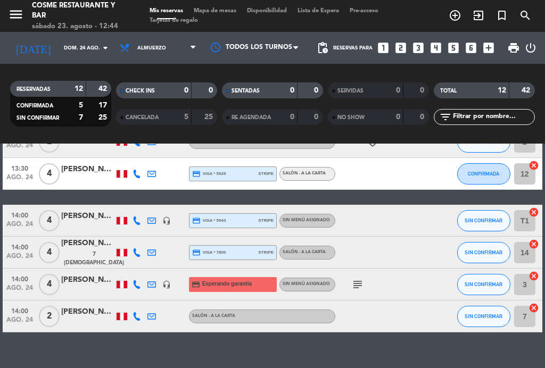
scroll to position [287, 0]
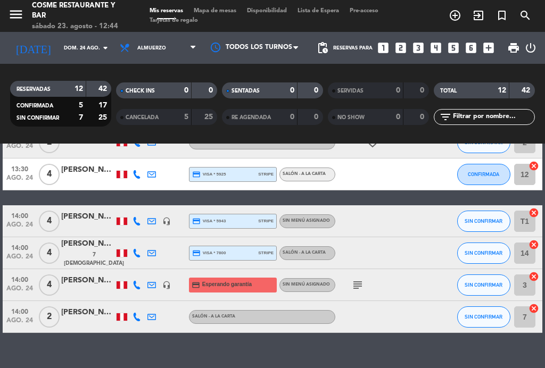
click at [358, 280] on icon "subject" at bounding box center [357, 285] width 13 height 13
click at [361, 290] on icon "subject" at bounding box center [357, 285] width 13 height 13
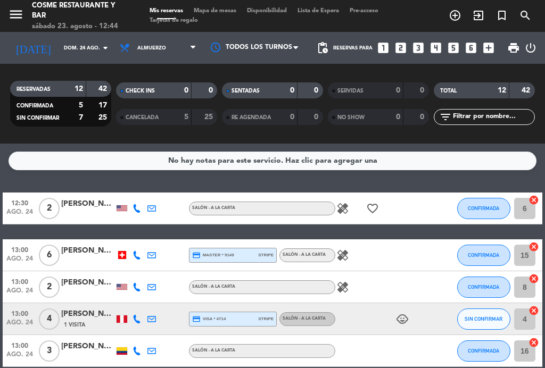
scroll to position [0, 0]
click at [160, 41] on span "Almuerzo" at bounding box center [157, 47] width 87 height 23
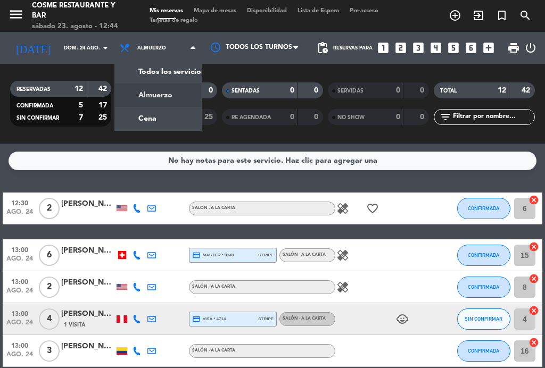
click at [62, 52] on input "dom. 24 ago." at bounding box center [94, 48] width 70 height 16
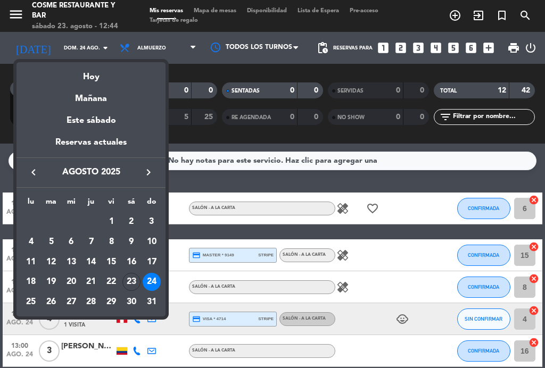
click at [97, 80] on div "Hoy" at bounding box center [90, 73] width 149 height 22
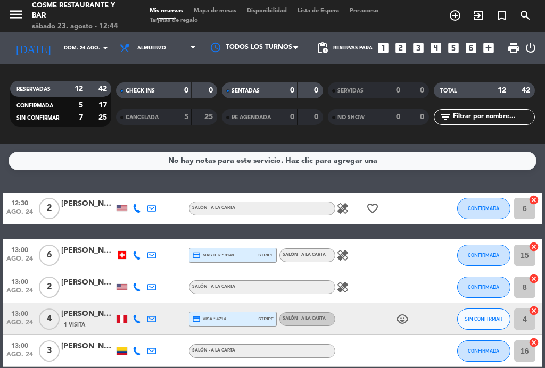
type input "sáb. 23 ago."
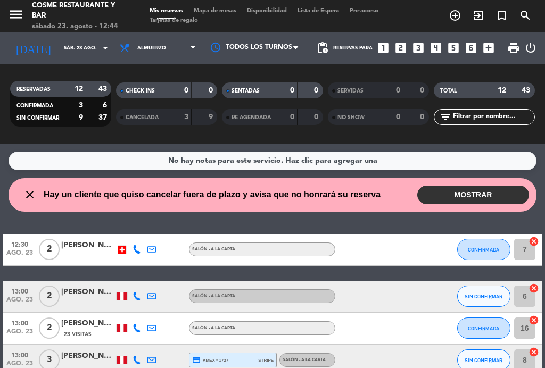
click at [487, 191] on button "MOSTRAR" at bounding box center [473, 195] width 112 height 19
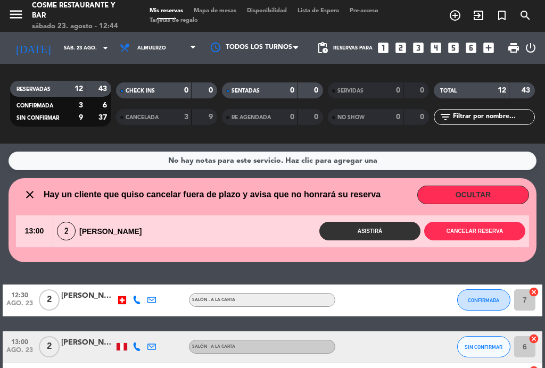
click at [476, 232] on button "Cancelar reserva" at bounding box center [474, 231] width 101 height 19
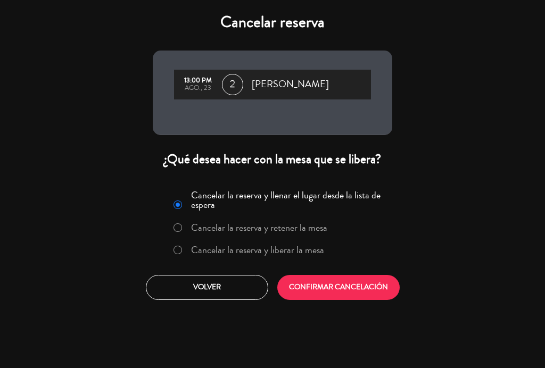
click at [220, 251] on label "Cancelar la reserva y liberar la mesa" at bounding box center [257, 250] width 133 height 10
click at [355, 291] on button "CONFIRMAR CANCELACIÓN" at bounding box center [338, 287] width 122 height 25
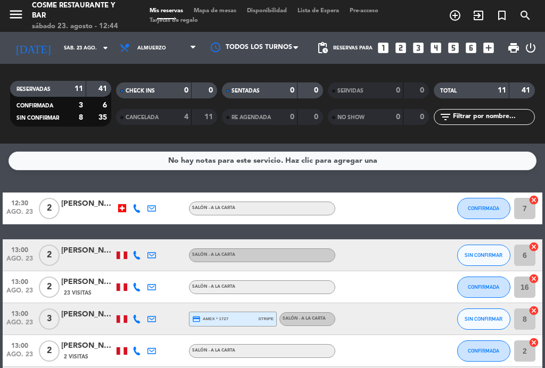
click at [216, 14] on span "Mapa de mesas" at bounding box center [214, 11] width 53 height 6
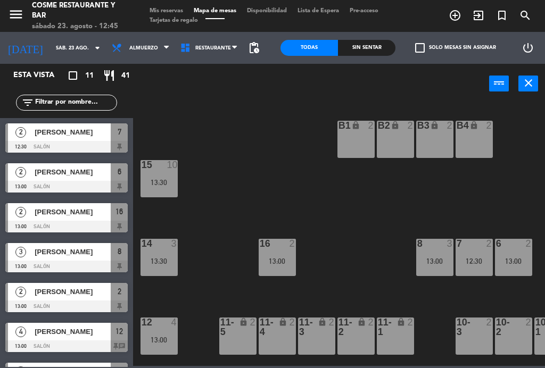
click at [165, 13] on span "Mis reservas" at bounding box center [166, 11] width 44 height 6
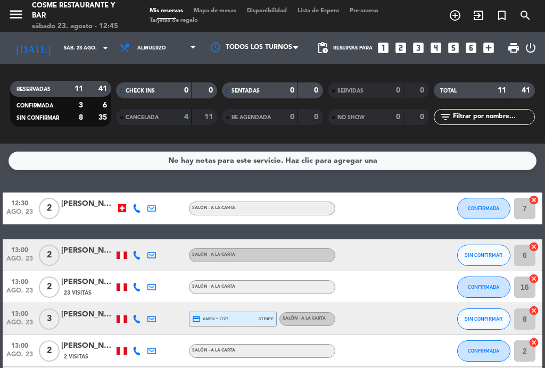
click at [214, 5] on div "menu [PERSON_NAME] Restaurante y Bar [DATE] 23. agosto - 12:45 Mis reservas Map…" at bounding box center [272, 16] width 545 height 32
click at [223, 14] on span "Mapa de mesas" at bounding box center [214, 11] width 53 height 6
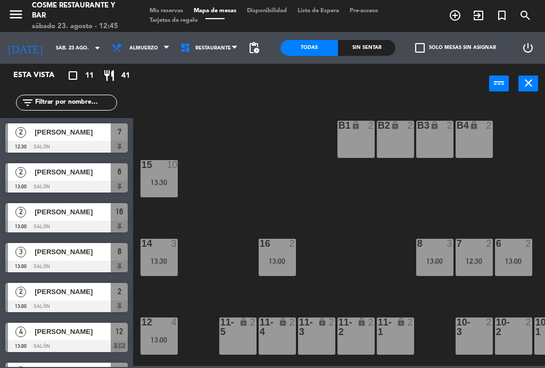
click at [51, 55] on input "sáb. 23 ago." at bounding box center [86, 48] width 70 height 16
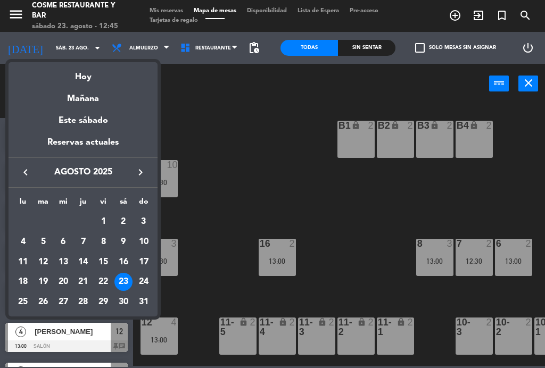
click at [81, 100] on div "Mañana" at bounding box center [83, 95] width 149 height 22
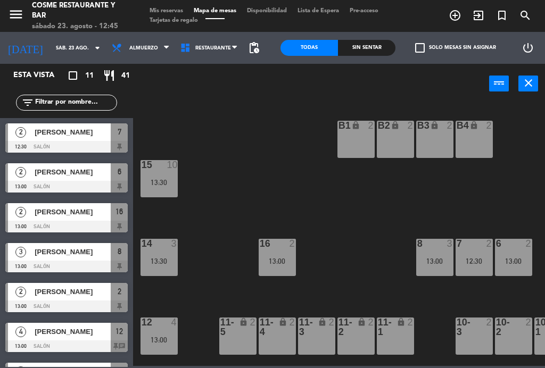
type input "dom. 24 ago."
click at [173, 8] on span "Mis reservas" at bounding box center [166, 11] width 44 height 6
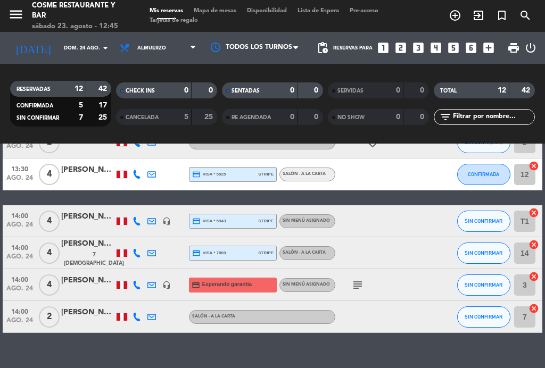
scroll to position [287, 0]
click at [360, 281] on icon "subject" at bounding box center [357, 285] width 13 height 13
click at [362, 281] on icon "subject" at bounding box center [357, 285] width 13 height 13
